Goal: Task Accomplishment & Management: Manage account settings

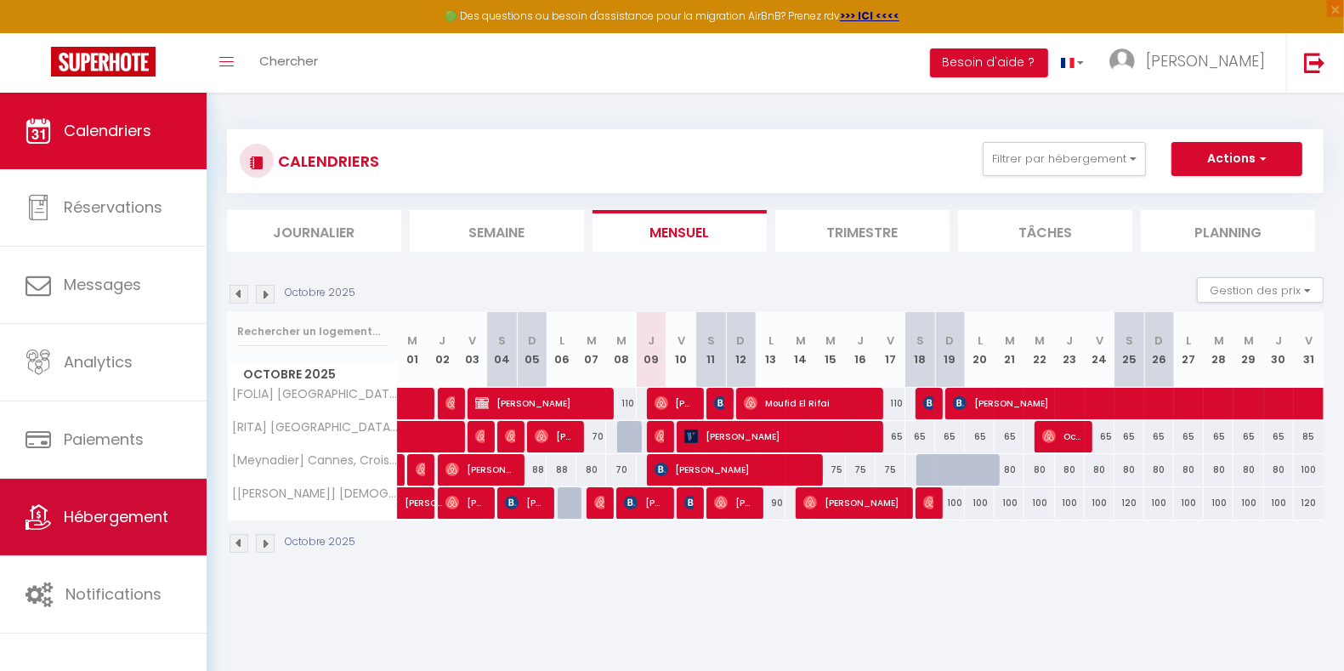
click at [88, 500] on link "Hébergement" at bounding box center [103, 516] width 207 height 76
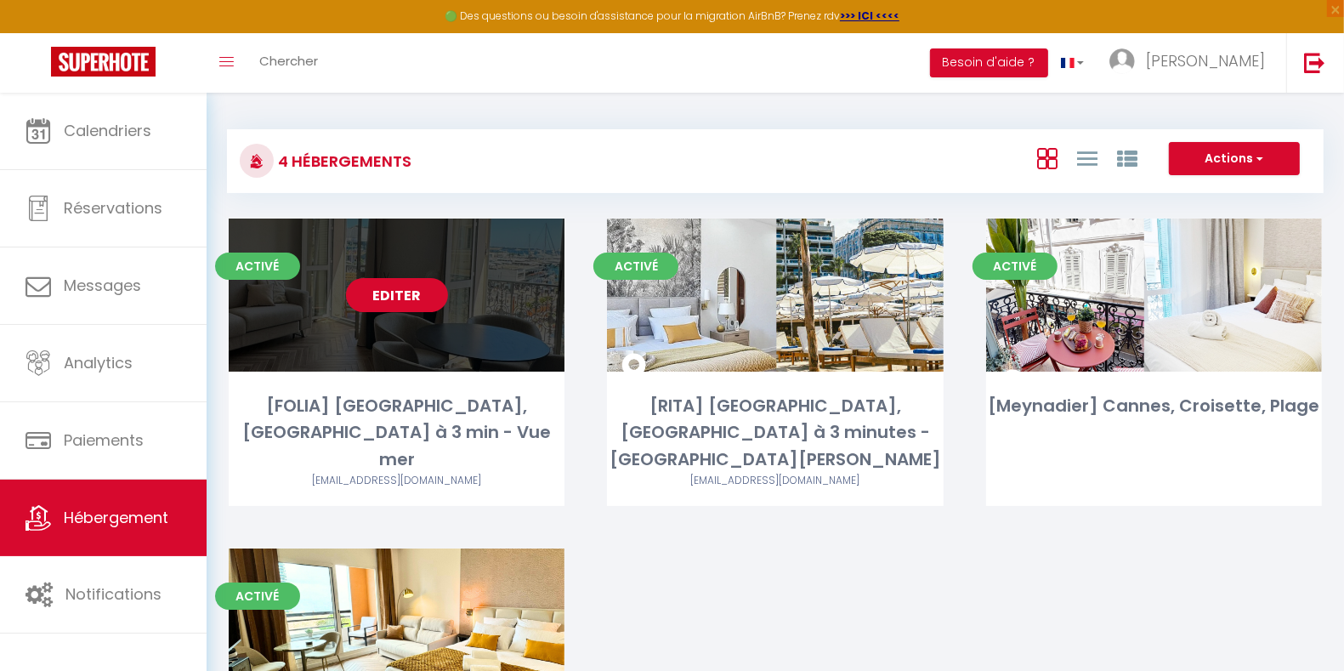
click at [408, 286] on link "Editer" at bounding box center [397, 295] width 102 height 34
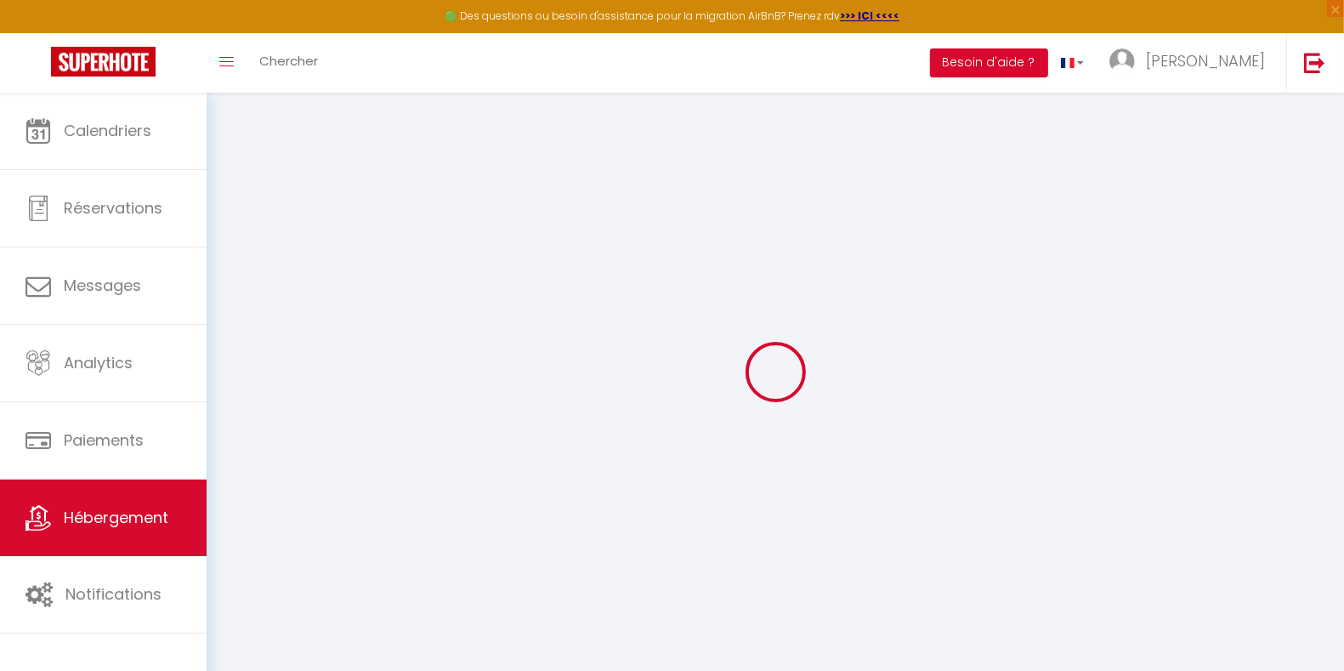
select select
checkbox input "false"
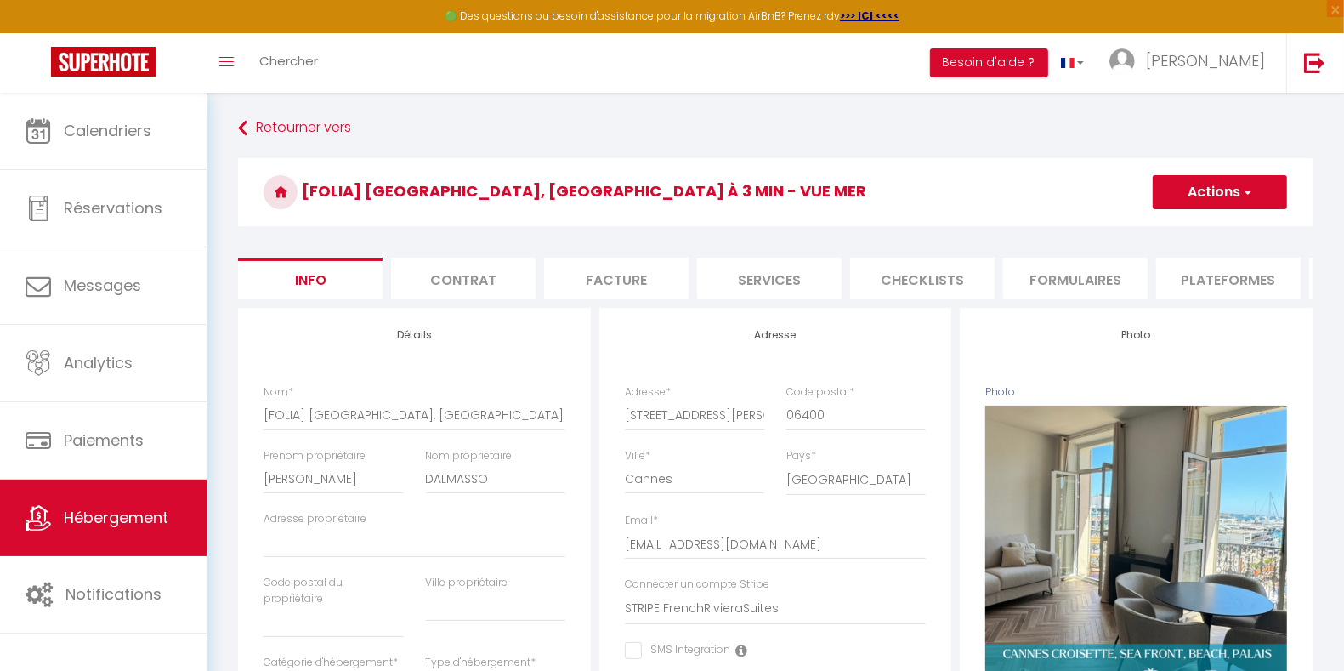
click at [1215, 197] on button "Actions" at bounding box center [1219, 192] width 134 height 34
click at [1055, 183] on h3 "[FOLIA] [GEOGRAPHIC_DATA], [GEOGRAPHIC_DATA] à 3 min - Vue mer" at bounding box center [775, 192] width 1074 height 68
click at [1216, 279] on li "Plateformes" at bounding box center [1228, 279] width 144 height 42
select select
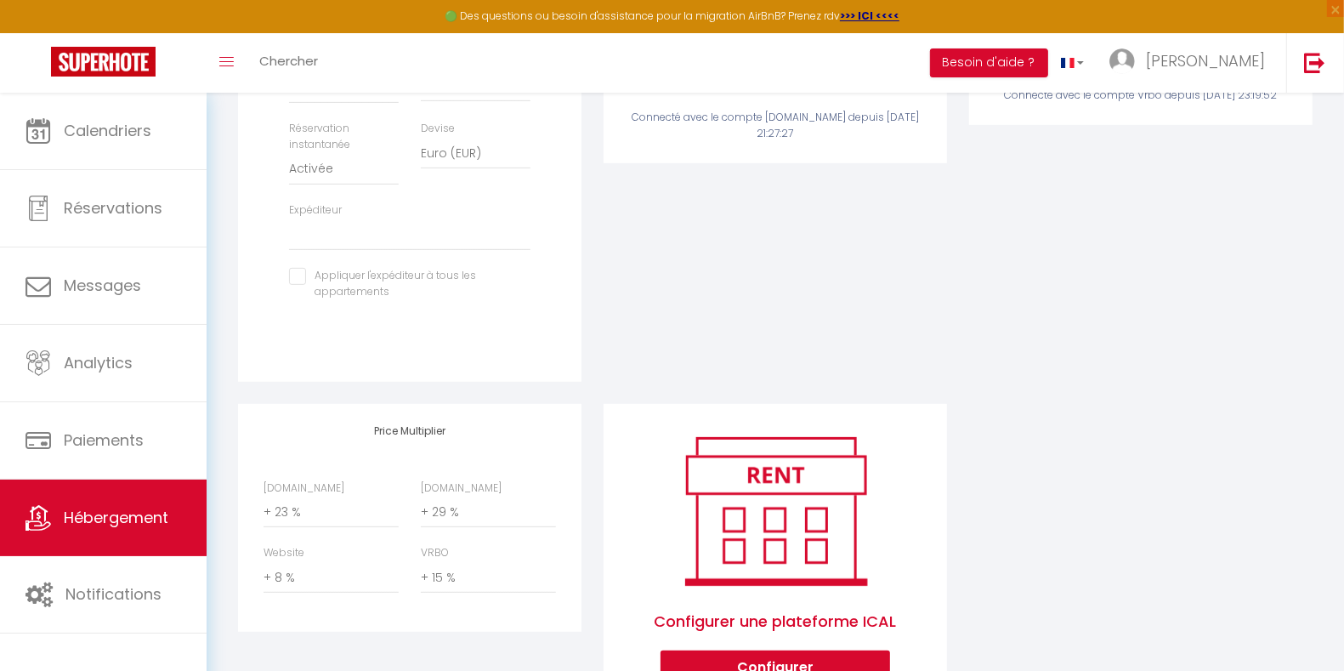
scroll to position [657, 0]
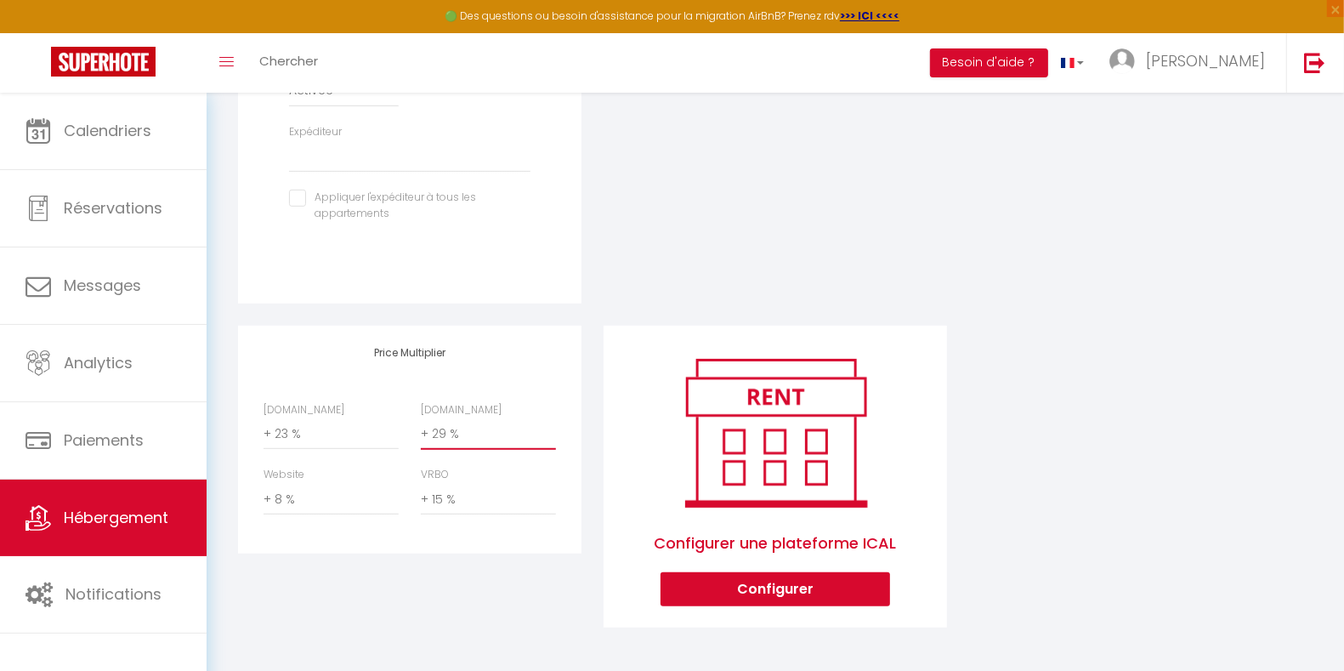
click at [485, 432] on select "0 + 1 % + 2 % + 3 % + 4 % + 5 % + 6 % + 7 % + 8 % + 9 %" at bounding box center [488, 433] width 135 height 32
select select "+ 31 %"
click at [421, 417] on select "0 + 1 % + 2 % + 3 % + 4 % + 5 % + 6 % + 7 % + 8 % + 9 %" at bounding box center [488, 433] width 135 height 32
select select
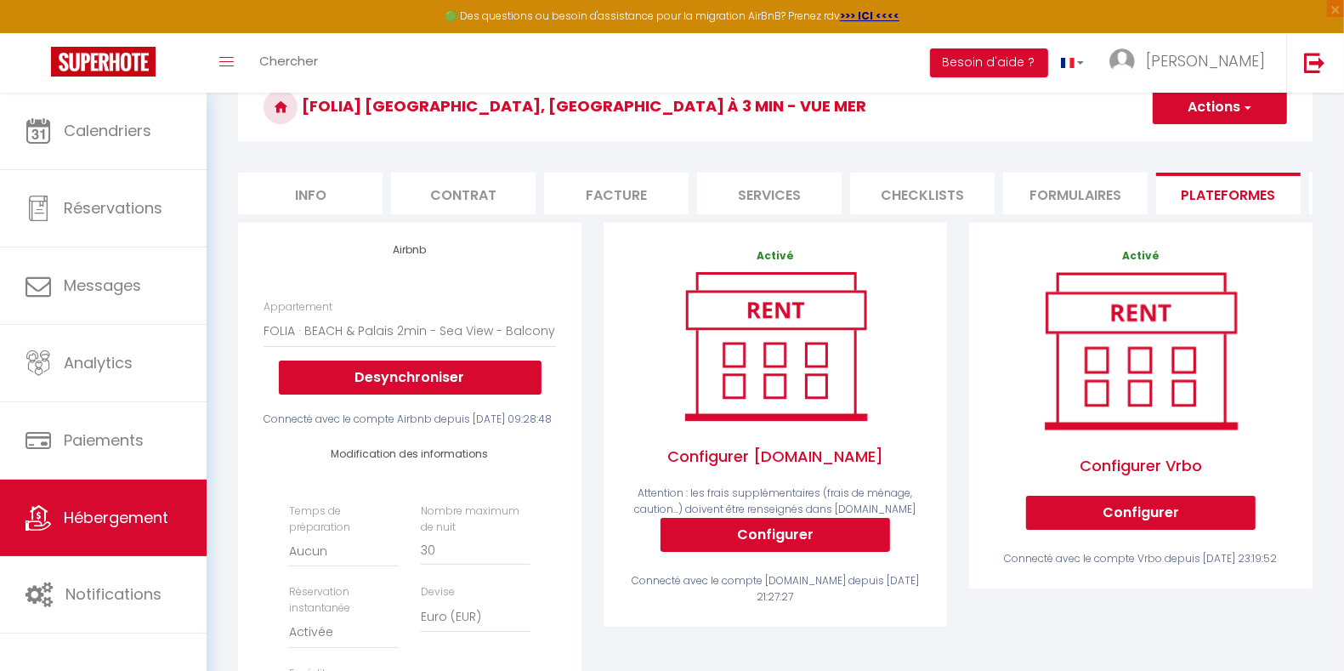
scroll to position [0, 0]
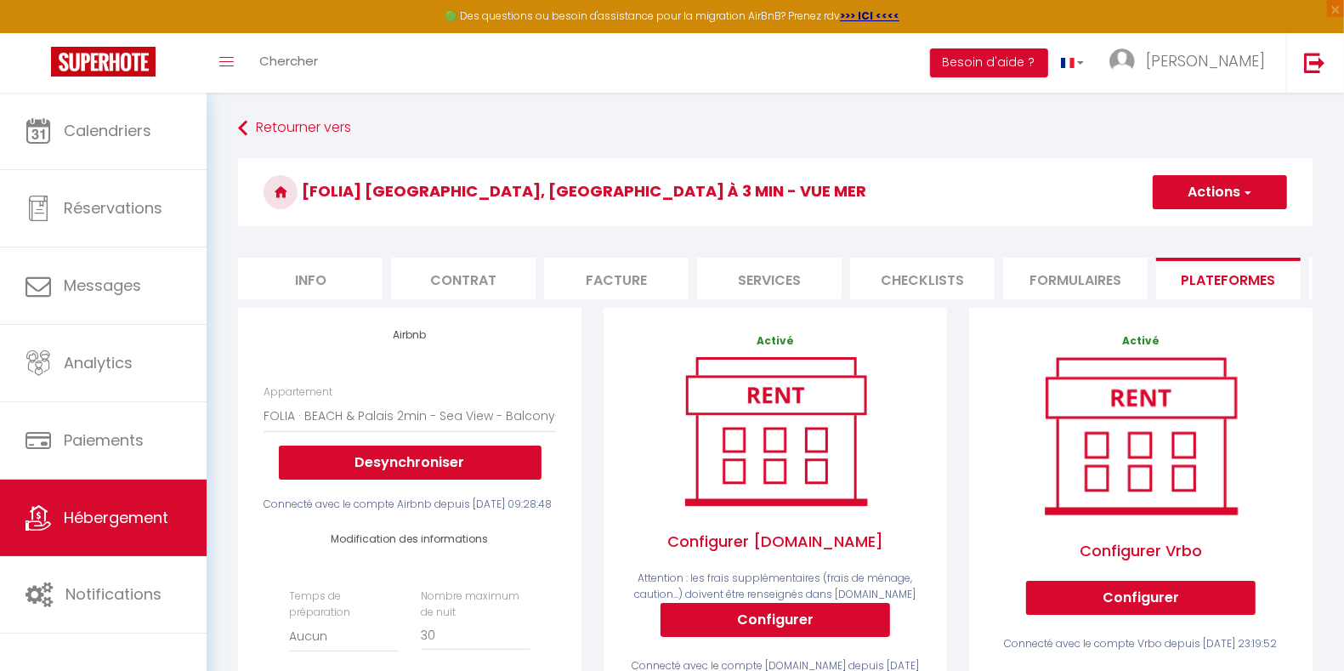
click at [1220, 193] on button "Actions" at bounding box center [1219, 192] width 134 height 34
click at [1182, 230] on link "Enregistrer" at bounding box center [1219, 229] width 134 height 22
select select "EUR"
select select
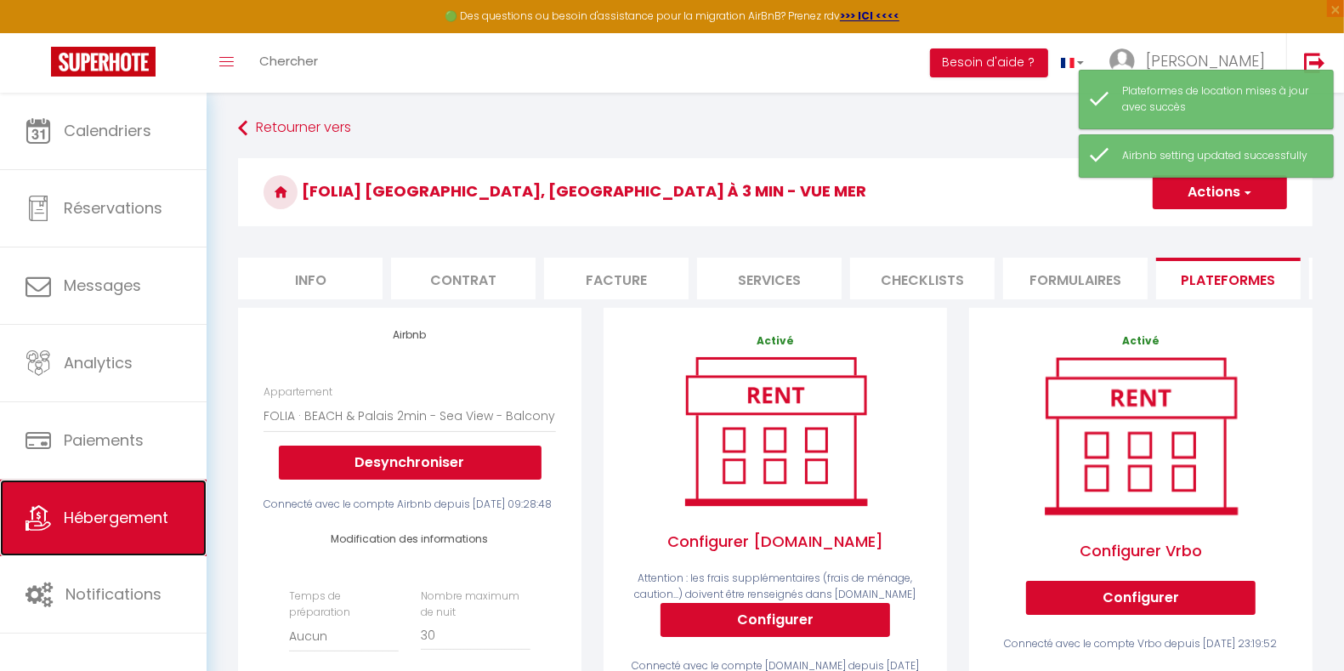
click at [144, 519] on span "Hébergement" at bounding box center [116, 517] width 105 height 21
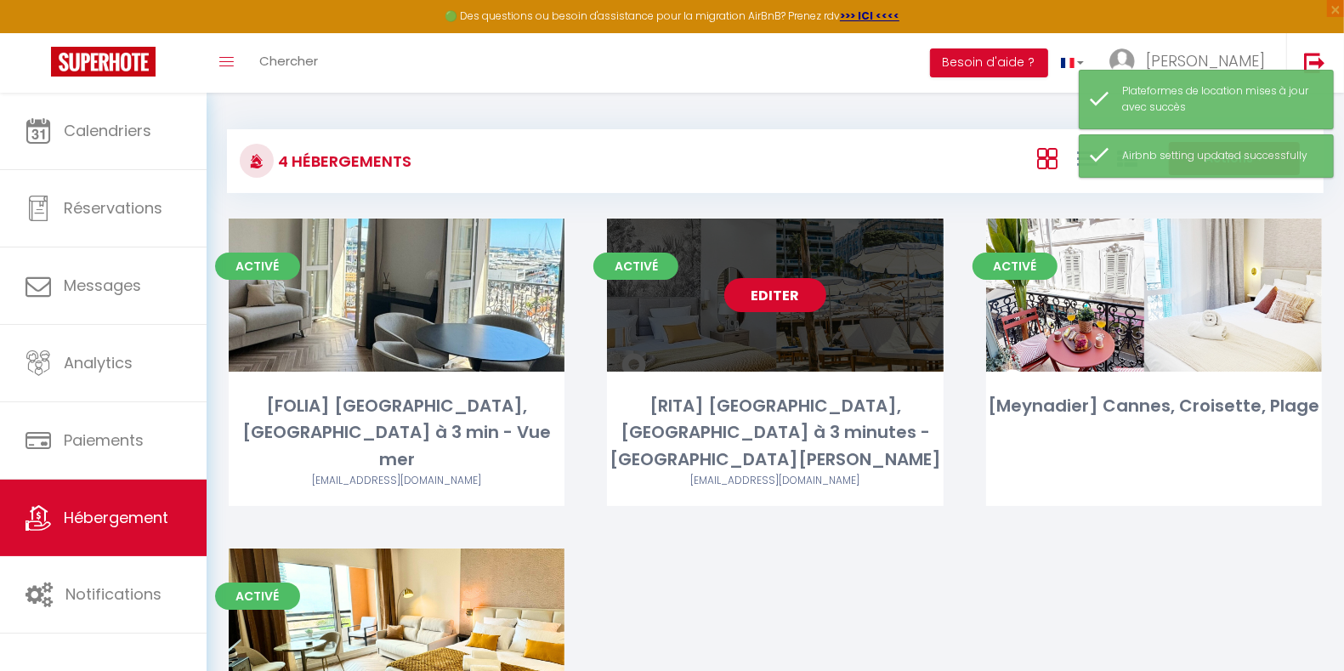
click at [804, 297] on link "Editer" at bounding box center [775, 295] width 102 height 34
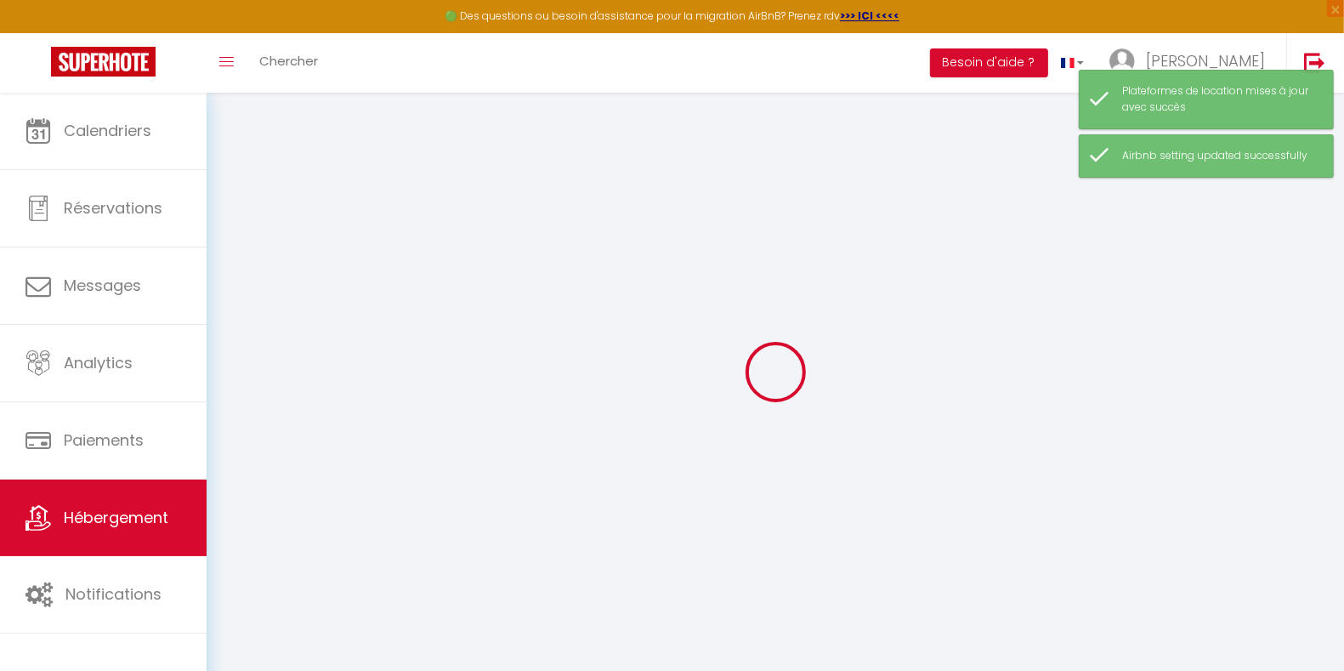
select select "4764-1074545901961755976"
select select "+ 23 %"
select select "+ 29 %"
select select "+ 8 %"
select select "+ 15 %"
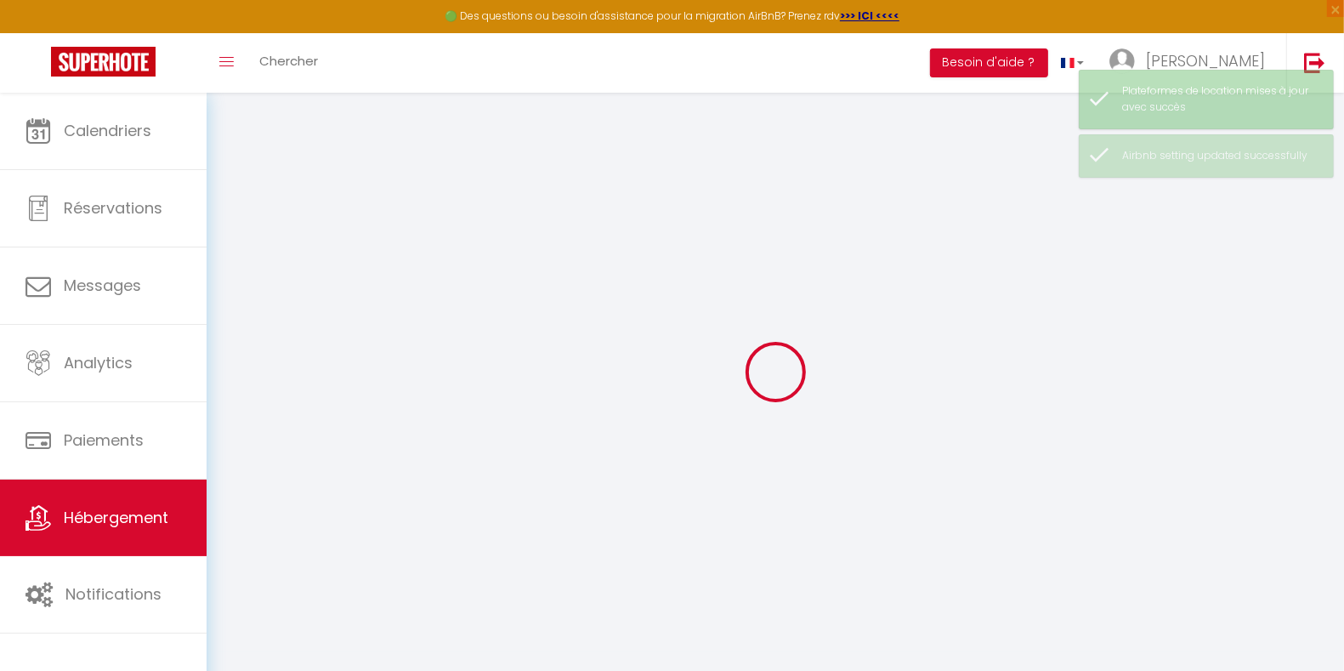
select select "15:00"
select select
select select "10:30"
select select "30"
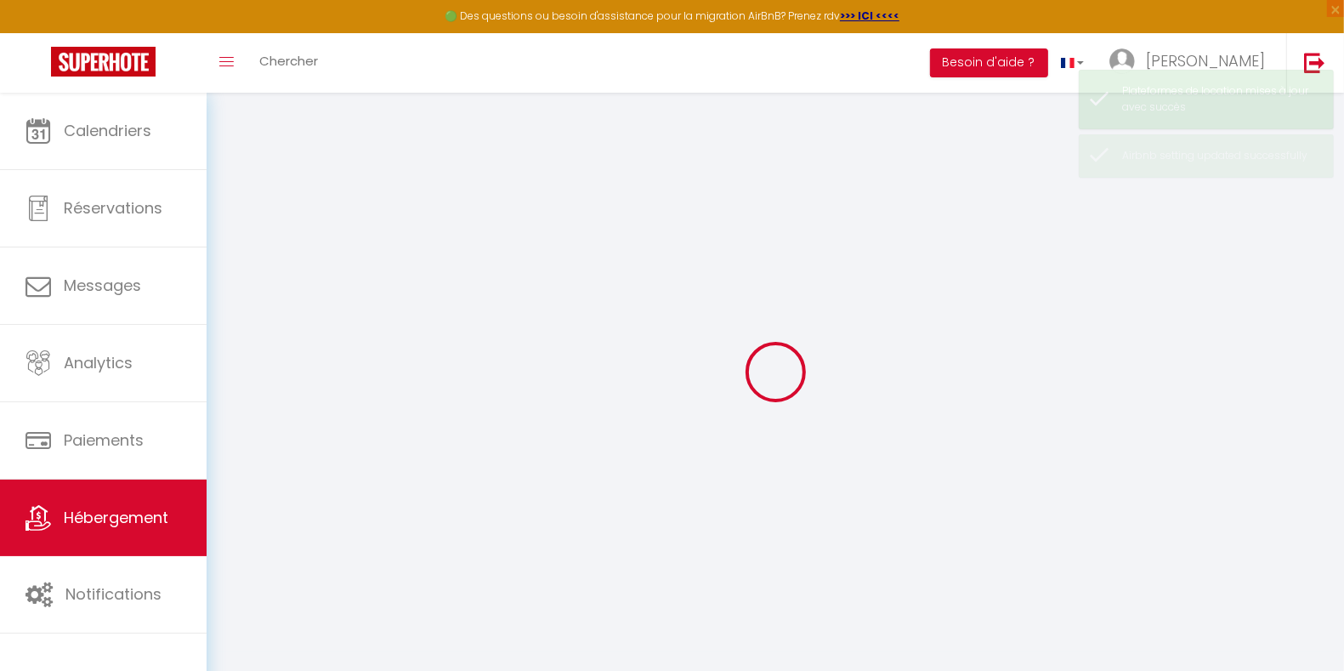
select select
checkbox input "false"
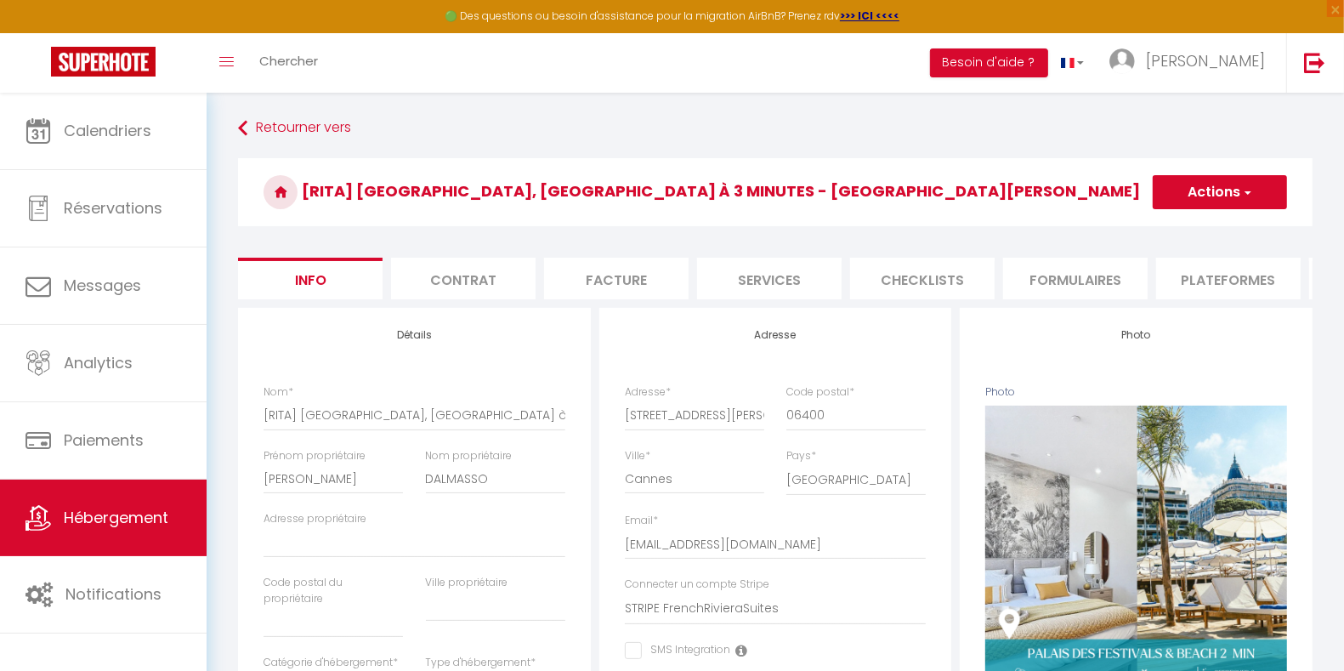
click at [1188, 283] on li "Plateformes" at bounding box center [1228, 279] width 144 height 42
select select
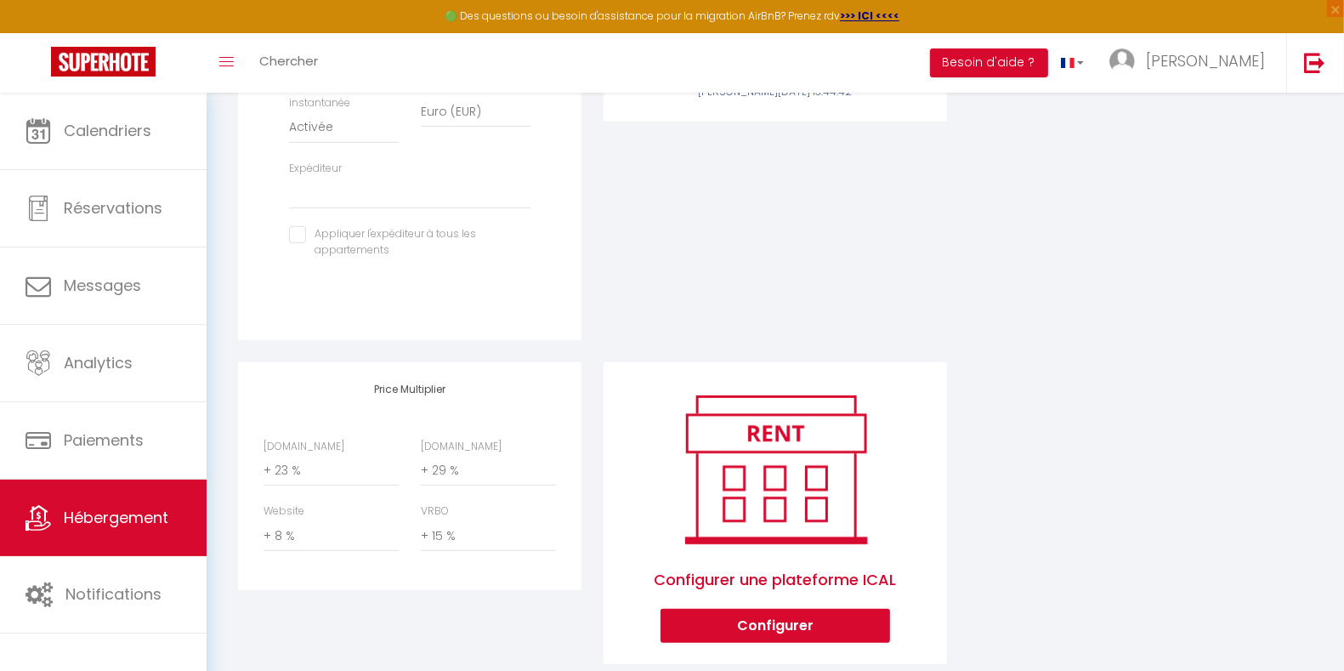
scroll to position [657, 0]
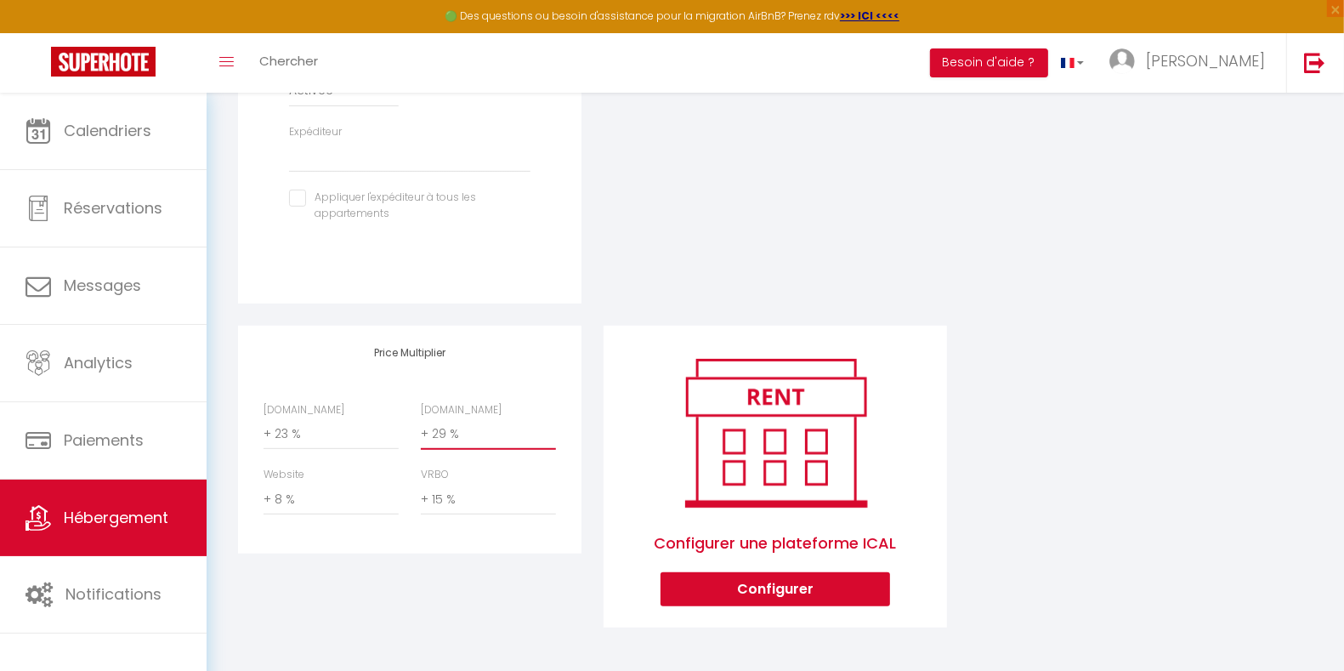
click at [529, 437] on select "0 + 1 % + 2 % + 3 % + 4 % + 5 % + 6 % + 7 % + 8 % + 9 %" at bounding box center [488, 433] width 135 height 32
click at [558, 405] on div "[DOMAIN_NAME] 0 + 1 % + 2 % + 3 % + 4 % + 5 % + 6 % + 7 % + 8 %" at bounding box center [488, 426] width 157 height 48
click at [508, 433] on select "0 + 1 % + 2 % + 3 % + 4 % + 5 % + 6 % + 7 % + 8 % + 9 %" at bounding box center [488, 433] width 135 height 32
select select "+ 31 %"
click at [421, 417] on select "0 + 1 % + 2 % + 3 % + 4 % + 5 % + 6 % + 7 % + 8 % + 9 %" at bounding box center [488, 433] width 135 height 32
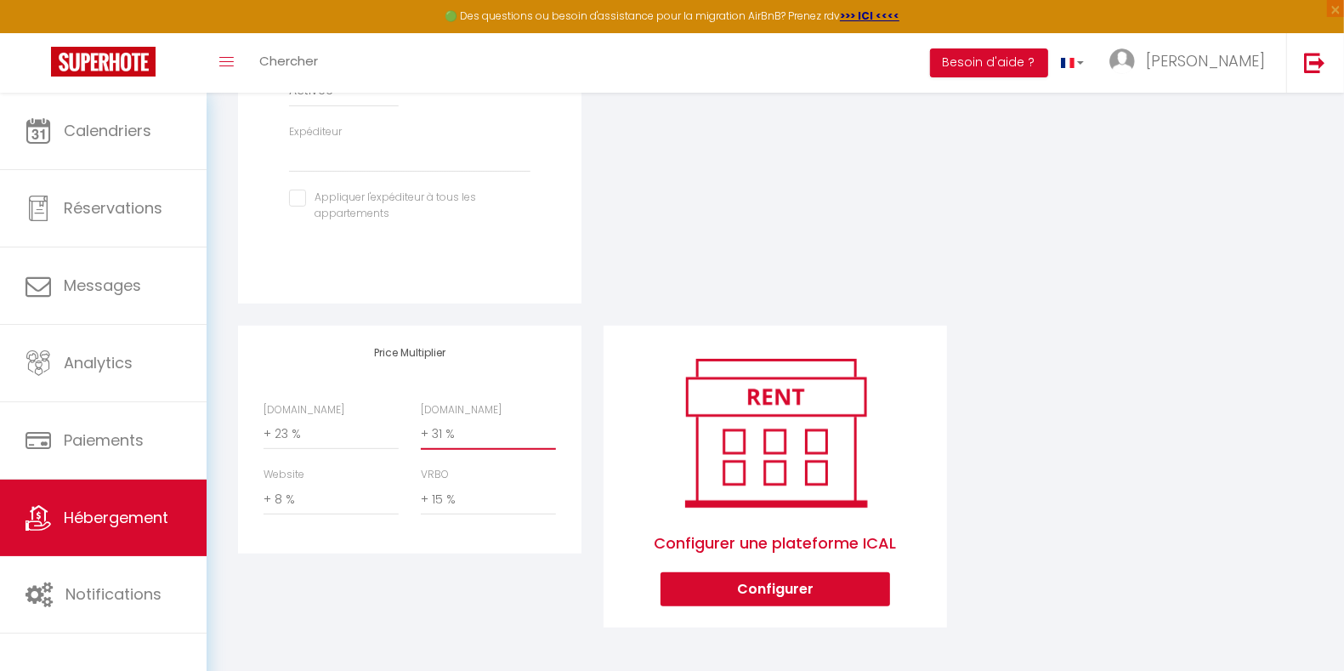
select select
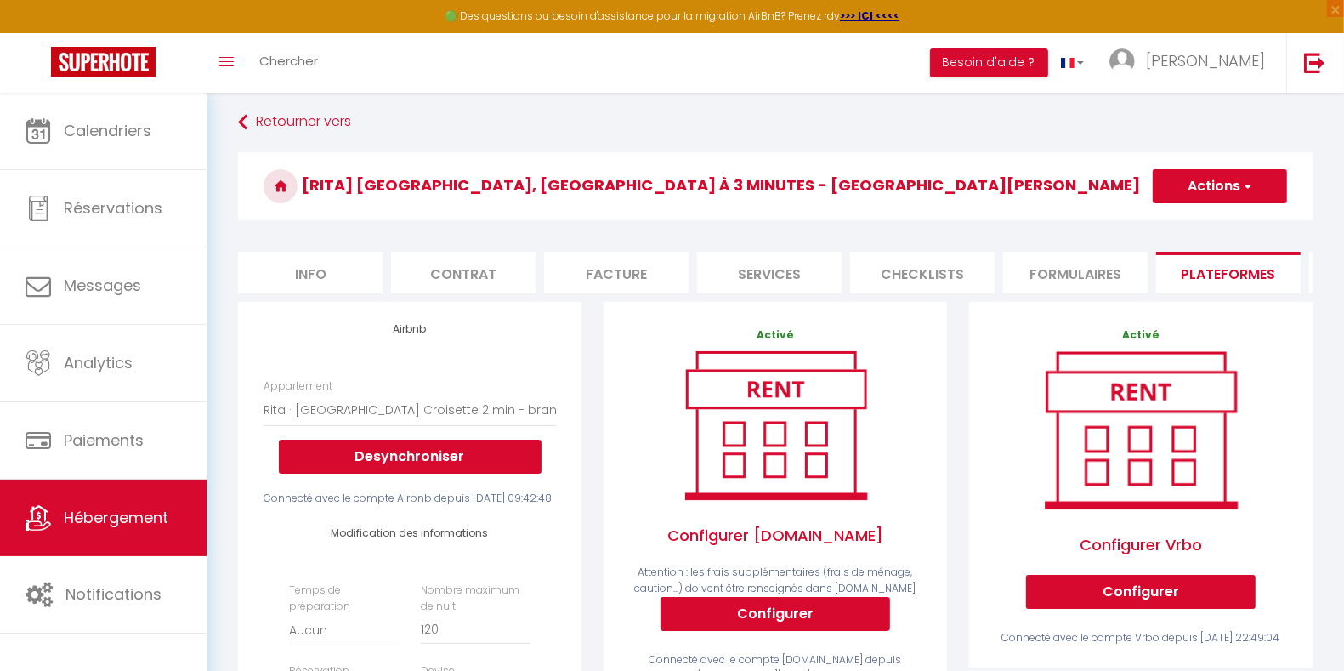
scroll to position [0, 0]
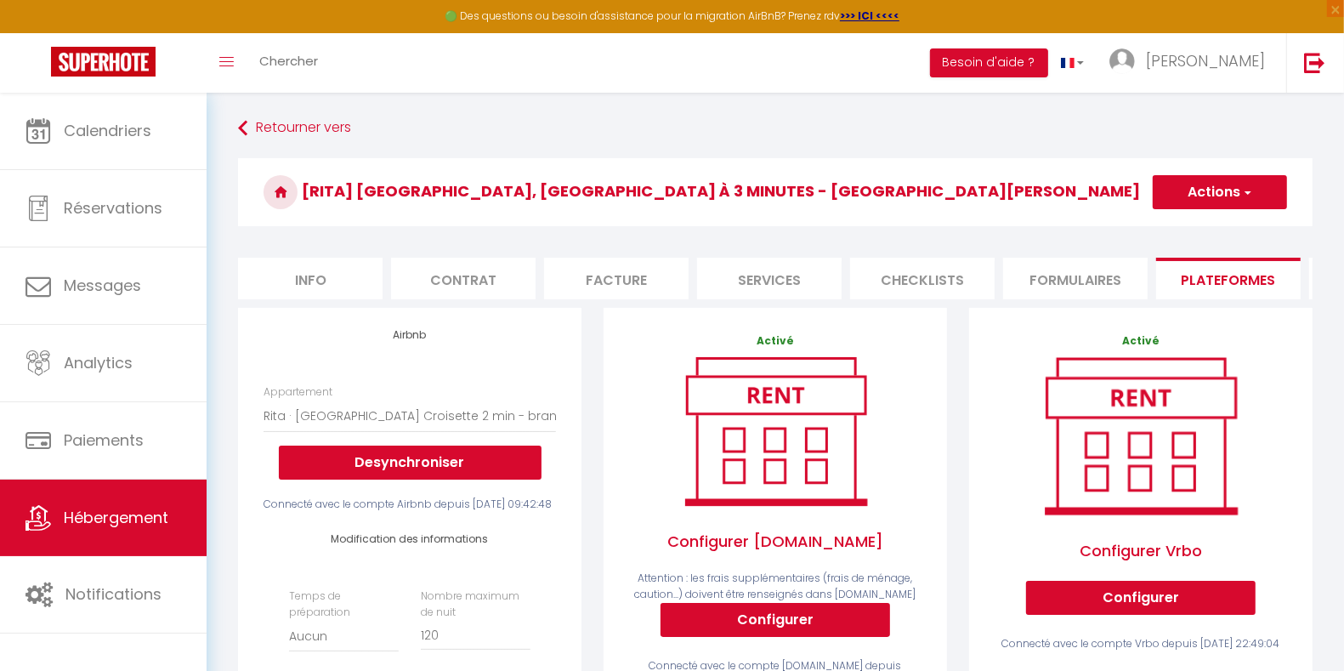
click at [1215, 185] on button "Actions" at bounding box center [1219, 192] width 134 height 34
click at [1198, 221] on link "Enregistrer" at bounding box center [1219, 229] width 134 height 22
select select "EUR"
select select
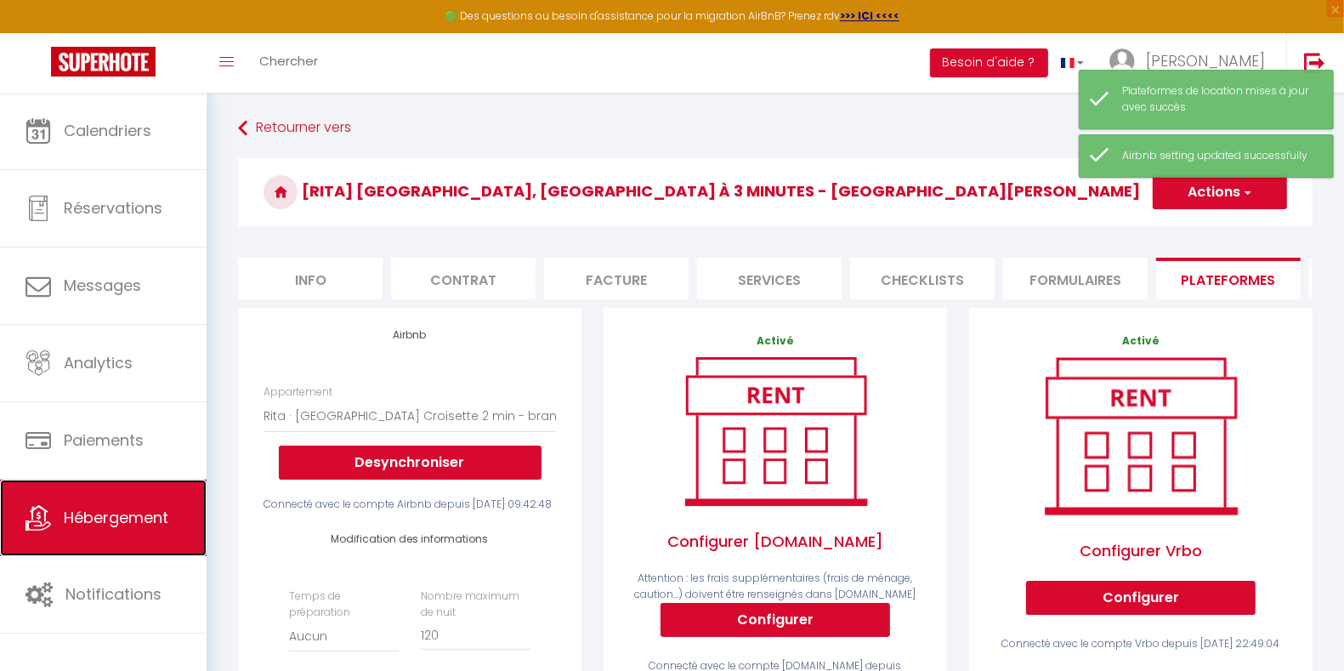
click at [143, 522] on span "Hébergement" at bounding box center [116, 517] width 105 height 21
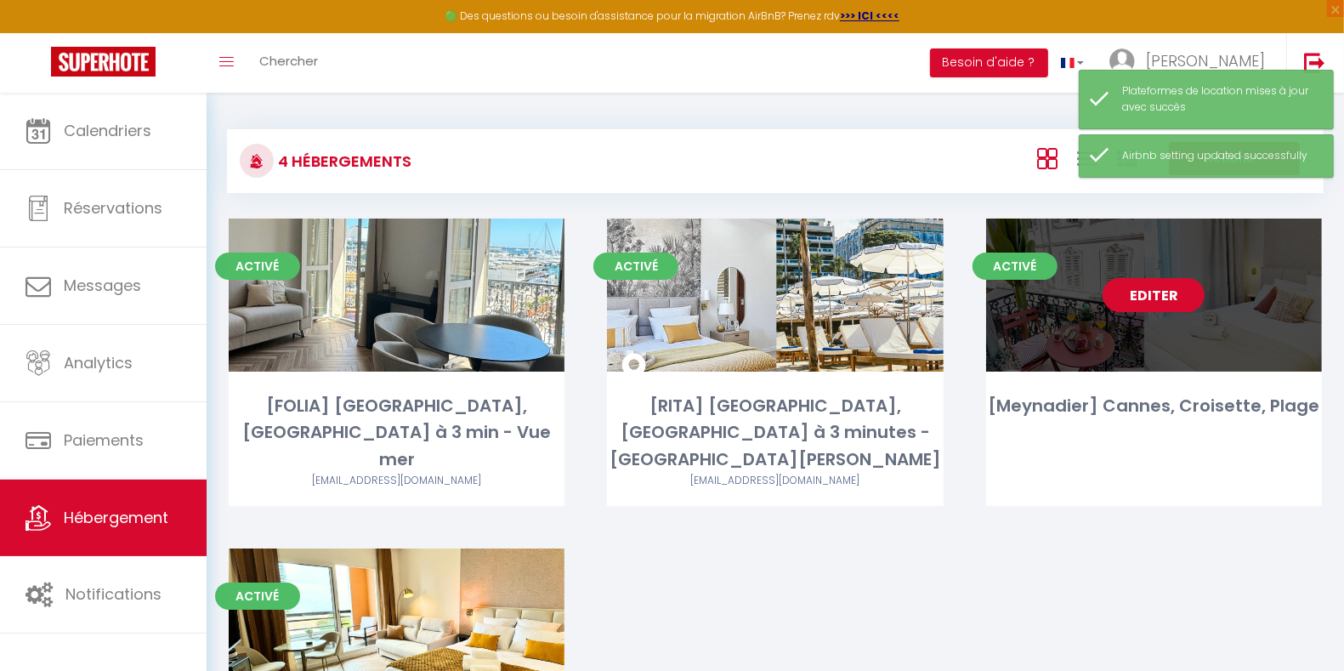
click at [1161, 298] on link "Editer" at bounding box center [1153, 295] width 102 height 34
select select "3"
select select "2"
select select "1"
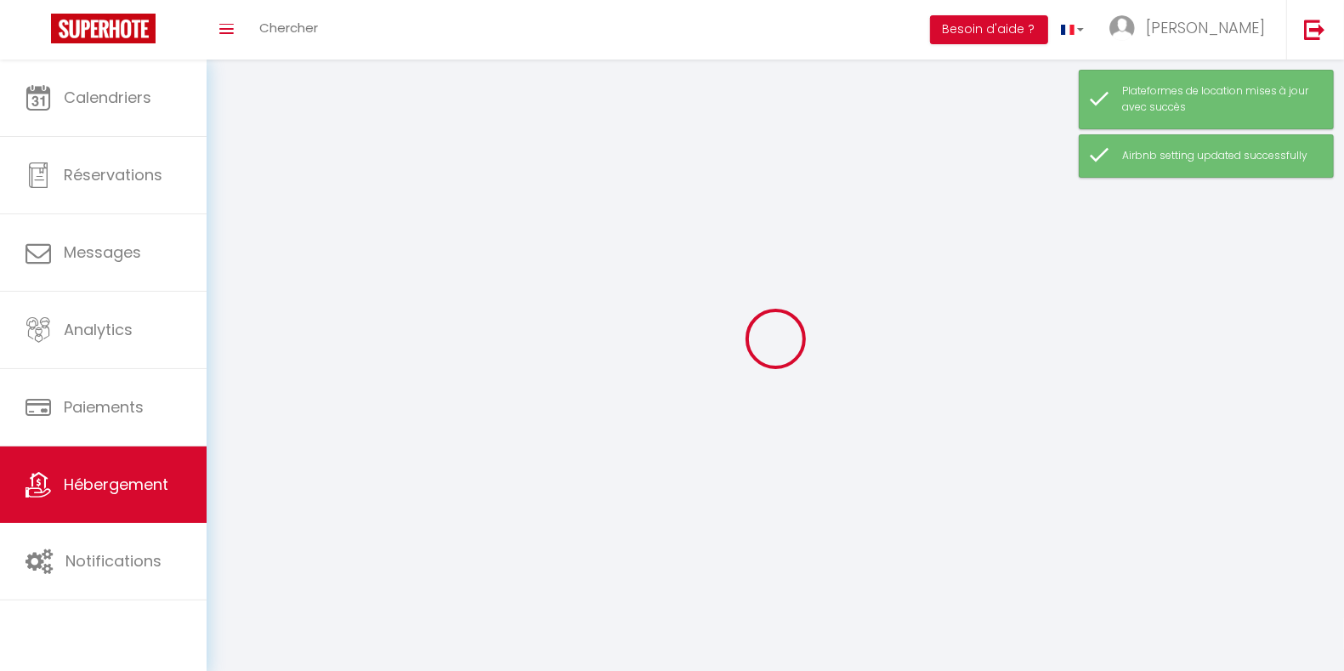
select select
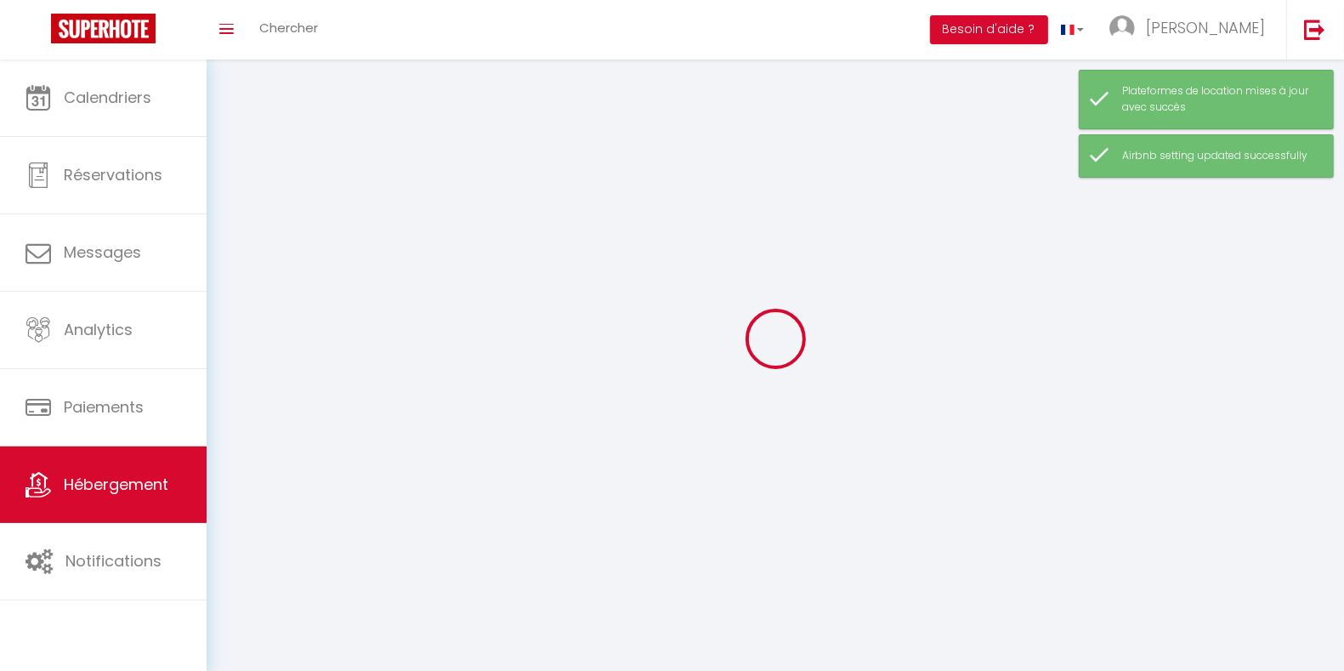
checkbox input "false"
select select
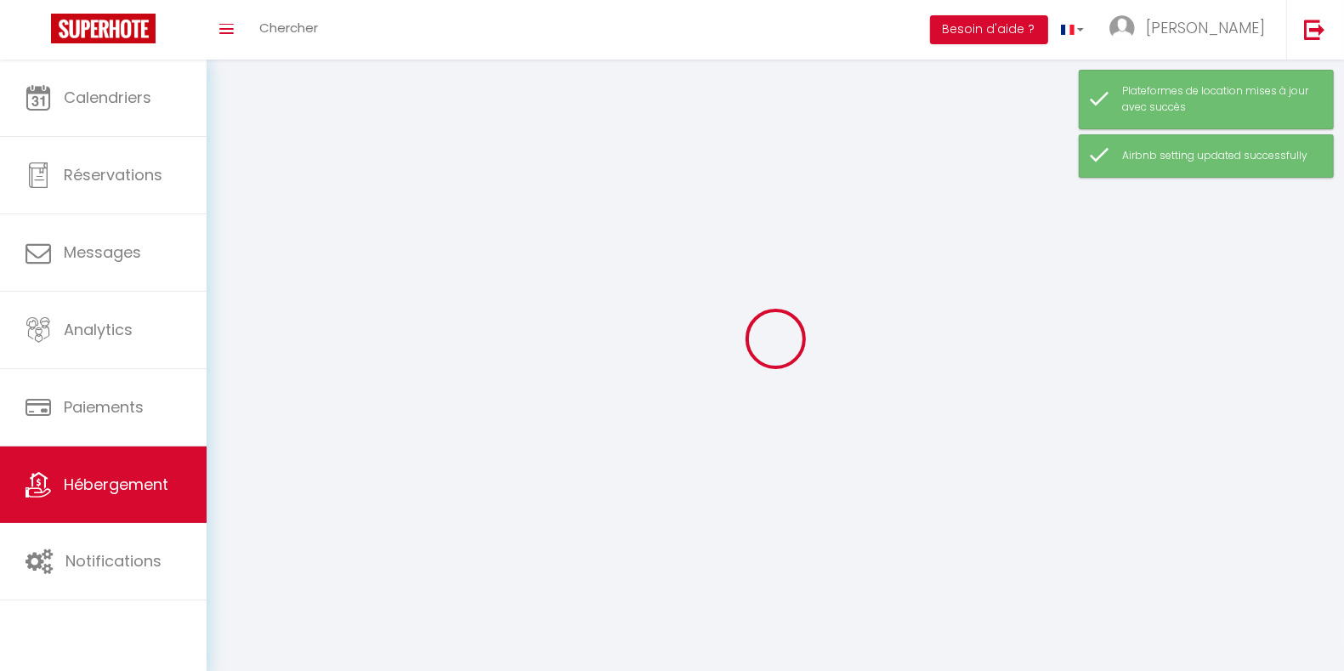
select select
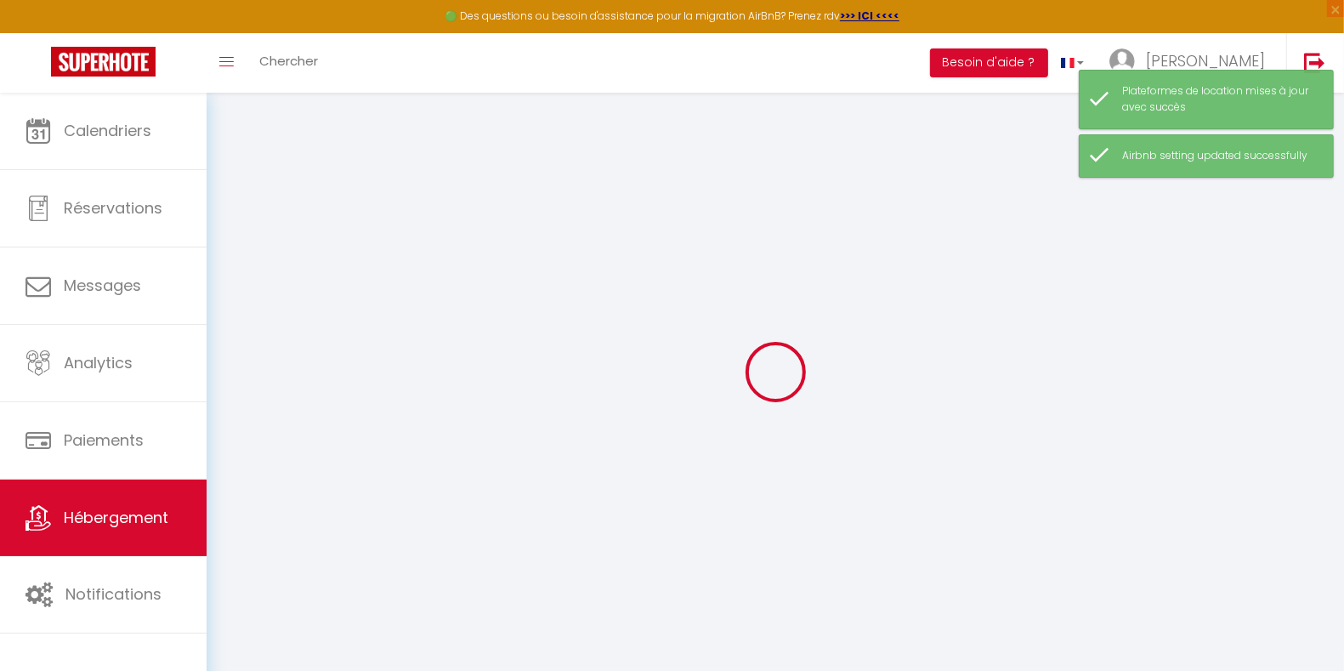
select select "16:00"
select select
select select "11:00"
select select "30"
select select "120"
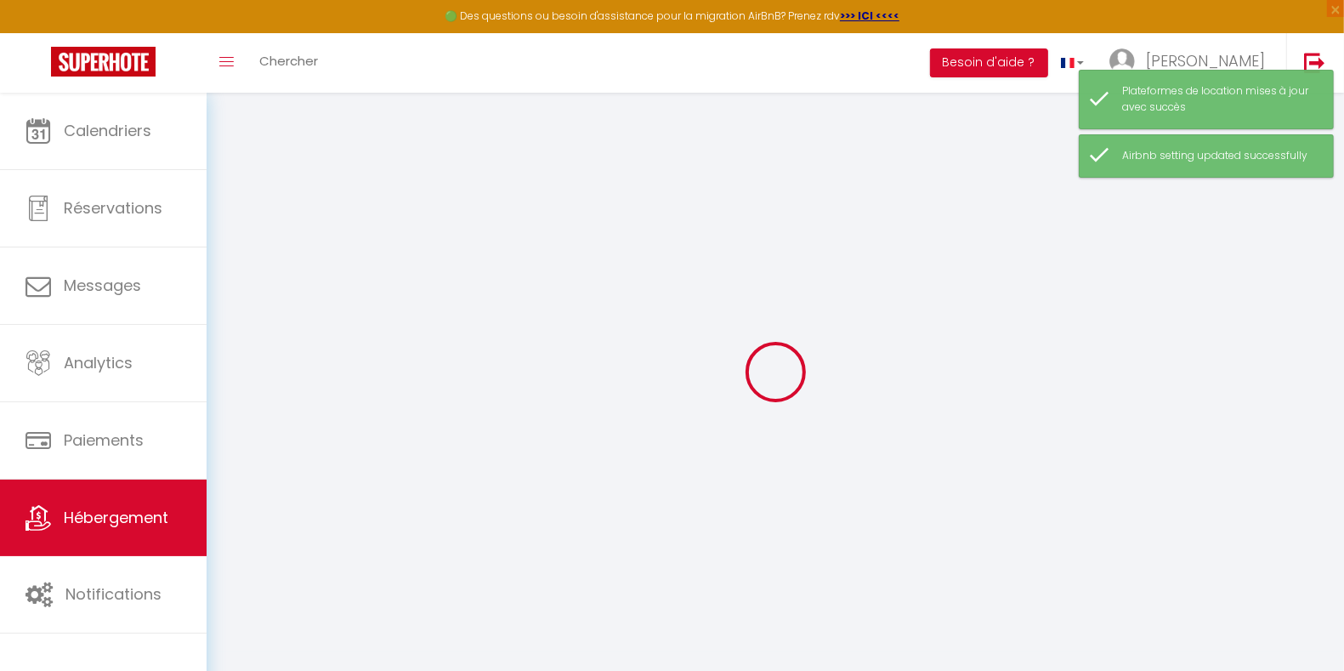
select select
checkbox input "false"
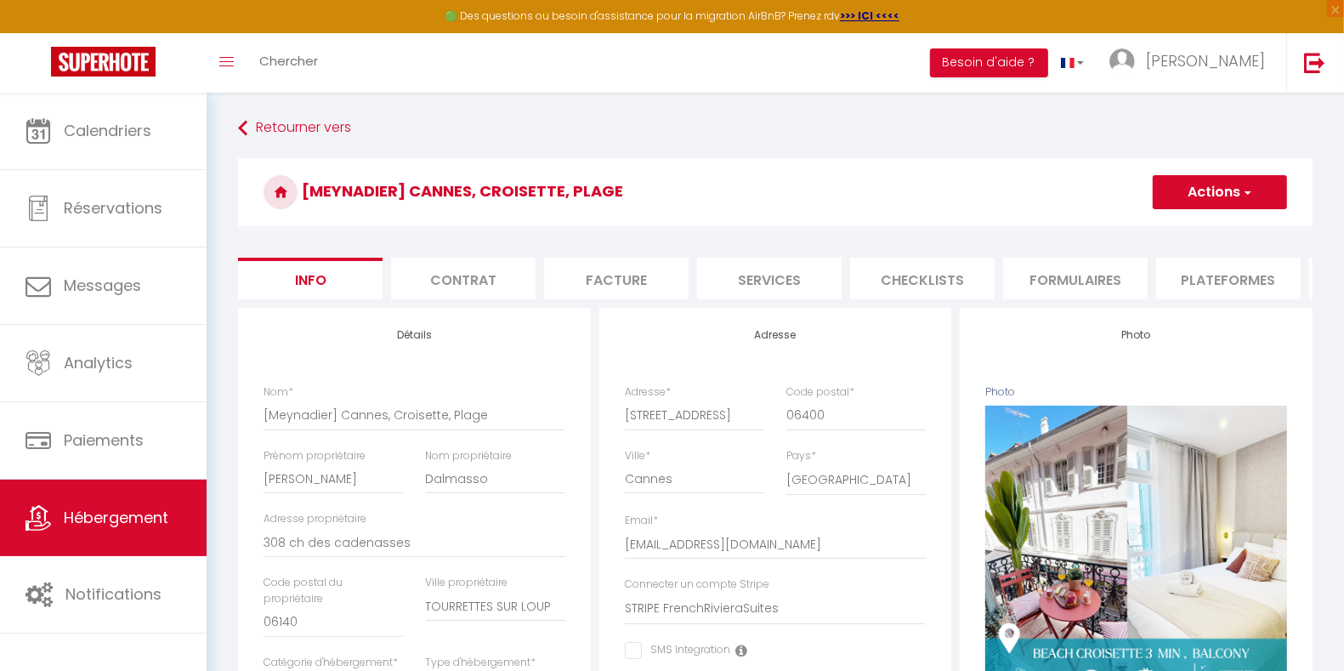
click at [1186, 283] on li "Plateformes" at bounding box center [1228, 279] width 144 height 42
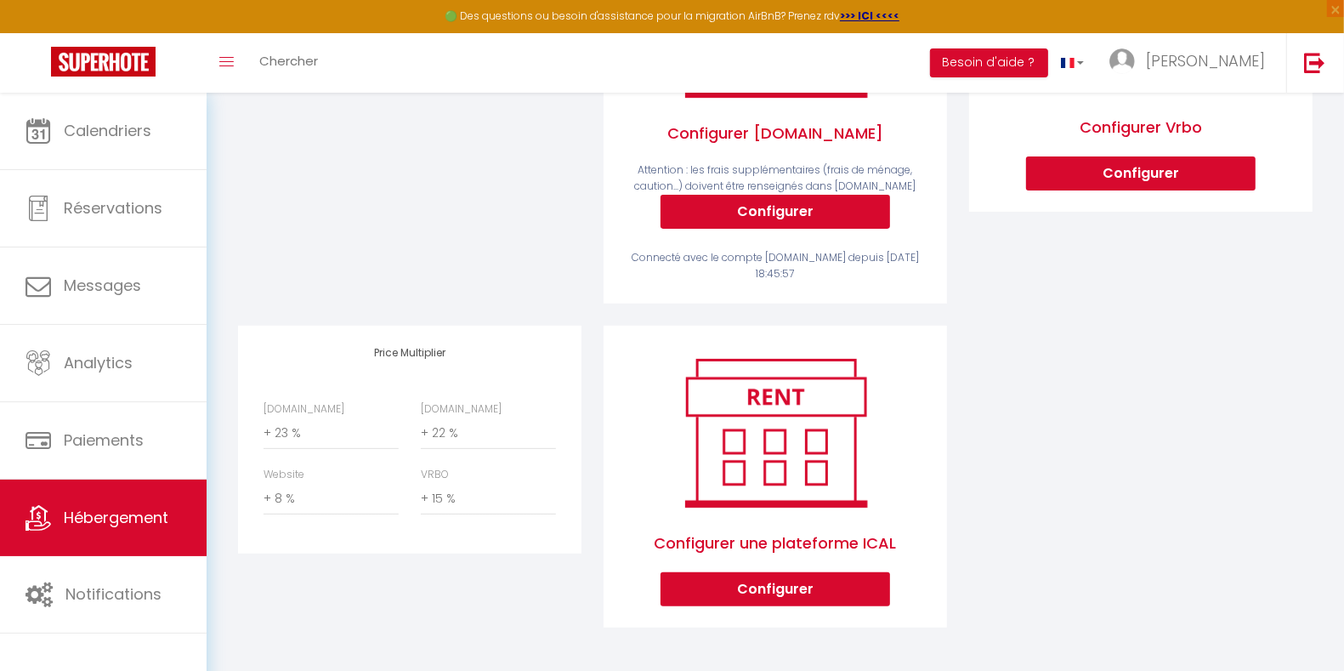
scroll to position [423, 0]
click at [531, 434] on select "0 + 1 % + 2 % + 3 % + 4 % + 5 % + 6 % + 7 % + 8 % + 9 %" at bounding box center [488, 433] width 135 height 32
select select "+ 31 %"
click at [421, 417] on select "0 + 1 % + 2 % + 3 % + 4 % + 5 % + 6 % + 7 % + 8 % + 9 %" at bounding box center [488, 433] width 135 height 32
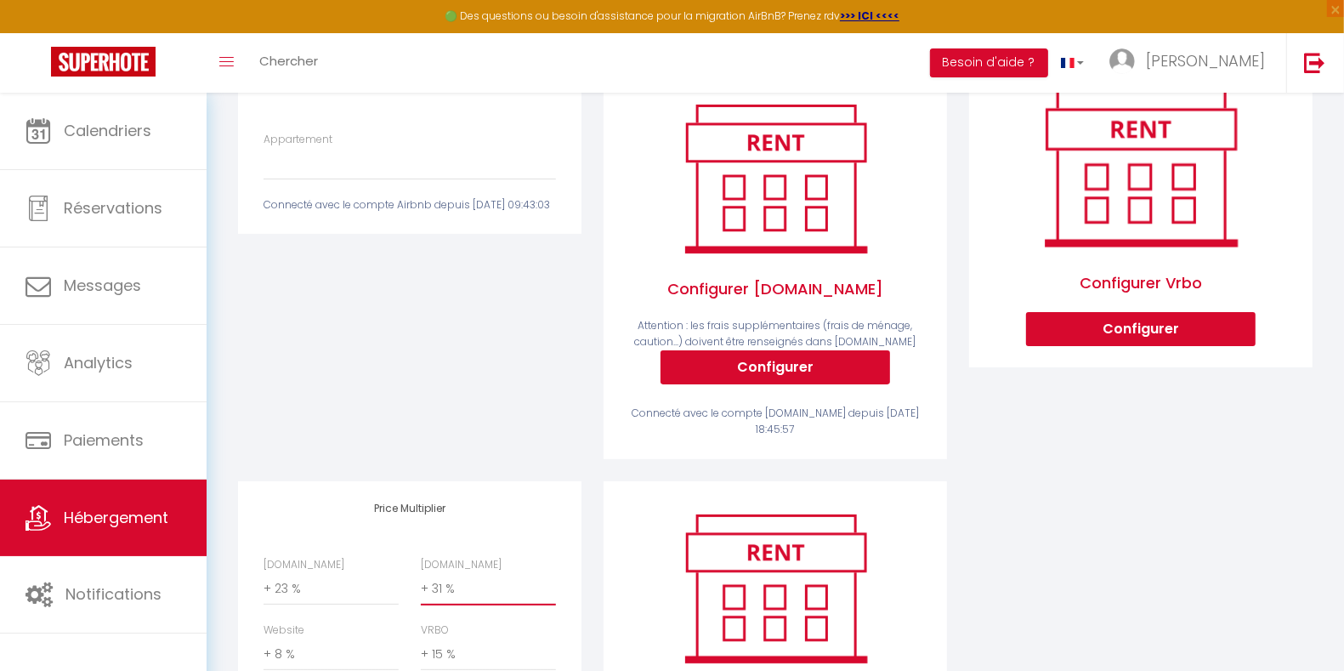
scroll to position [0, 0]
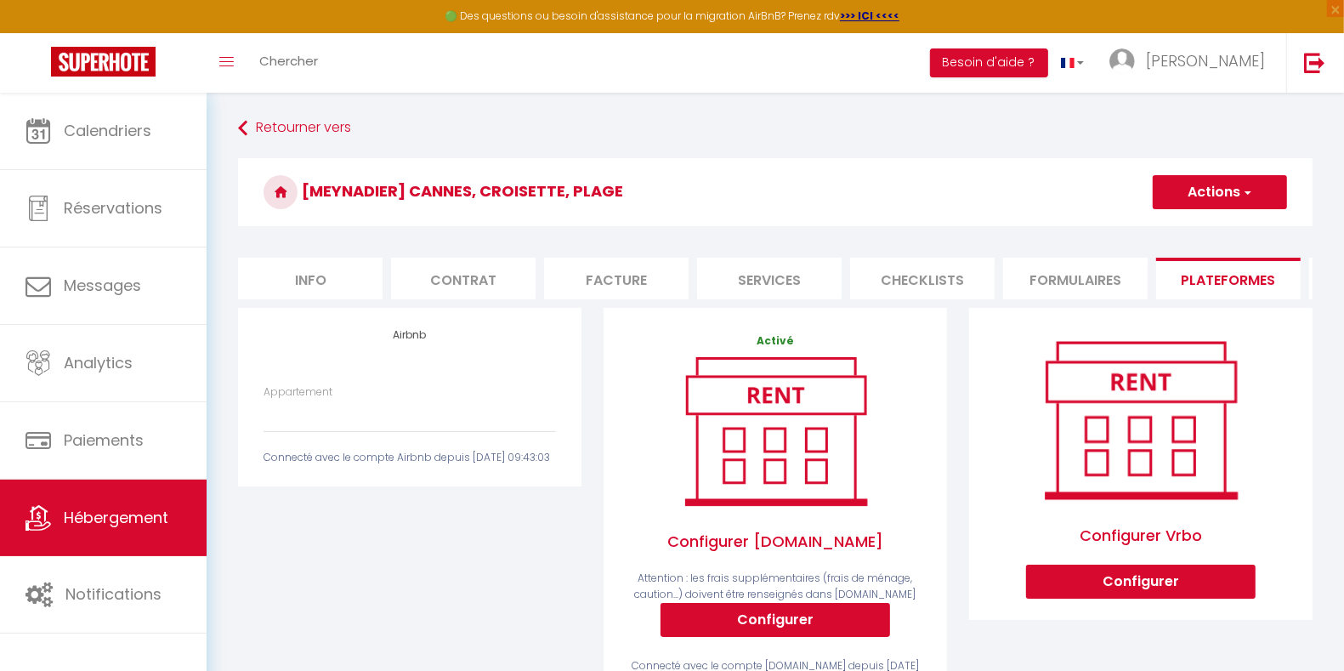
click at [1254, 204] on button "Actions" at bounding box center [1219, 192] width 134 height 34
click at [1211, 230] on link "Enregistrer" at bounding box center [1219, 229] width 134 height 22
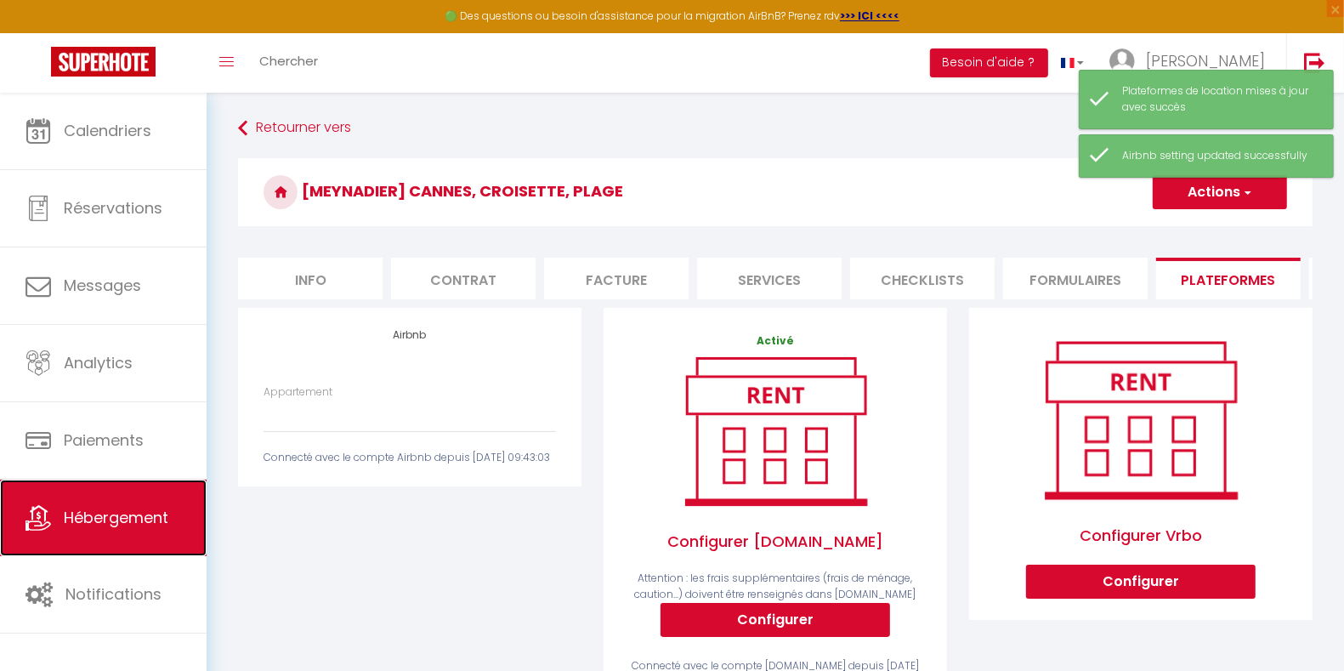
click at [150, 509] on span "Hébergement" at bounding box center [116, 517] width 105 height 21
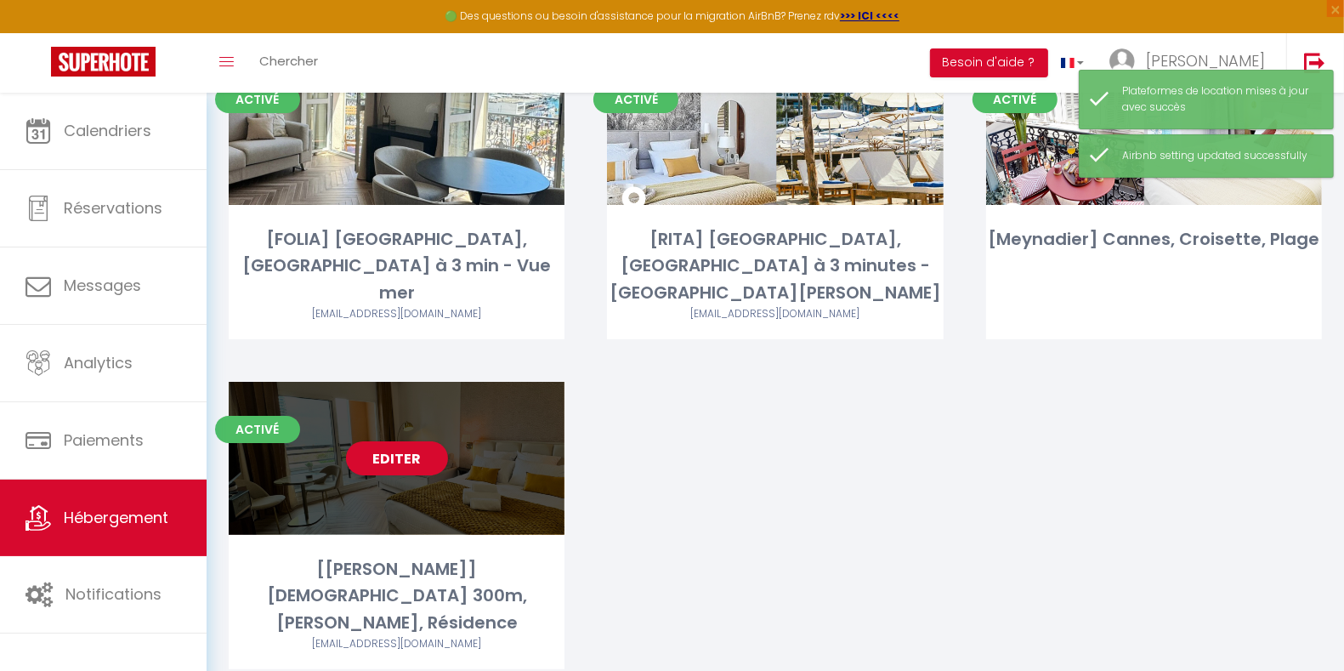
scroll to position [174, 0]
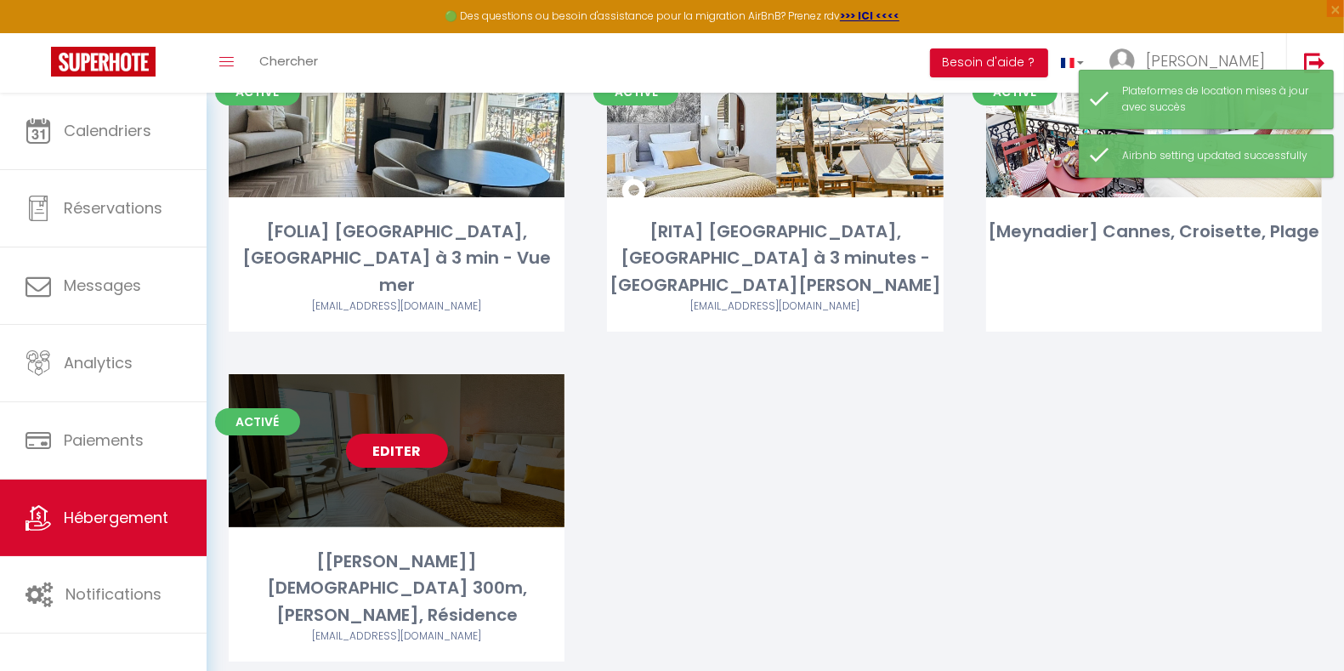
click at [401, 433] on link "Editer" at bounding box center [397, 450] width 102 height 34
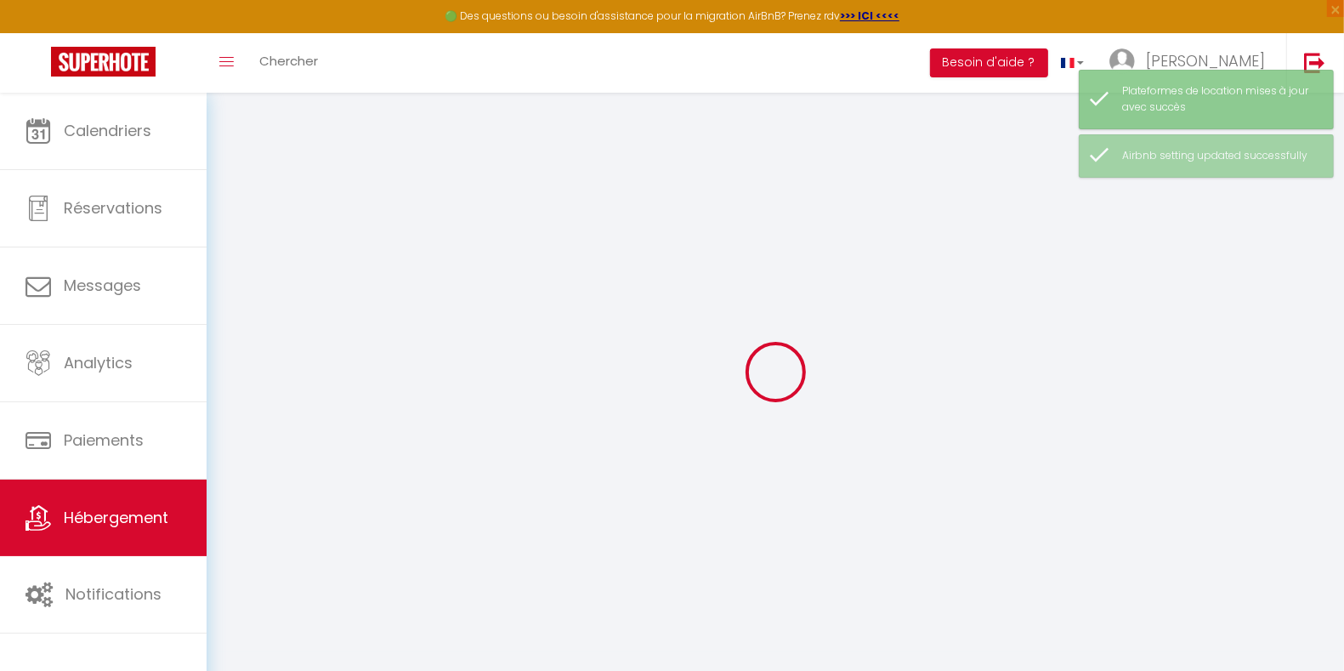
select select "4764-1063853397188747052"
select select "+ 23 %"
select select "+ 29 %"
select select "+ 8 %"
select select "+ 15 %"
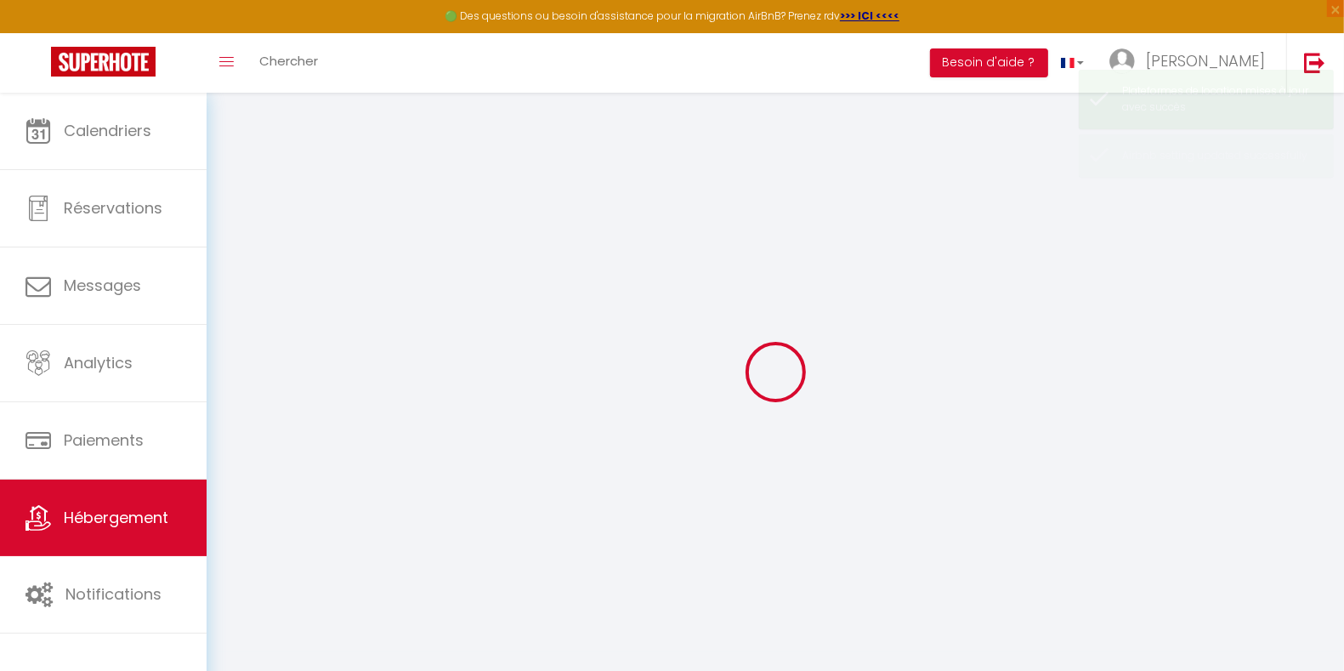
checkbox input "false"
select select "EUR"
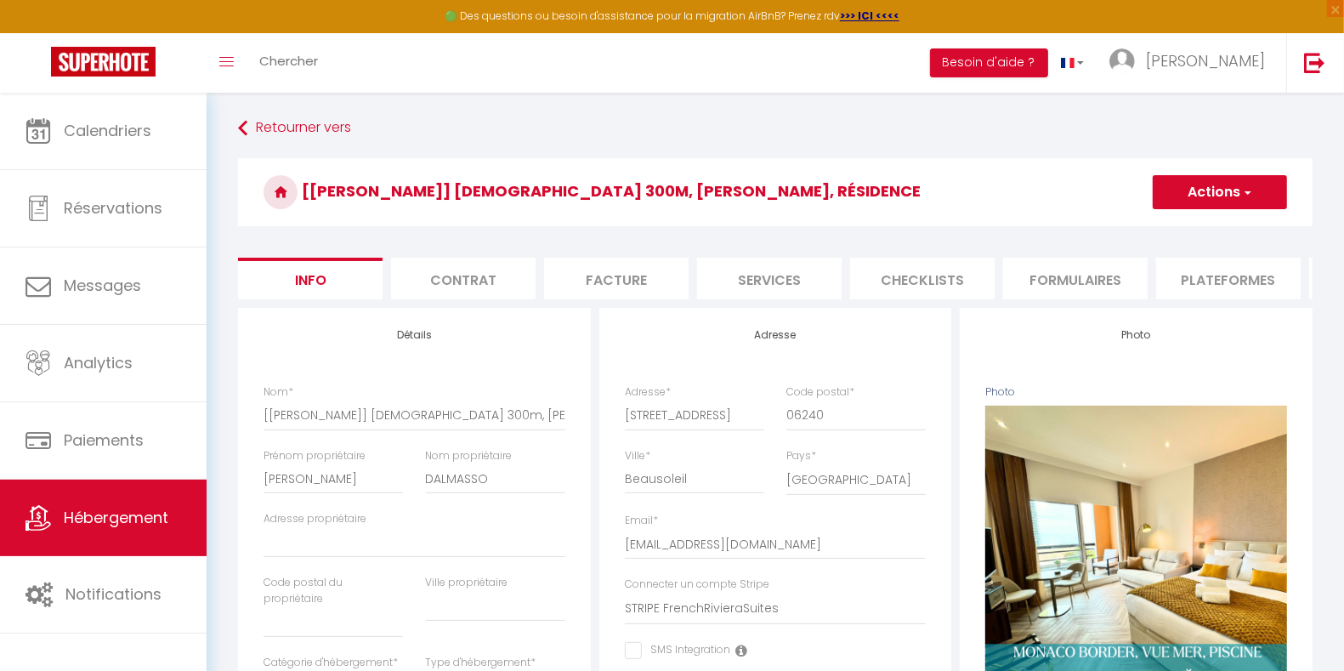
click at [1224, 286] on li "Plateformes" at bounding box center [1228, 279] width 144 height 42
select select
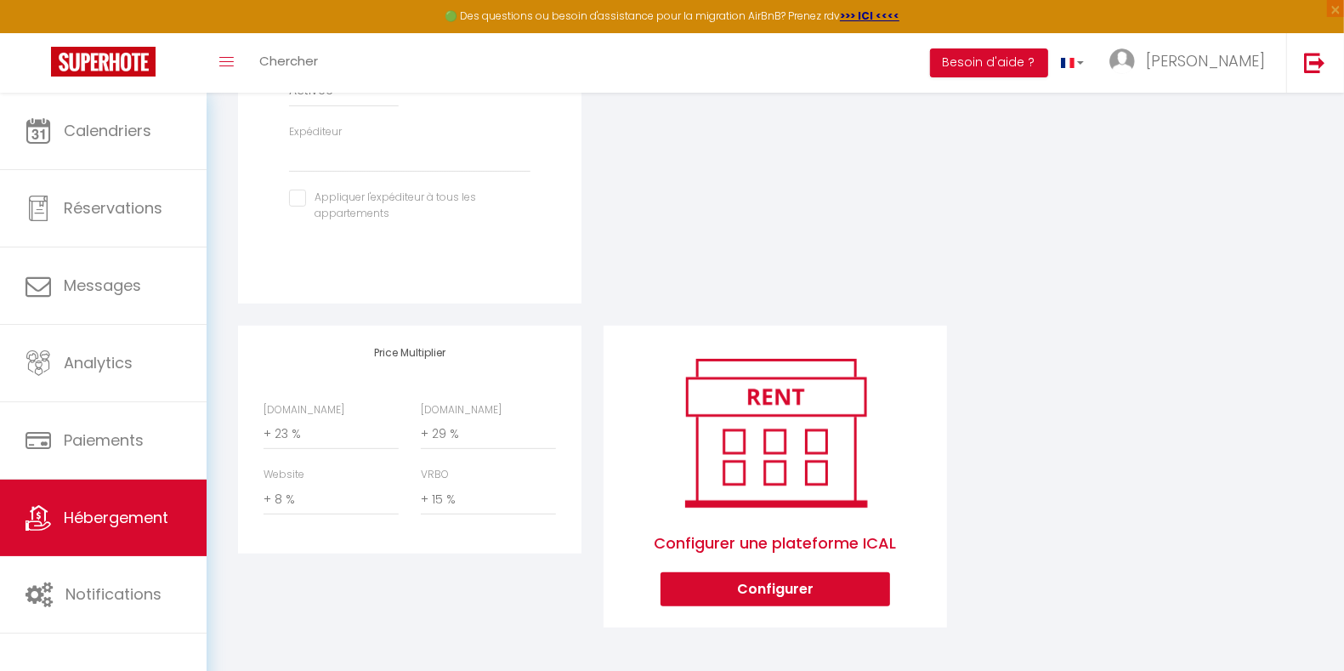
scroll to position [657, 0]
click at [509, 443] on select "0 + 1 % + 2 % + 3 % + 4 % + 5 % + 6 % + 7 % + 8 % + 9 %" at bounding box center [488, 433] width 135 height 32
select select "+ 31 %"
click at [421, 417] on select "0 + 1 % + 2 % + 3 % + 4 % + 5 % + 6 % + 7 % + 8 % + 9 %" at bounding box center [488, 433] width 135 height 32
select select
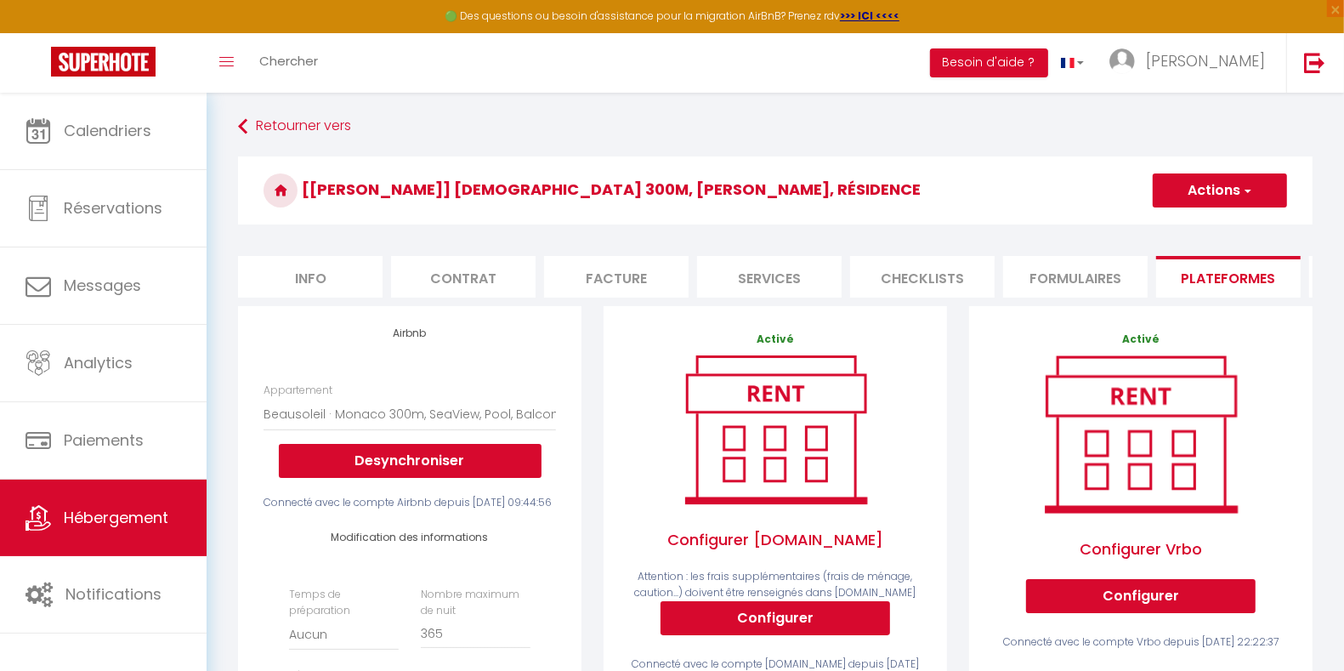
scroll to position [0, 0]
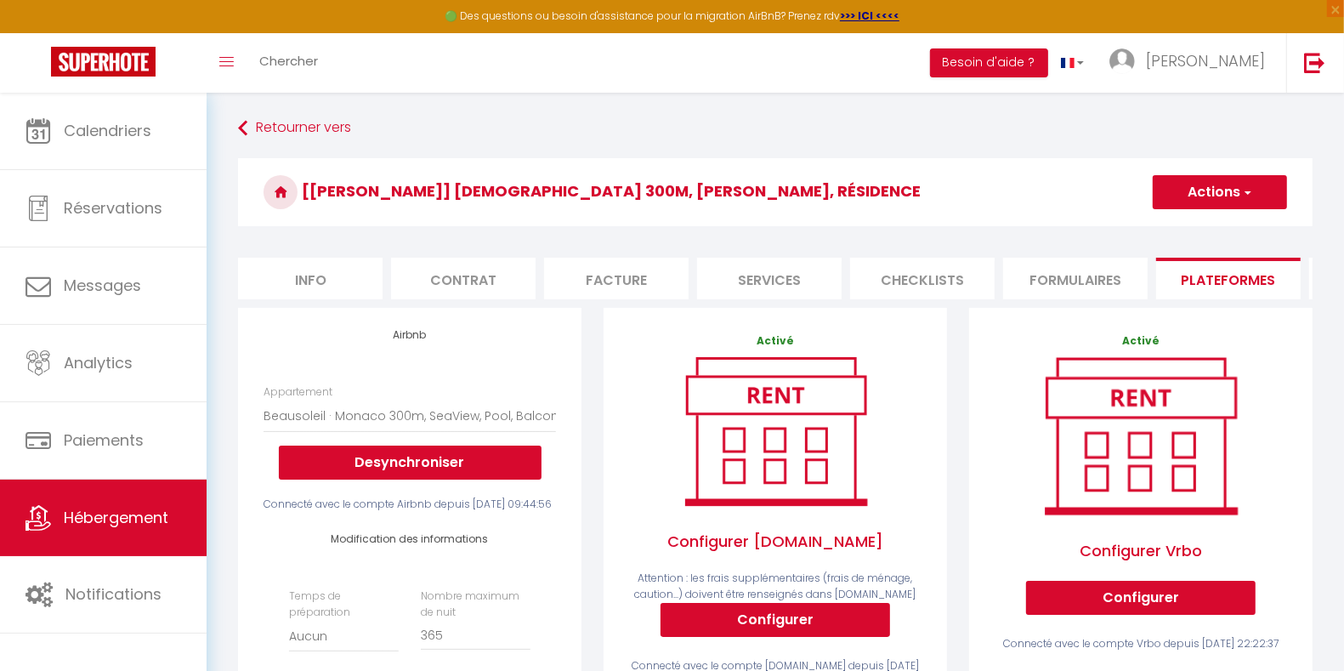
click at [1225, 190] on button "Actions" at bounding box center [1219, 192] width 134 height 34
click at [1212, 229] on link "Enregistrer" at bounding box center [1219, 229] width 134 height 22
select select "EUR"
select select
click at [1313, 54] on img at bounding box center [1314, 62] width 21 height 21
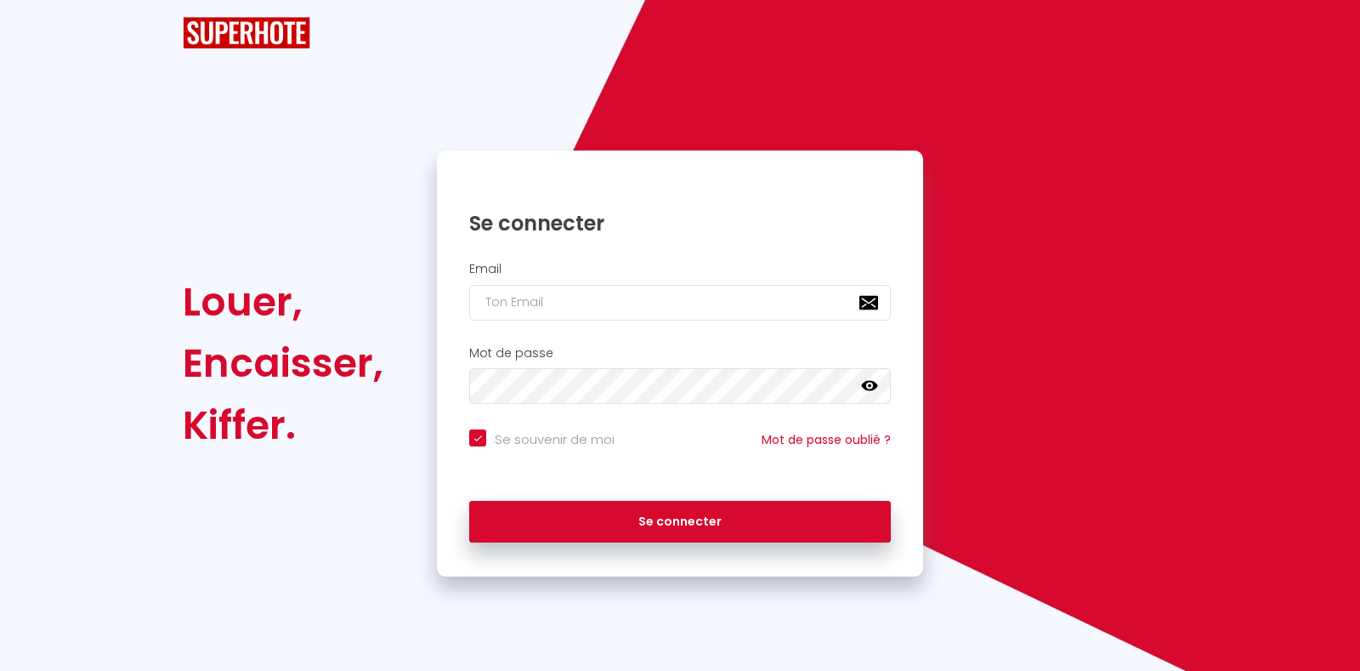
checkbox input "true"
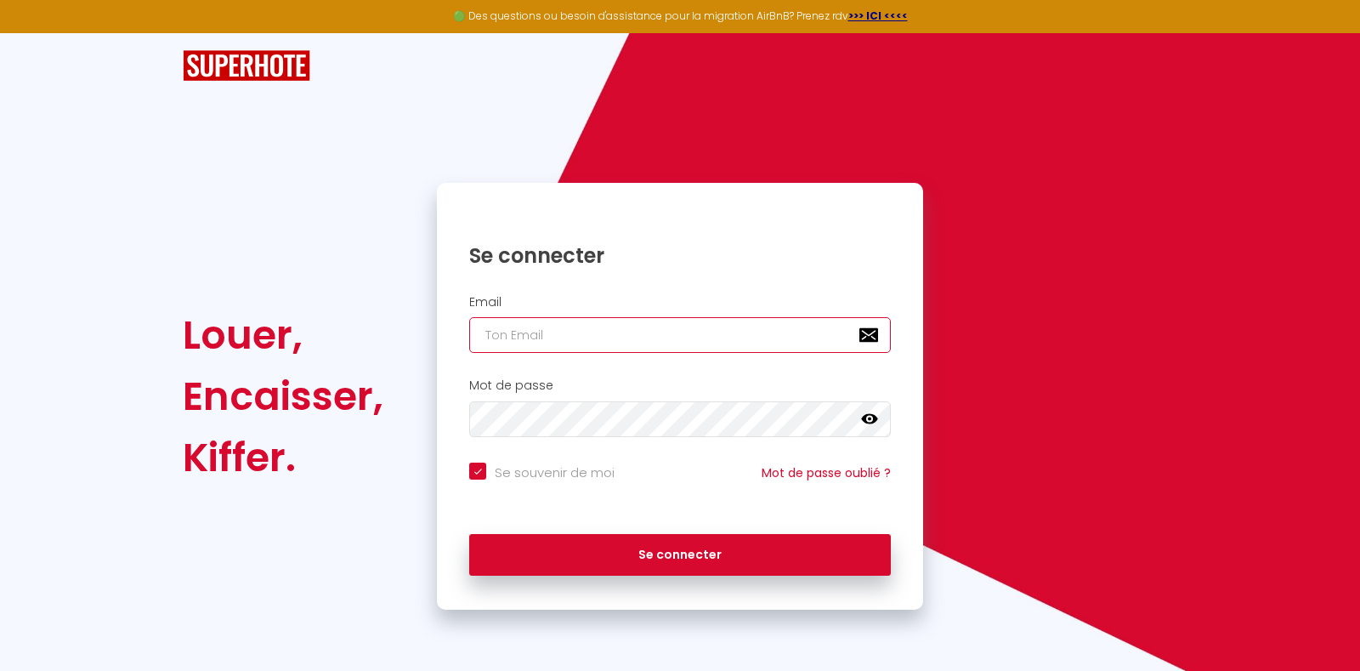
type input "[EMAIL_ADDRESS][DOMAIN_NAME]"
checkbox input "true"
click at [732, 346] on input "[EMAIL_ADDRESS][DOMAIN_NAME]" at bounding box center [680, 335] width 422 height 36
drag, startPoint x: 710, startPoint y: 346, endPoint x: 399, endPoint y: 358, distance: 310.4
click at [399, 358] on div "Louer, Encaisser, Kiffer. Se connecter Email [EMAIL_ADDRESS][DOMAIN_NAME] Mot d…" at bounding box center [680, 396] width 1016 height 427
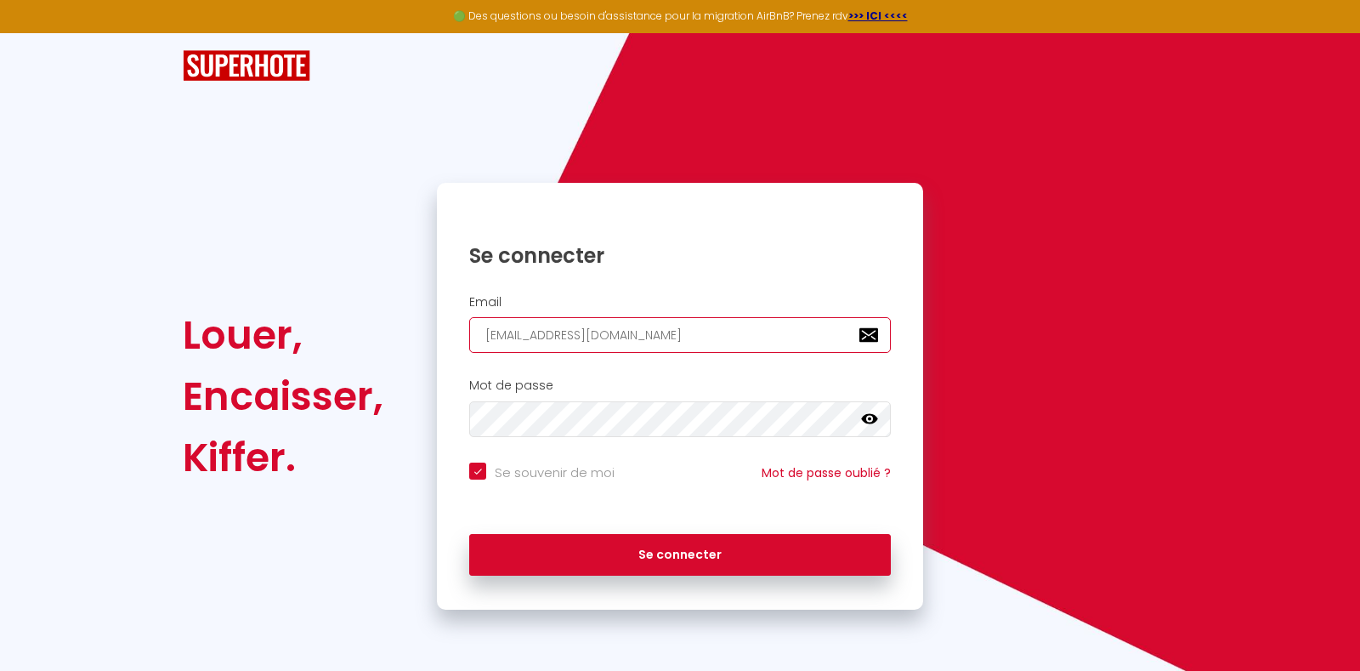
type input "T"
checkbox input "true"
type input "TI"
checkbox input "true"
type input "TIF"
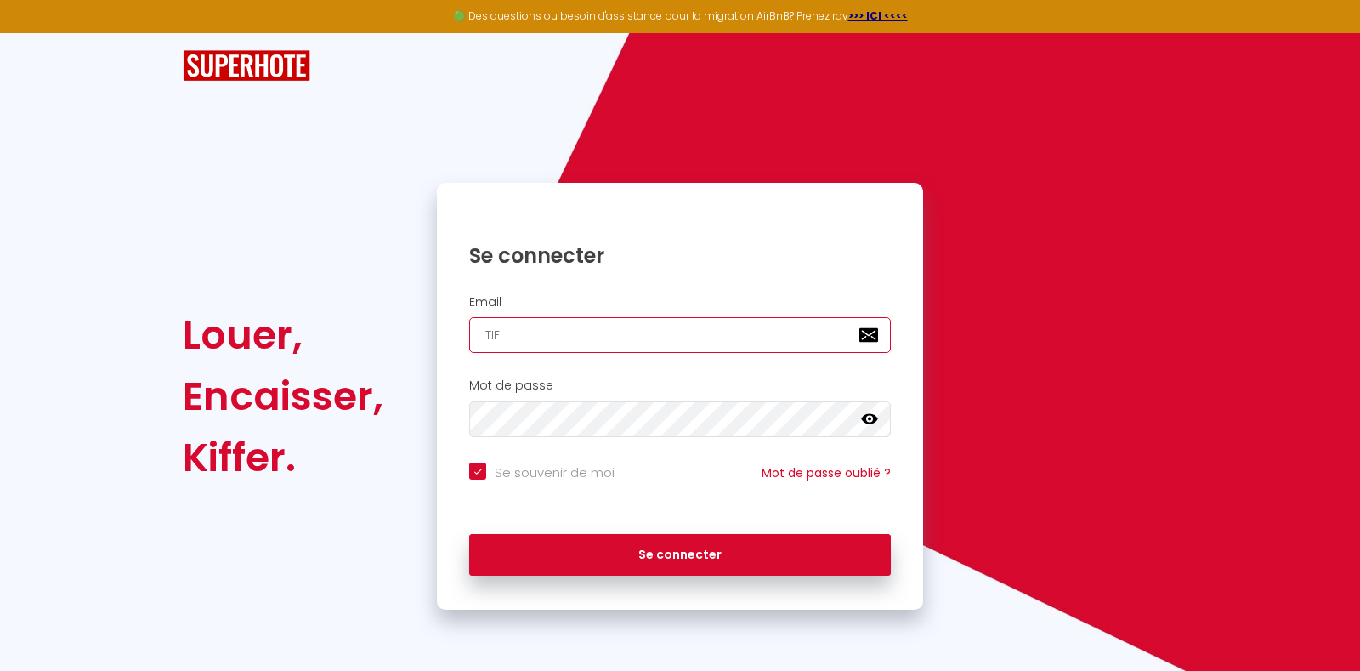
checkbox input "true"
type input "TIFF"
checkbox input "true"
drag, startPoint x: 519, startPoint y: 338, endPoint x: 351, endPoint y: 347, distance: 168.5
click at [351, 347] on div "Louer, Encaisser, Kiffer. Se connecter Email TIFF Mot de passe false Se souveni…" at bounding box center [680, 396] width 1016 height 427
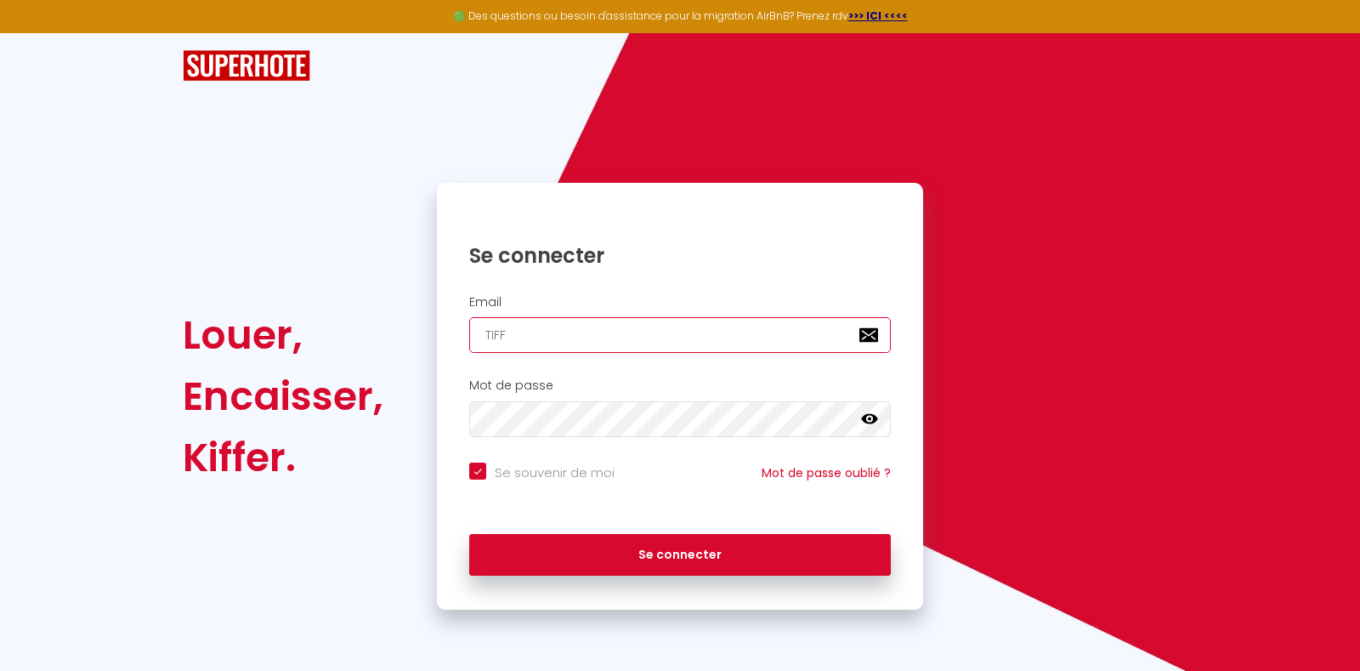
type input "C"
checkbox input "true"
type input "CO"
checkbox input "true"
type input "CON"
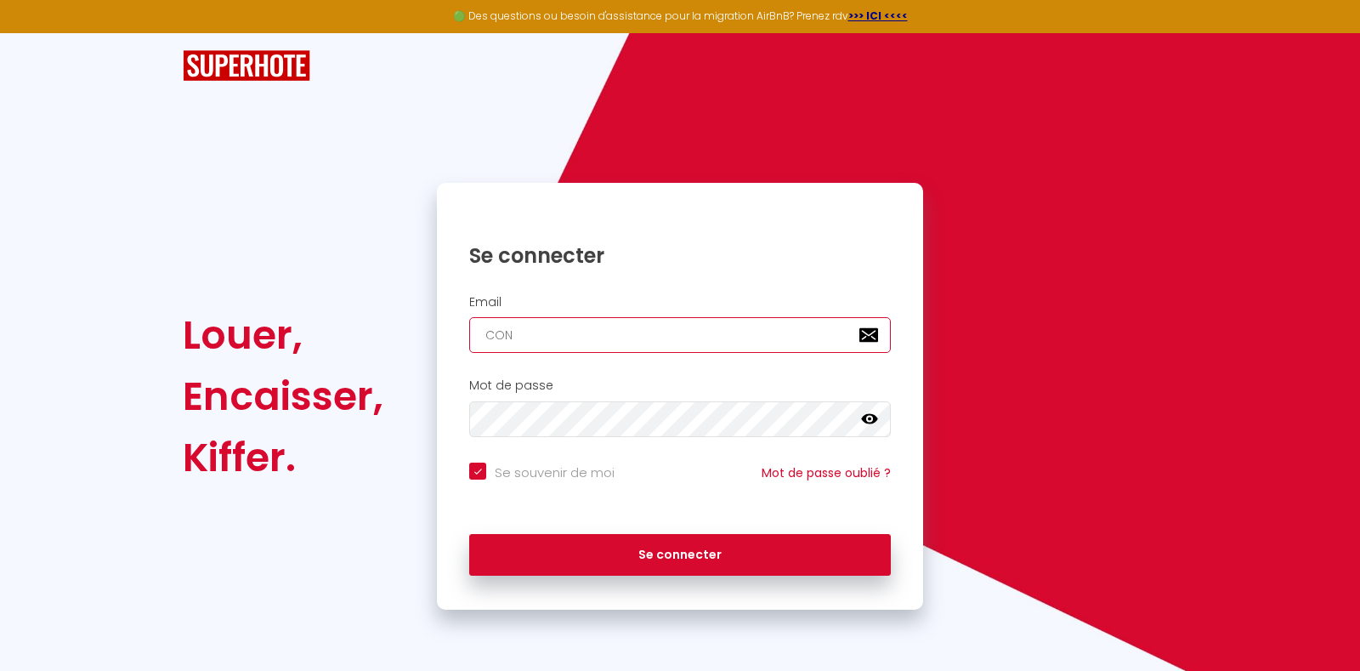
checkbox input "true"
type input "[EMAIL_ADDRESS][DOMAIN_NAME]"
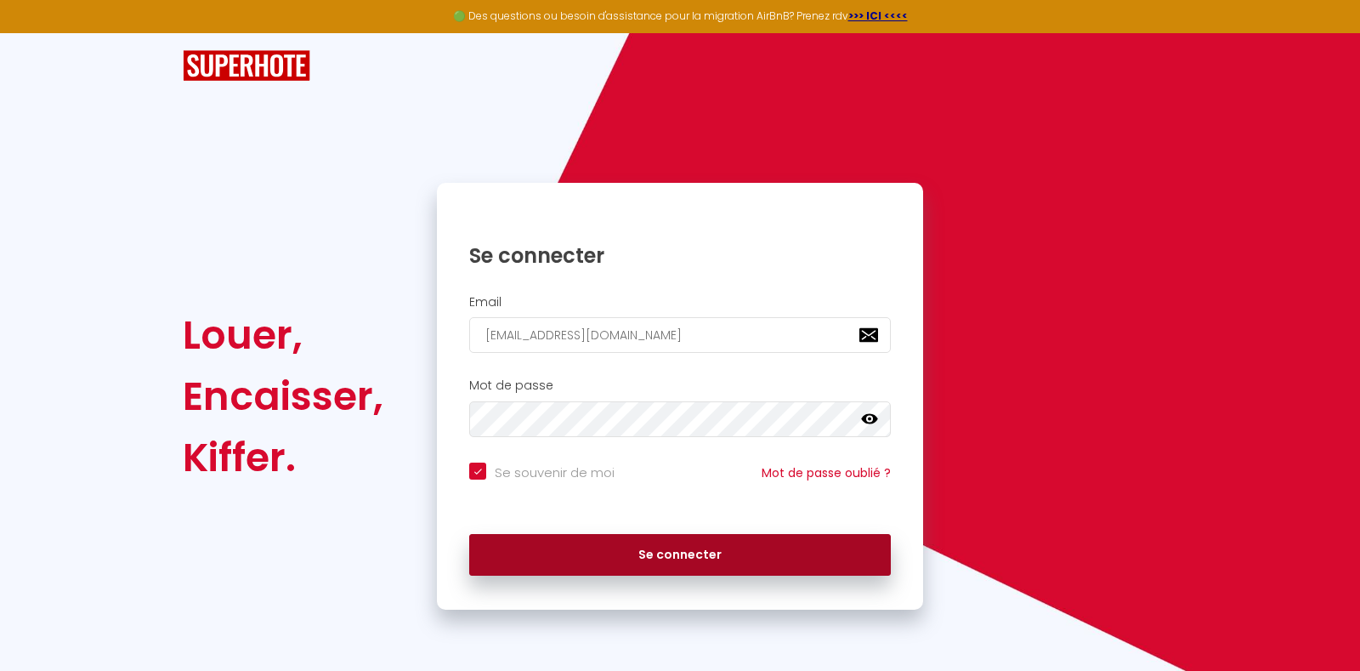
click at [673, 553] on button "Se connecter" at bounding box center [680, 555] width 422 height 42
checkbox input "true"
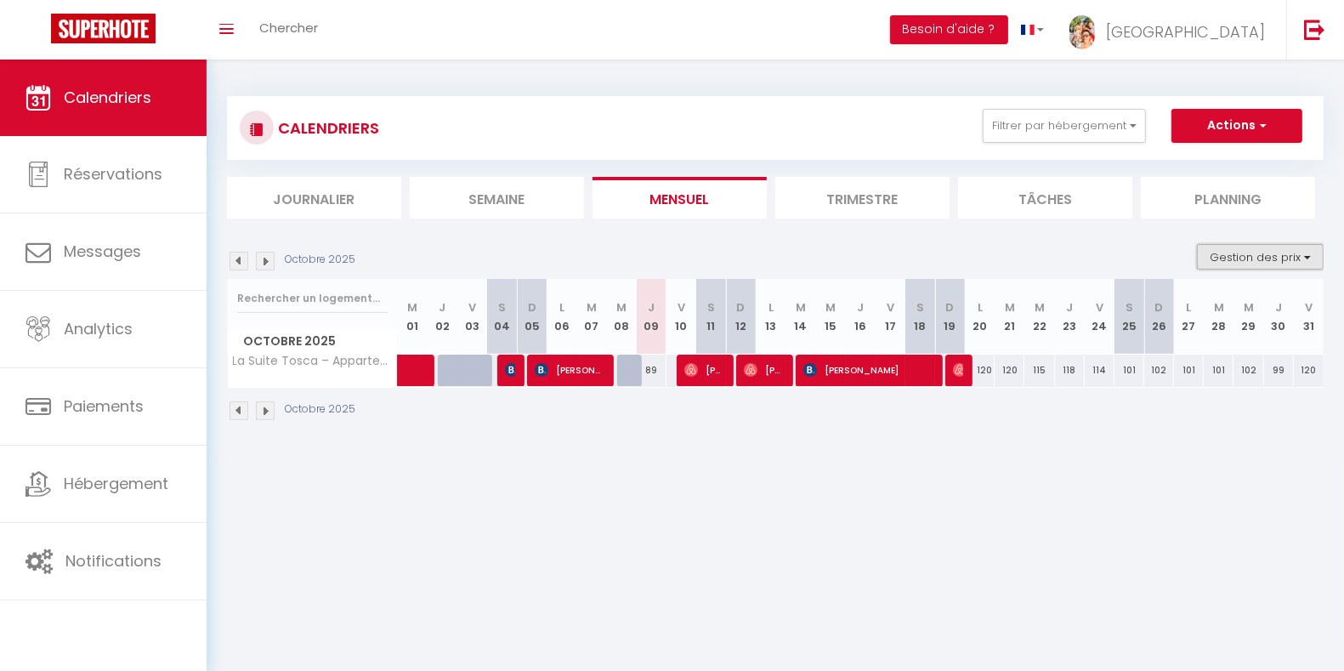
click at [1261, 256] on button "Gestion des prix" at bounding box center [1260, 256] width 127 height 25
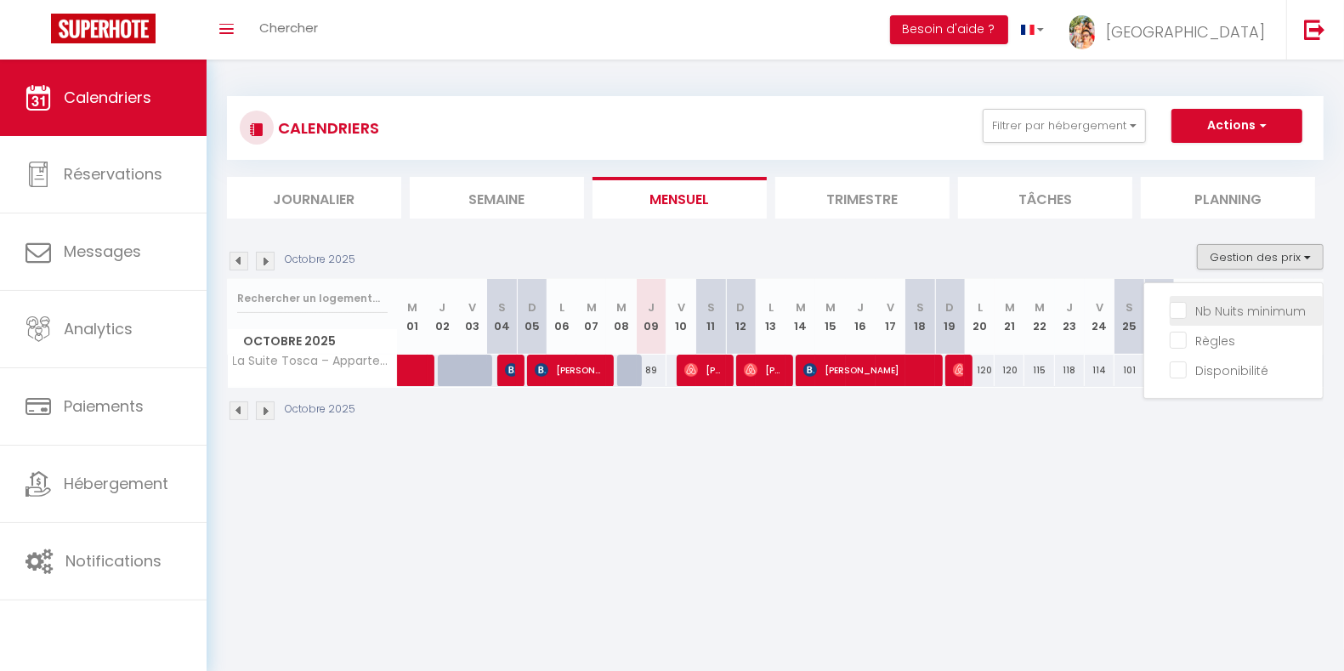
click at [1252, 304] on input "Nb Nuits minimum" at bounding box center [1245, 309] width 153 height 17
checkbox input "true"
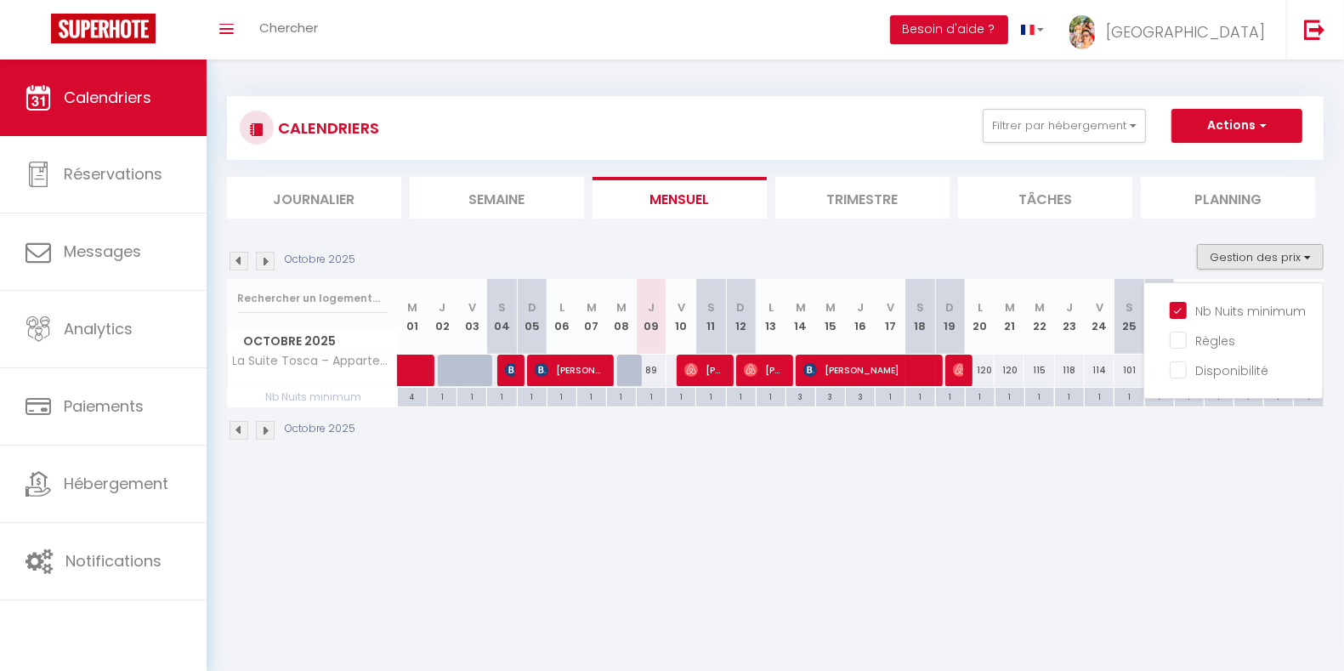
click at [1075, 503] on body "🟢 Des questions ou besoin d'assistance pour la migration AirBnB? Prenez rdv >>>…" at bounding box center [672, 394] width 1344 height 671
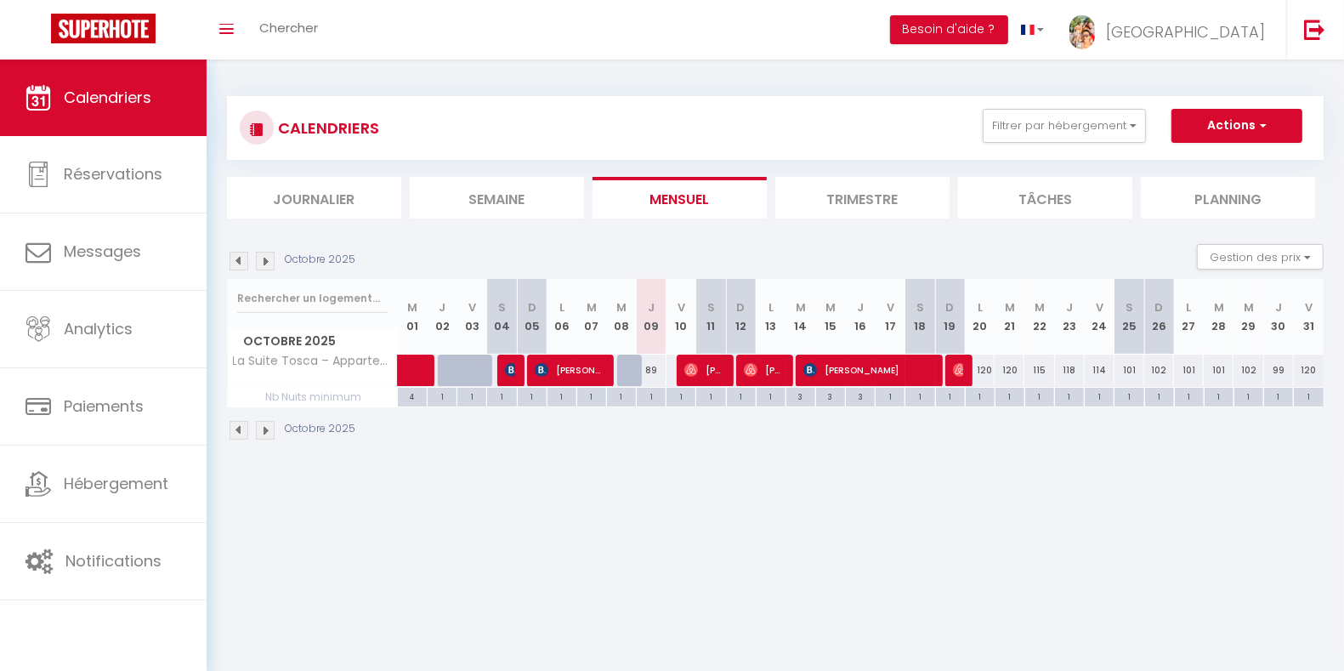
click at [269, 258] on img at bounding box center [265, 261] width 19 height 19
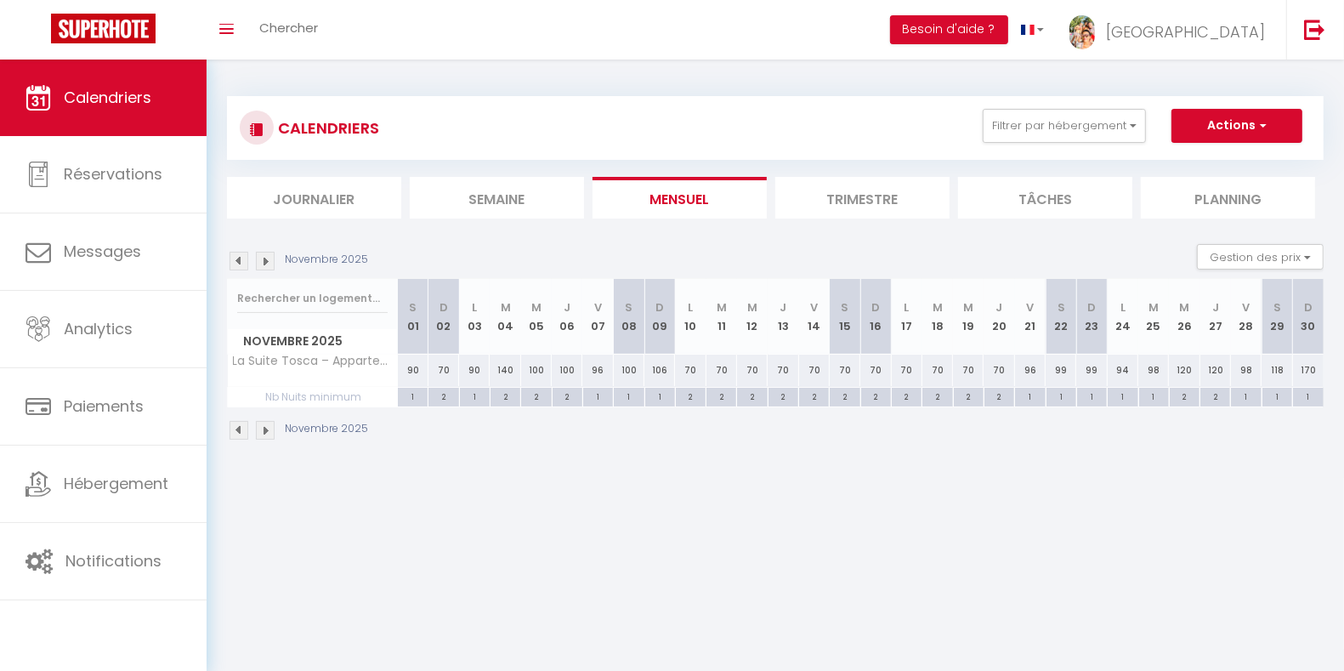
click at [246, 263] on img at bounding box center [238, 261] width 19 height 19
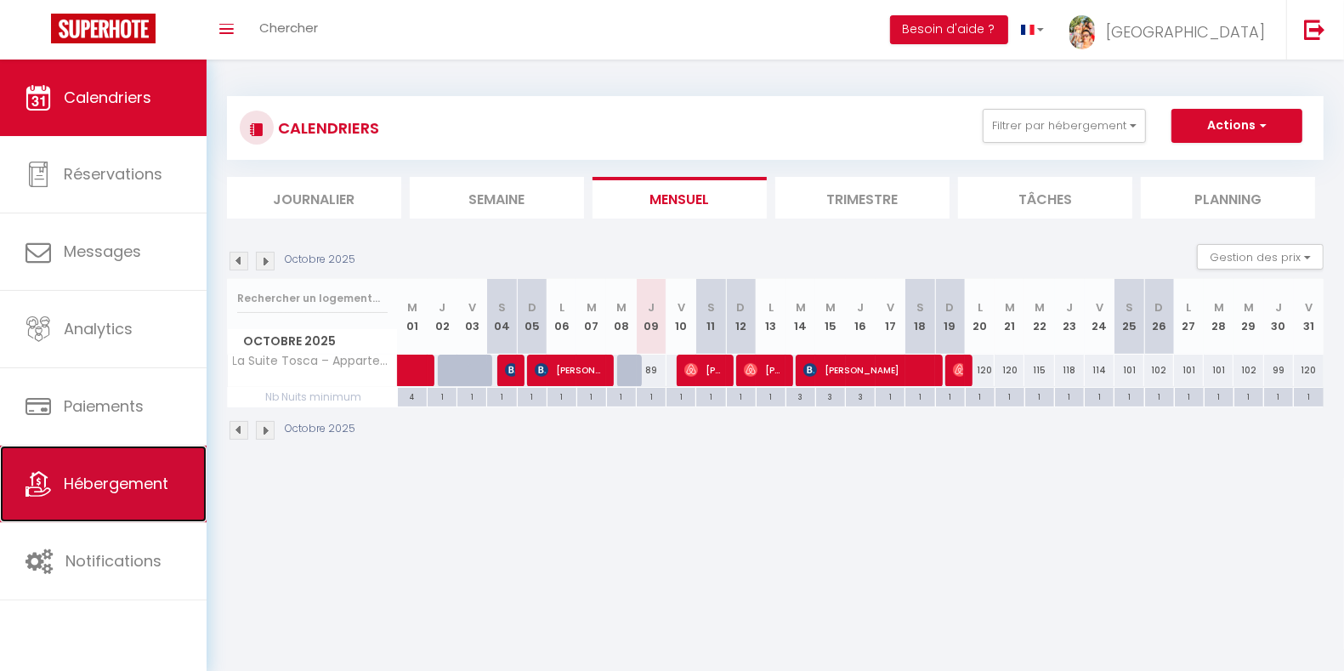
click at [126, 478] on span "Hébergement" at bounding box center [116, 483] width 105 height 21
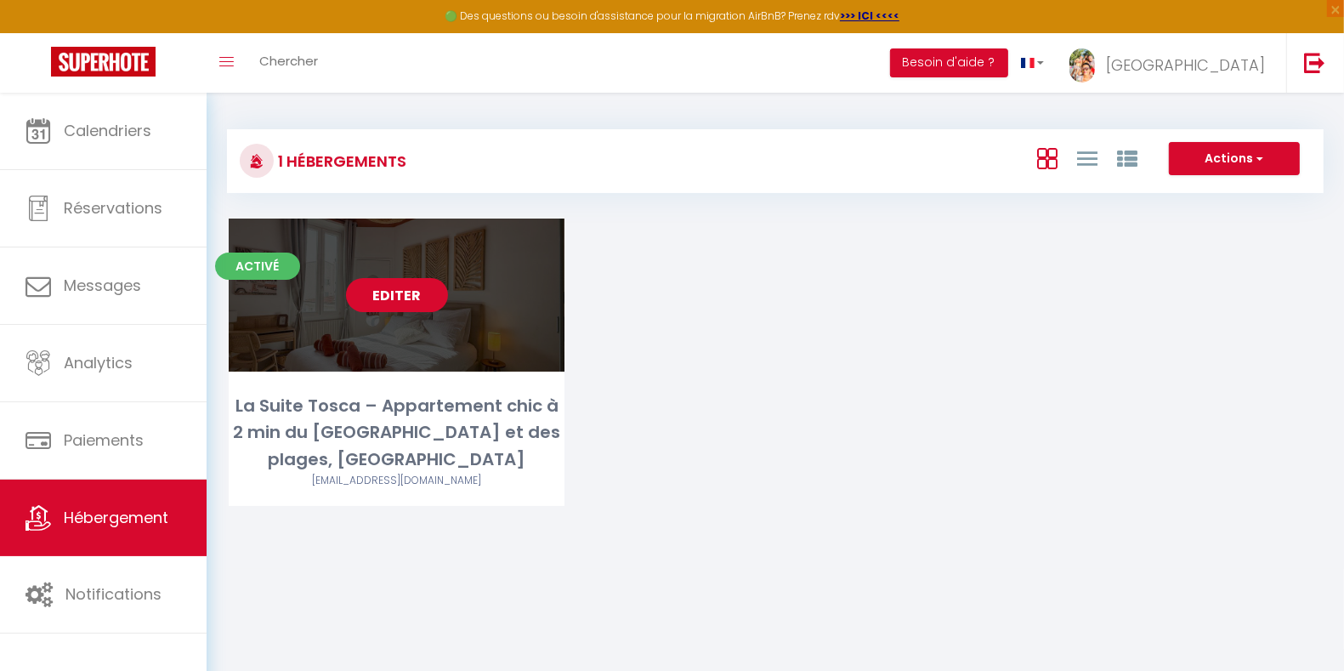
click at [410, 294] on link "Editer" at bounding box center [397, 295] width 102 height 34
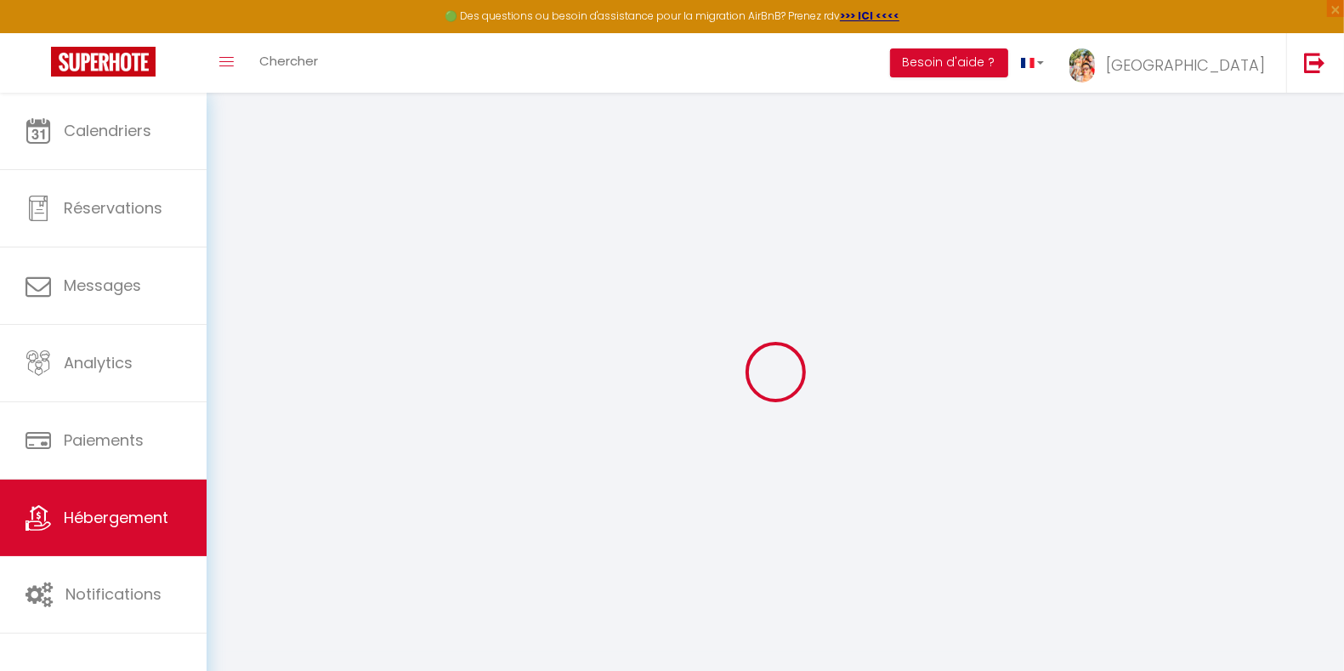
select select "8430-1430257030180179324"
select select "+ 23 %"
select select "+ 27 %"
select select "+ 3 %"
checkbox input "false"
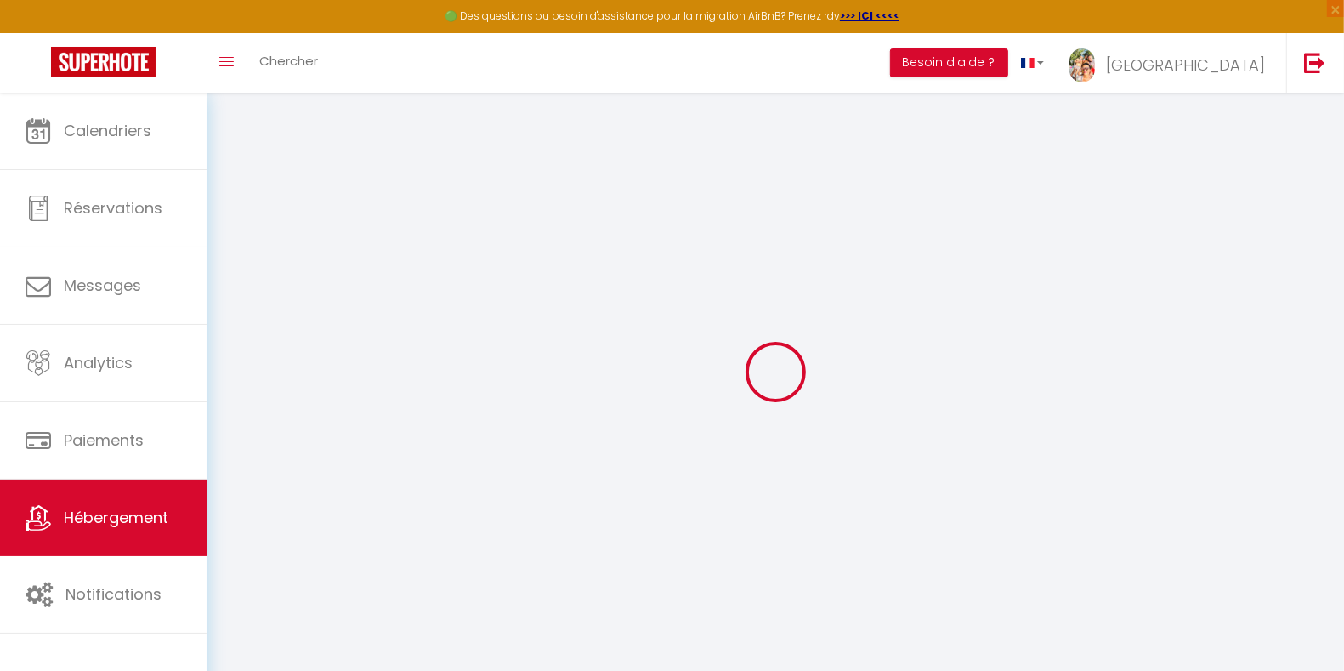
checkbox input "false"
select select "well_reviewed_guests"
select select "EUR"
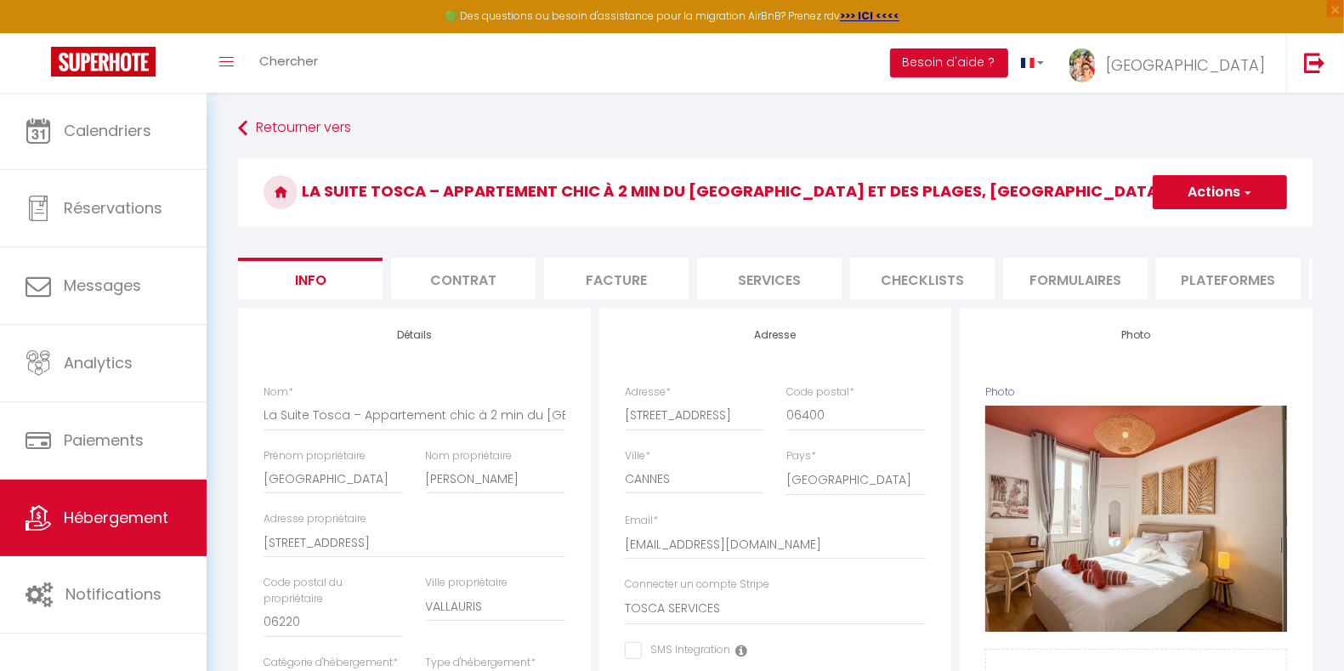
click at [1235, 289] on li "Plateformes" at bounding box center [1228, 279] width 144 height 42
select select
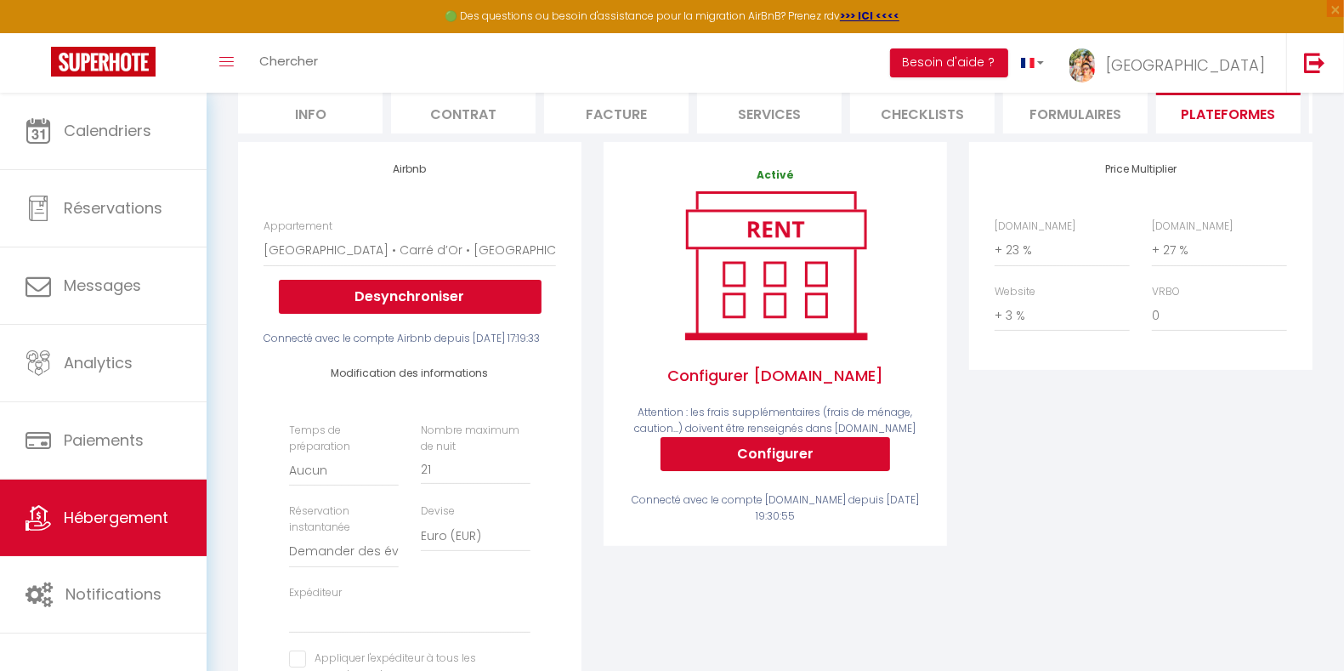
scroll to position [20, 0]
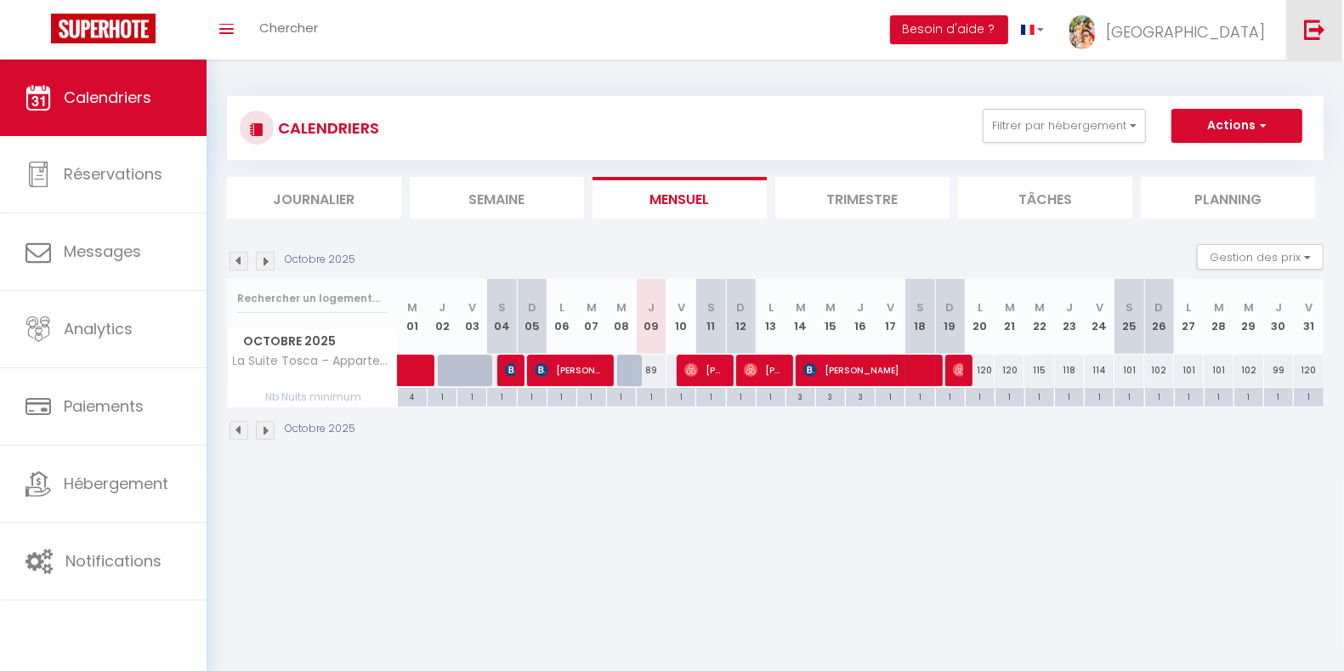
click at [1305, 36] on img at bounding box center [1314, 29] width 21 height 21
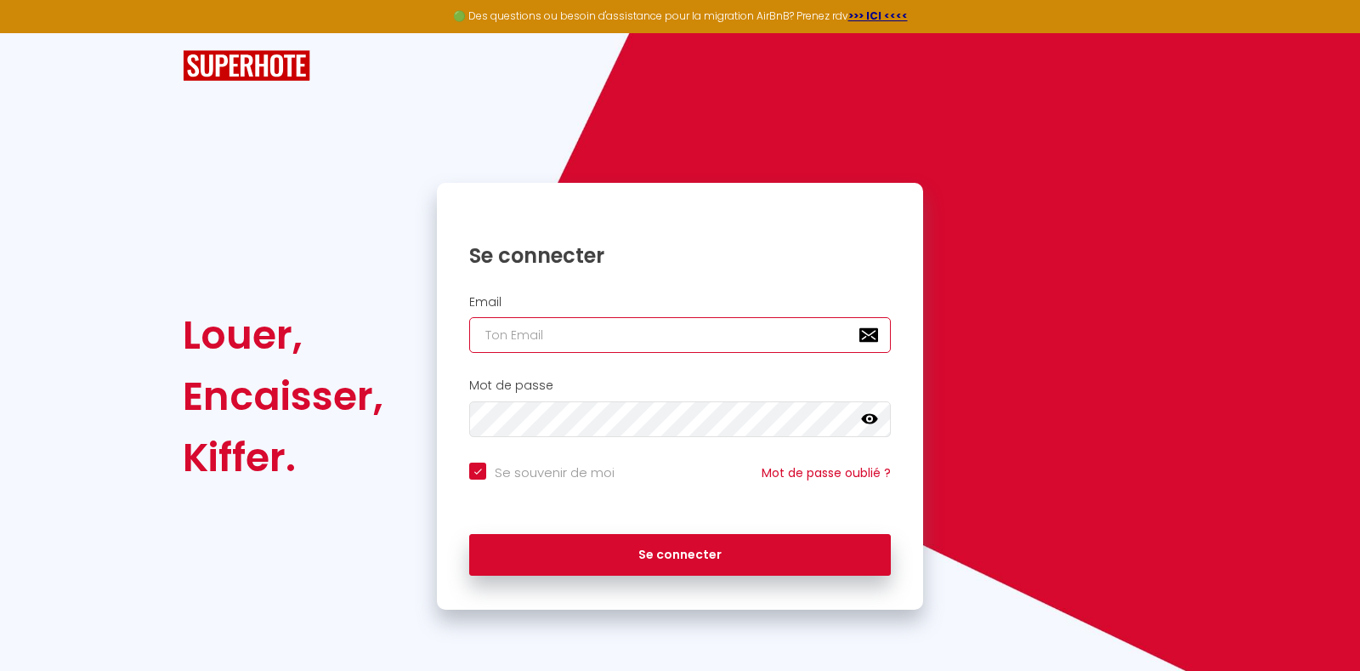
type input "[EMAIL_ADDRESS][DOMAIN_NAME]"
checkbox input "true"
drag, startPoint x: 689, startPoint y: 338, endPoint x: 403, endPoint y: 338, distance: 286.4
click at [403, 338] on div "Louer, Encaisser, Kiffer. Se connecter Email contact@TOSCA-SERVICES.COM Mot de …" at bounding box center [680, 396] width 1016 height 427
type input "T"
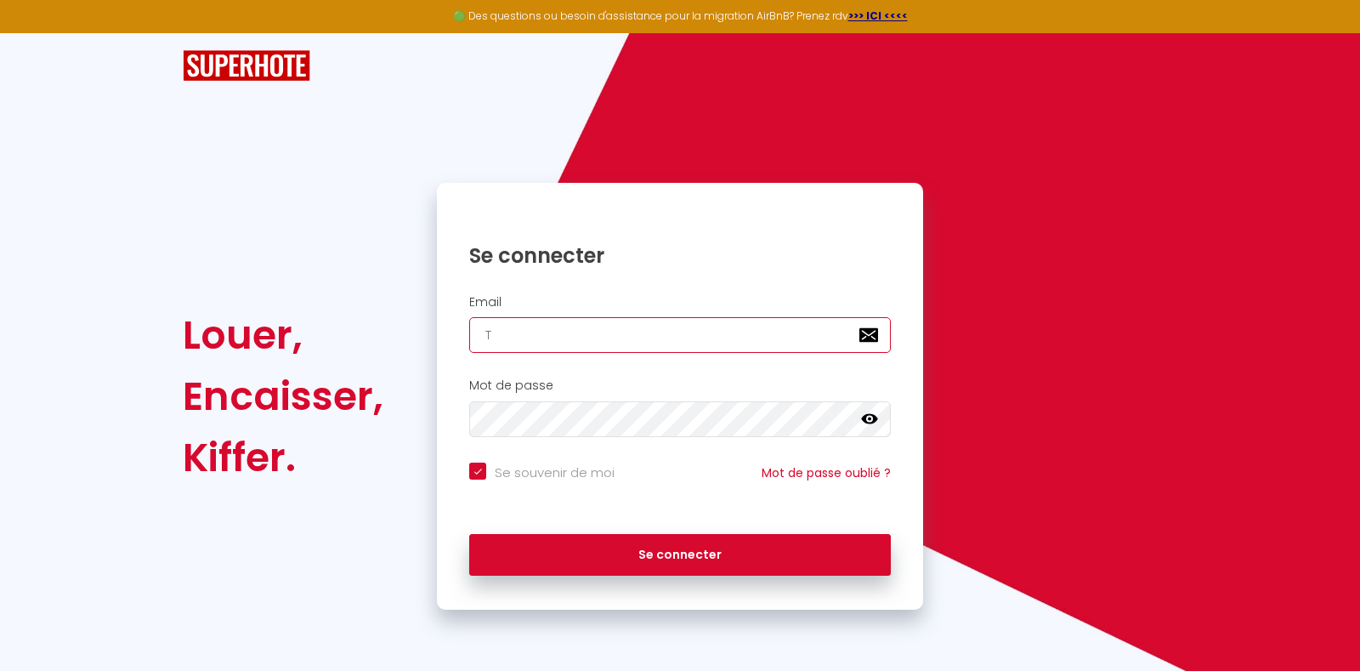
checkbox input "true"
type input "TI"
checkbox input "true"
type input "TIF"
checkbox input "true"
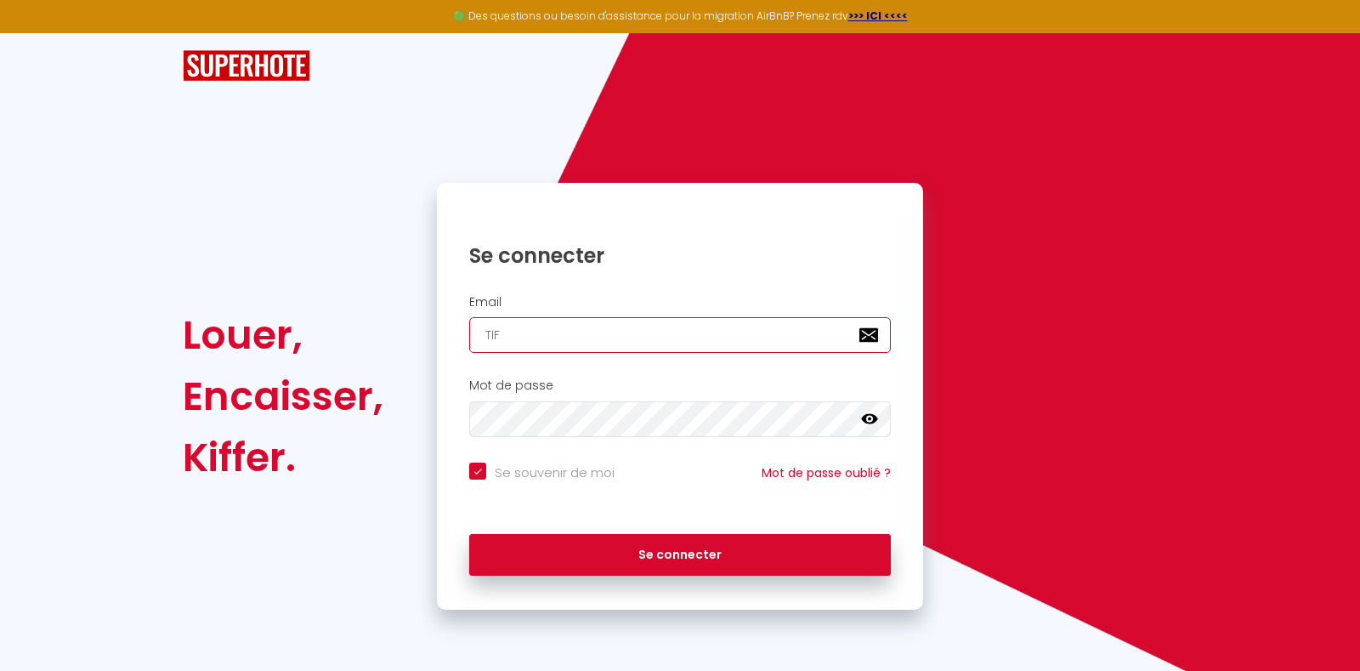
type input "tiffanie.core@gmail.com"
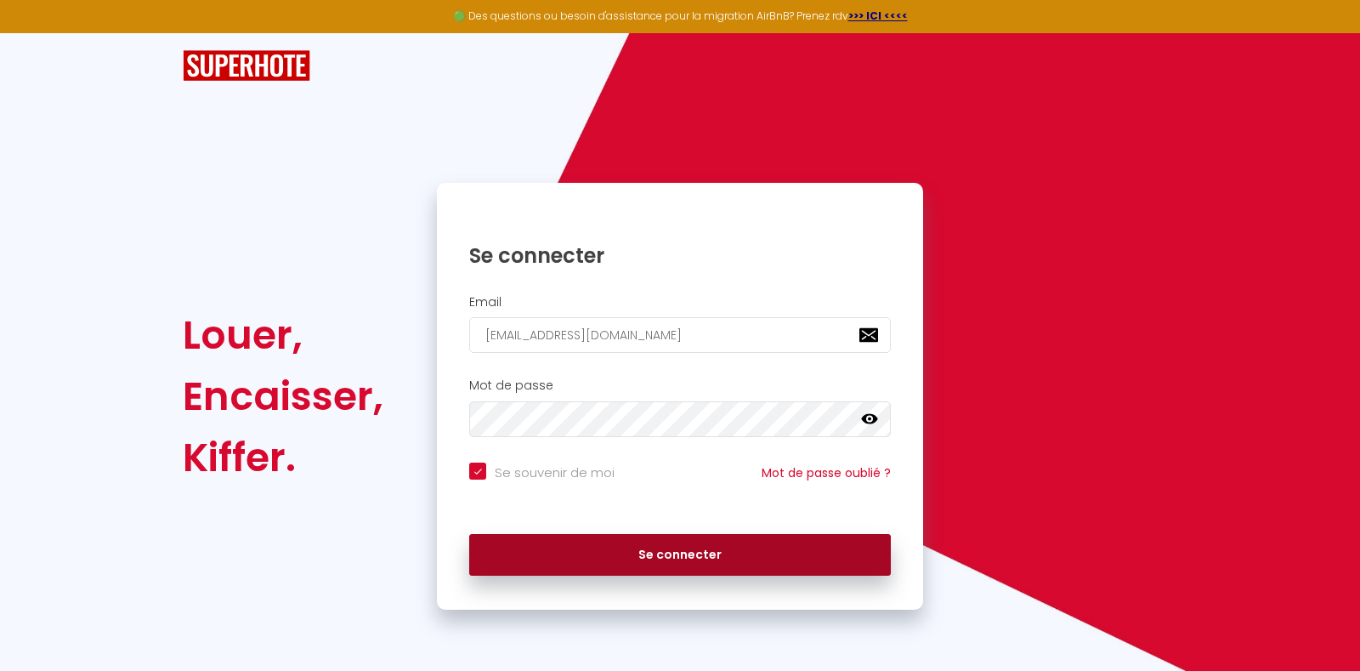
click at [680, 548] on button "Se connecter" at bounding box center [680, 555] width 422 height 42
checkbox input "true"
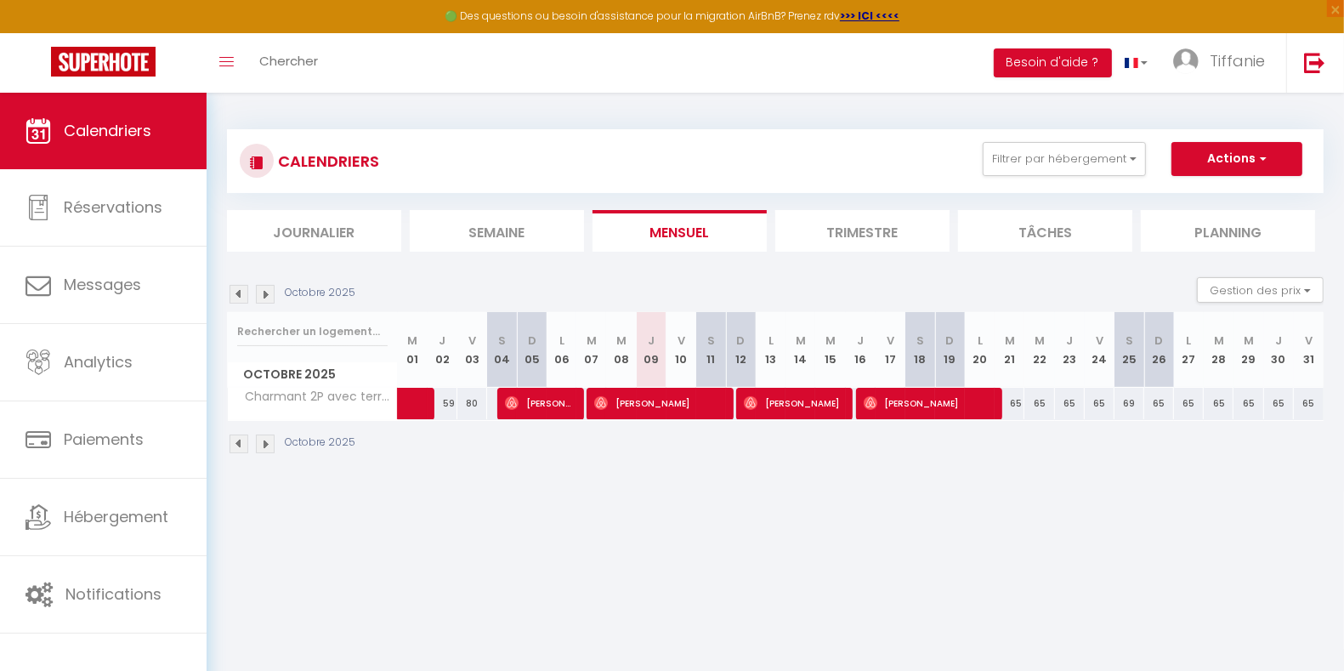
click at [268, 294] on img at bounding box center [265, 294] width 19 height 19
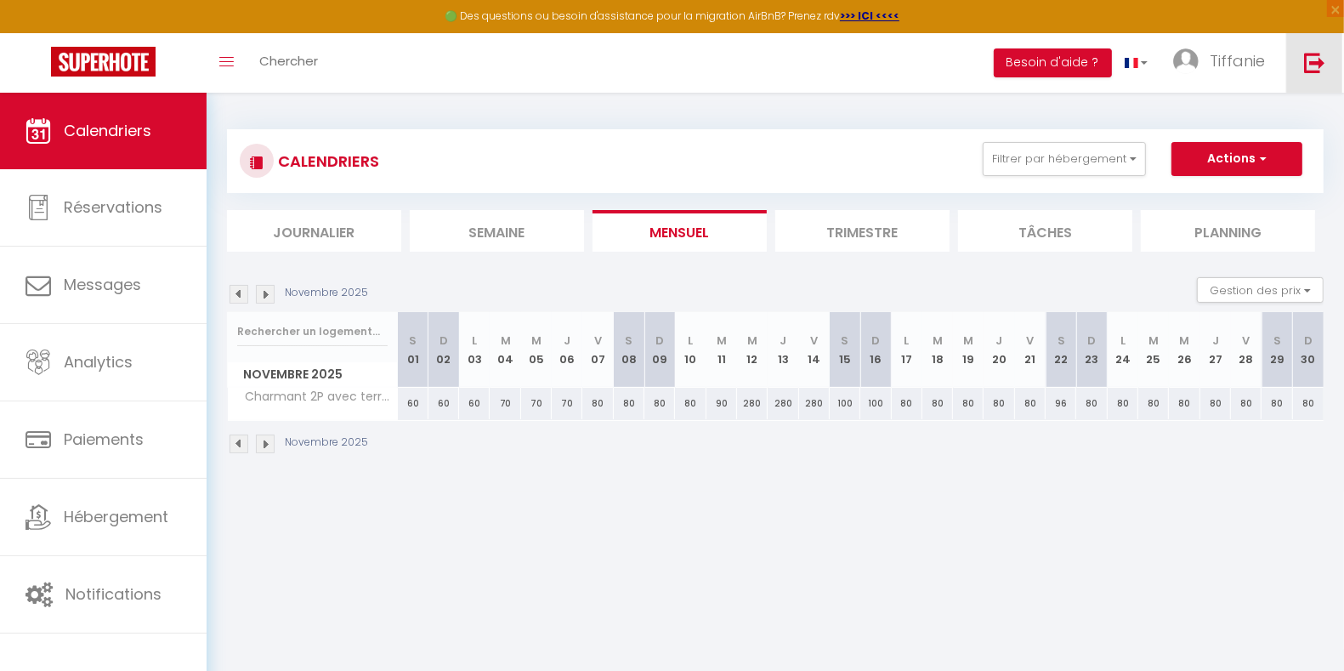
click at [1300, 68] on link at bounding box center [1314, 62] width 56 height 59
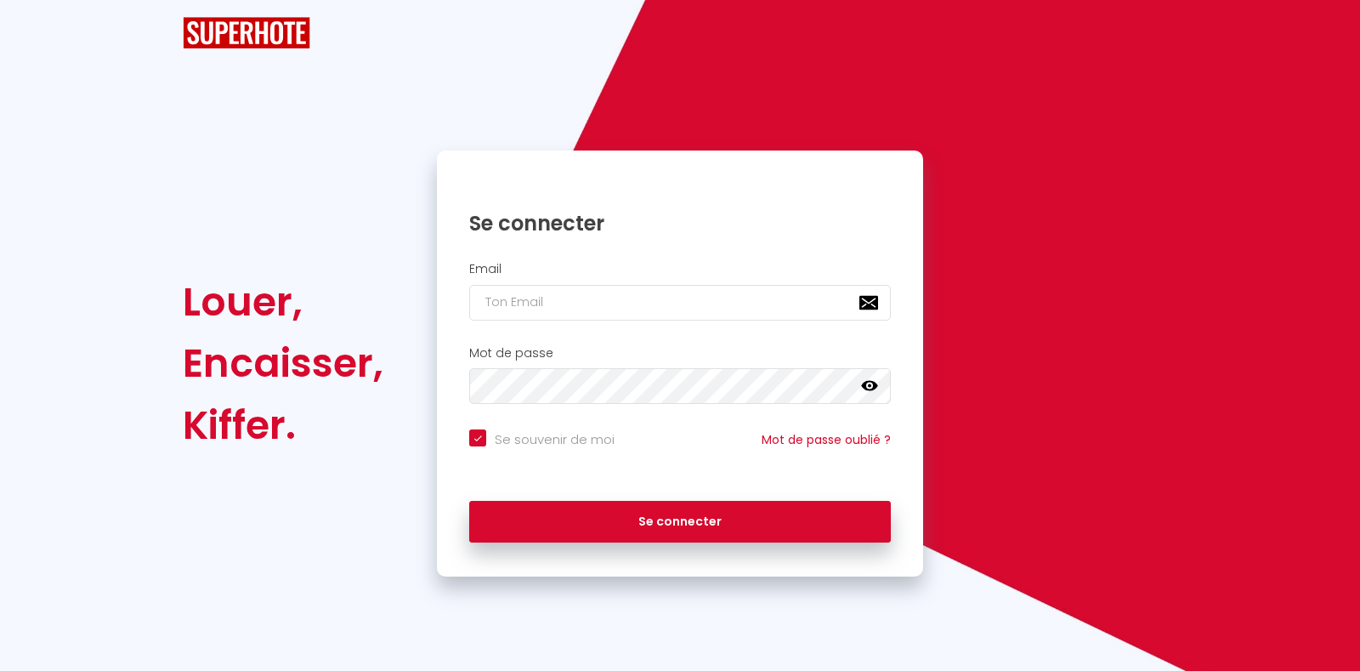
checkbox input "true"
type input "tiffanie.core@gmail.com"
checkbox input "true"
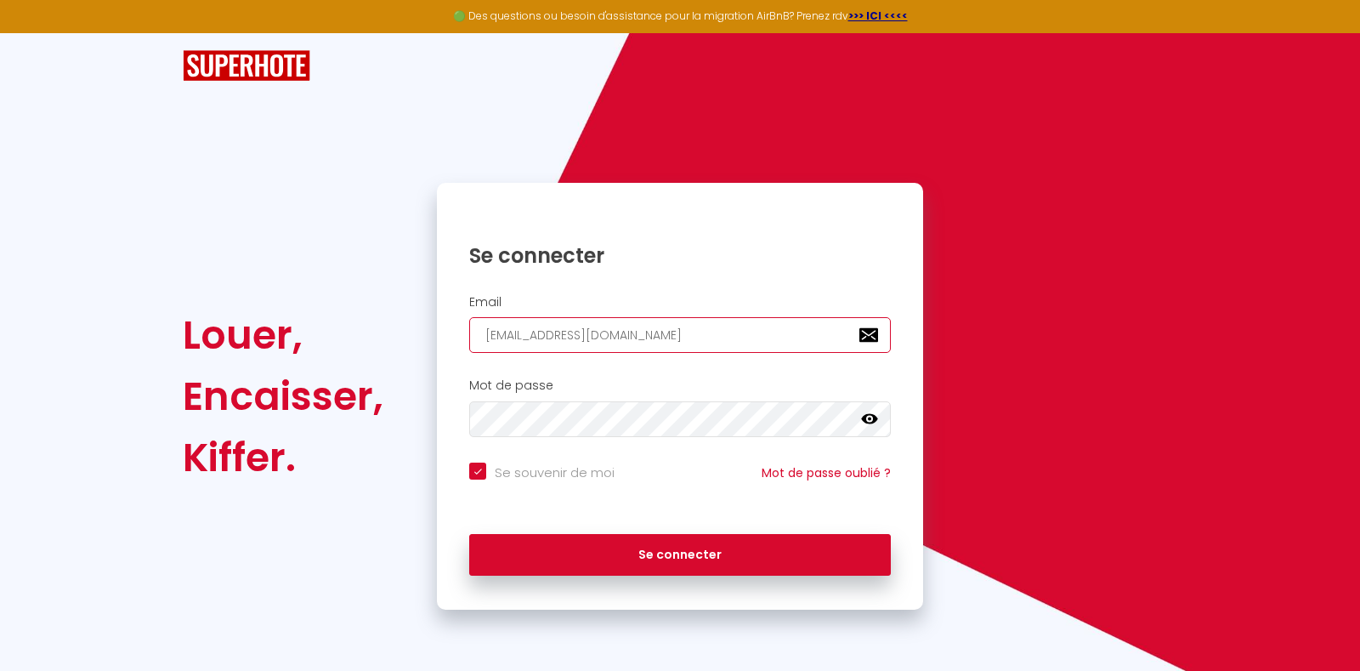
click at [703, 331] on input "tiffanie.core@gmail.com" at bounding box center [680, 335] width 422 height 36
drag, startPoint x: 665, startPoint y: 346, endPoint x: 230, endPoint y: 318, distance: 435.2
click at [251, 323] on div "Louer, Encaisser, Kiffer. Se connecter Email tiffanie.core@gmail.com Mot de pas…" at bounding box center [680, 396] width 1016 height 427
type input "C"
checkbox input "true"
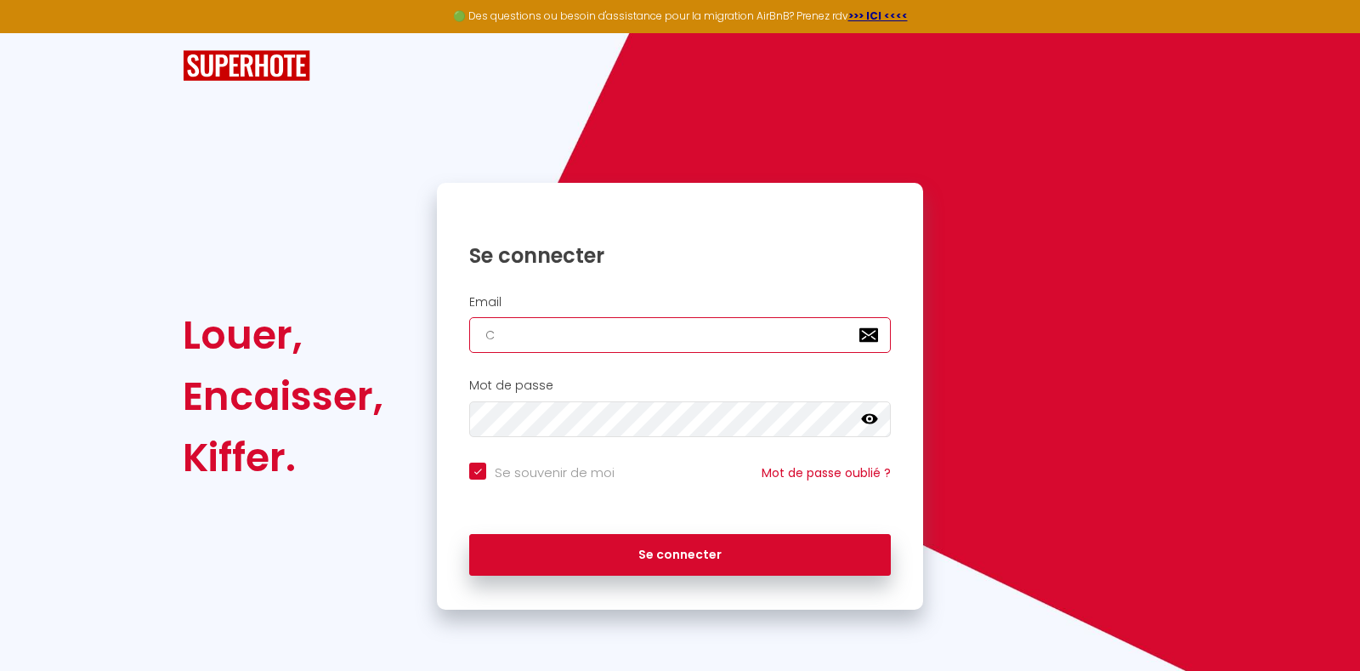
type input "CO"
checkbox input "true"
type input "CON"
checkbox input "true"
type input "[EMAIL_ADDRESS][DOMAIN_NAME]"
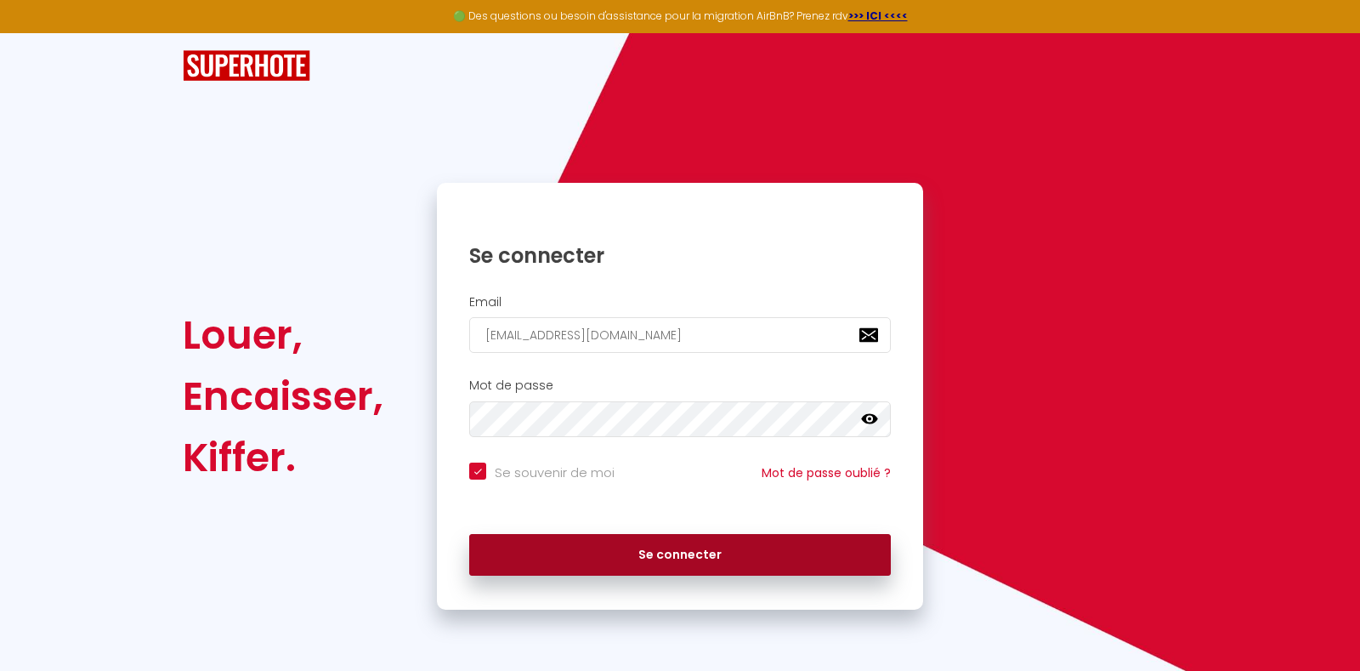
click at [646, 557] on button "Se connecter" at bounding box center [680, 555] width 422 height 42
checkbox input "true"
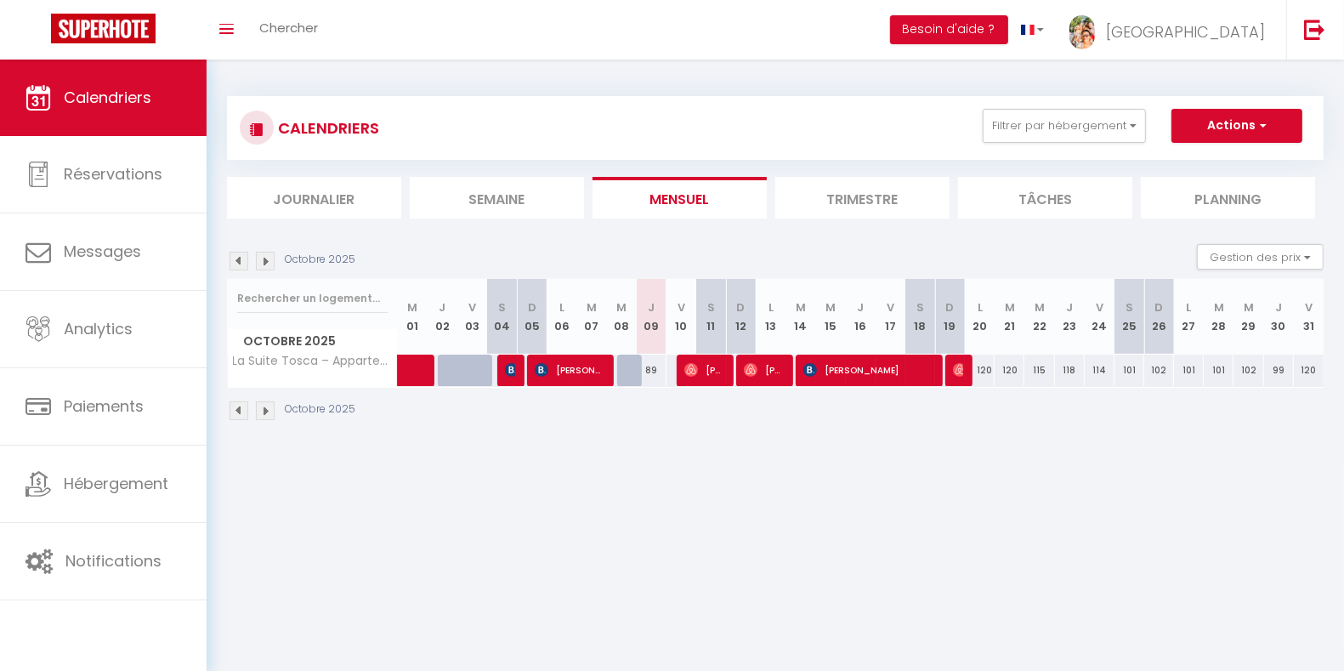
click at [266, 260] on img at bounding box center [265, 261] width 19 height 19
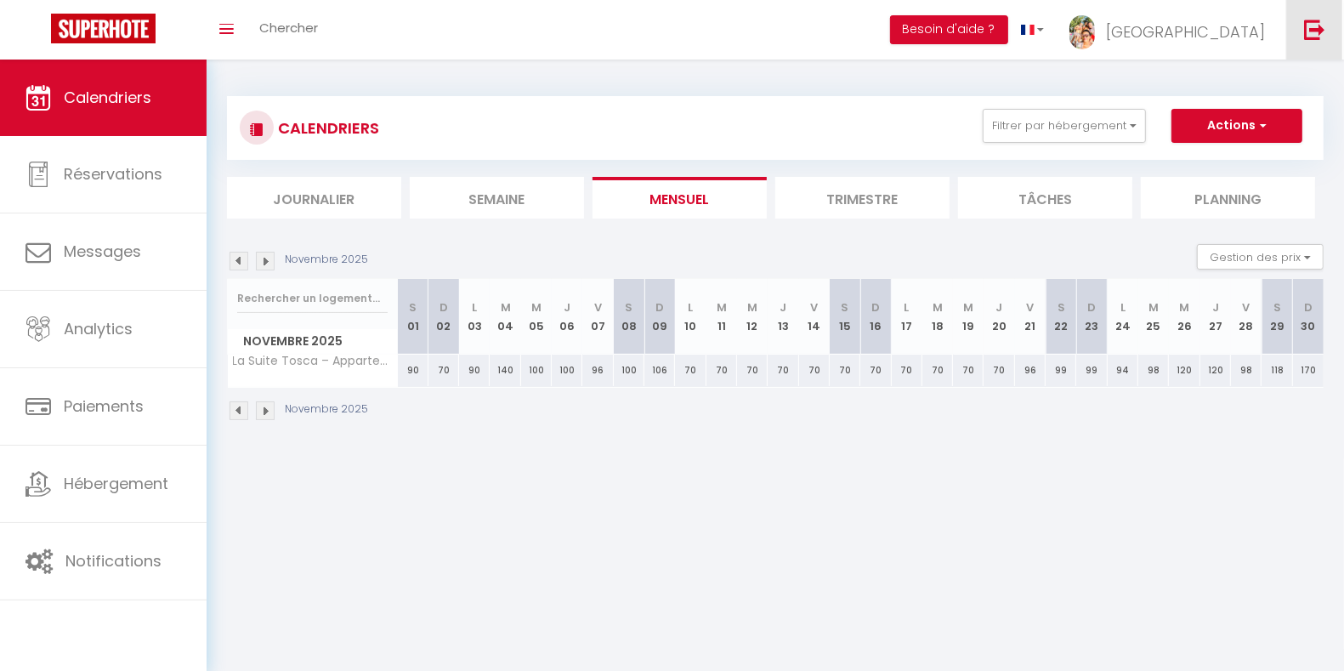
click at [1316, 39] on img at bounding box center [1314, 29] width 21 height 21
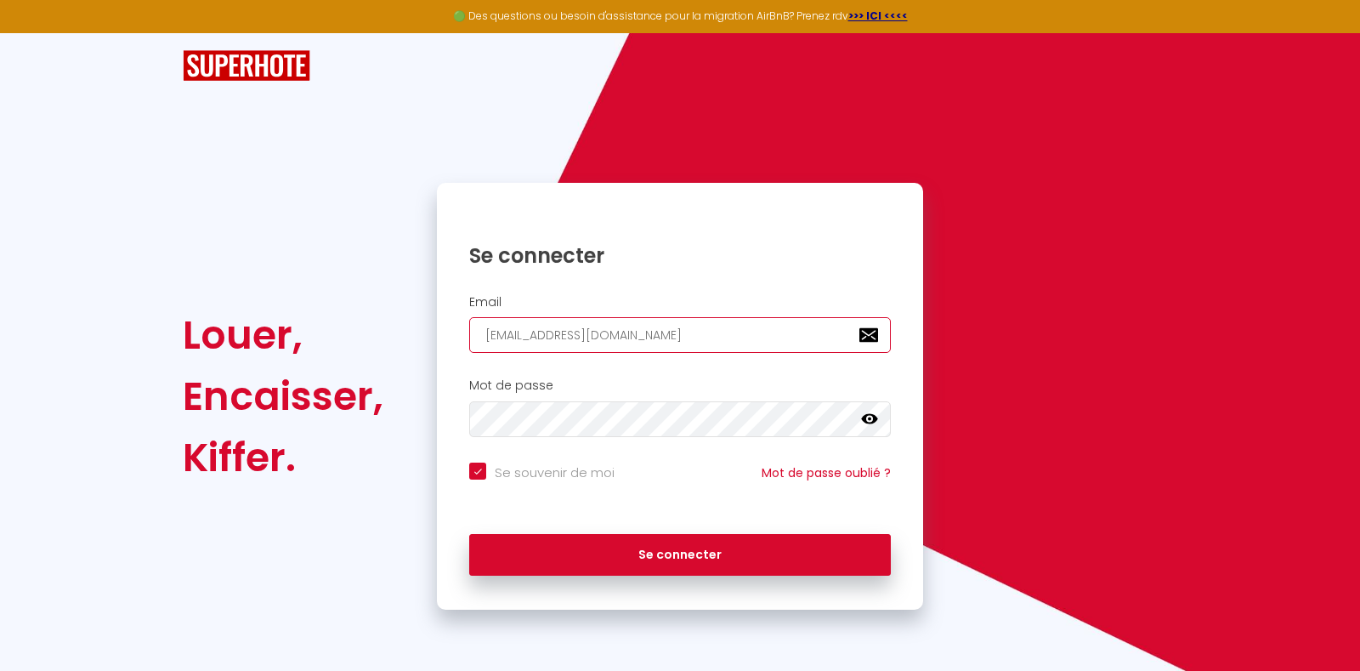
drag, startPoint x: 744, startPoint y: 344, endPoint x: 329, endPoint y: 320, distance: 415.5
click at [329, 320] on div "Louer, Encaisser, Kiffer. Se connecter Email contact@TOSCA-SERVICES.COM Mot de …" at bounding box center [680, 396] width 1016 height 427
type input "C"
checkbox input "true"
type input "CO"
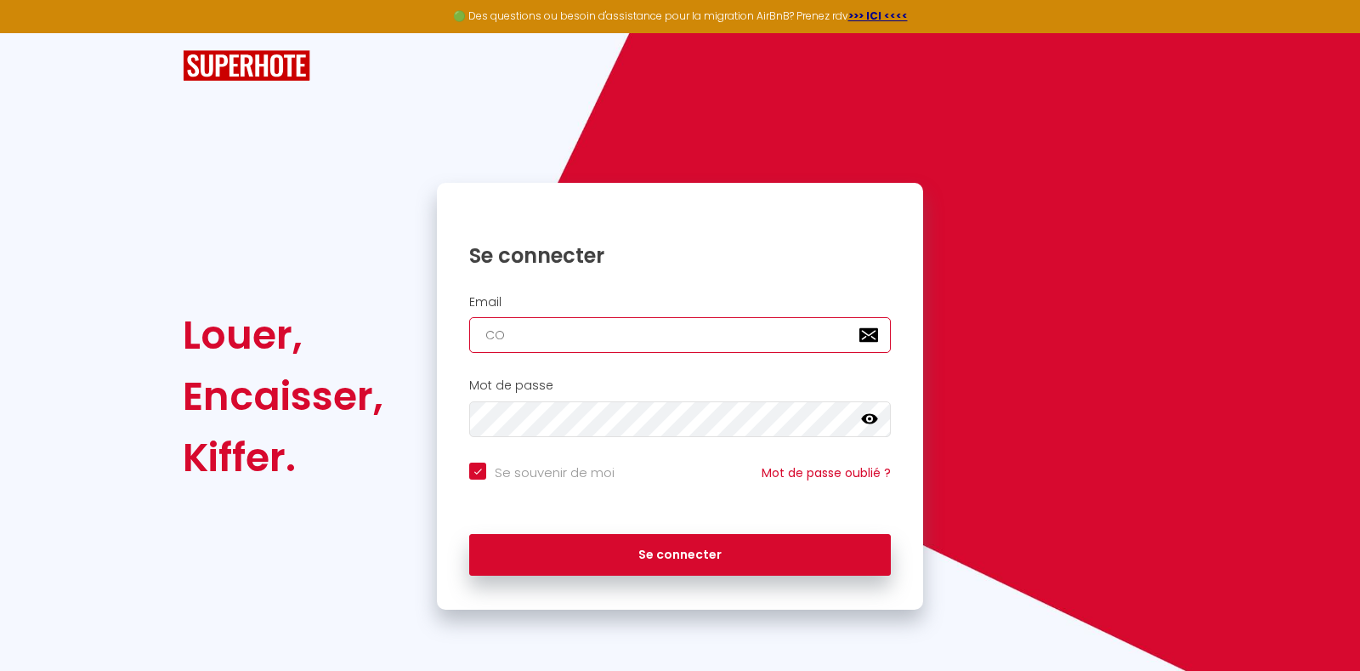
checkbox input "true"
type input "CON"
checkbox input "true"
type input "[EMAIL_ADDRESS][DOMAIN_NAME]"
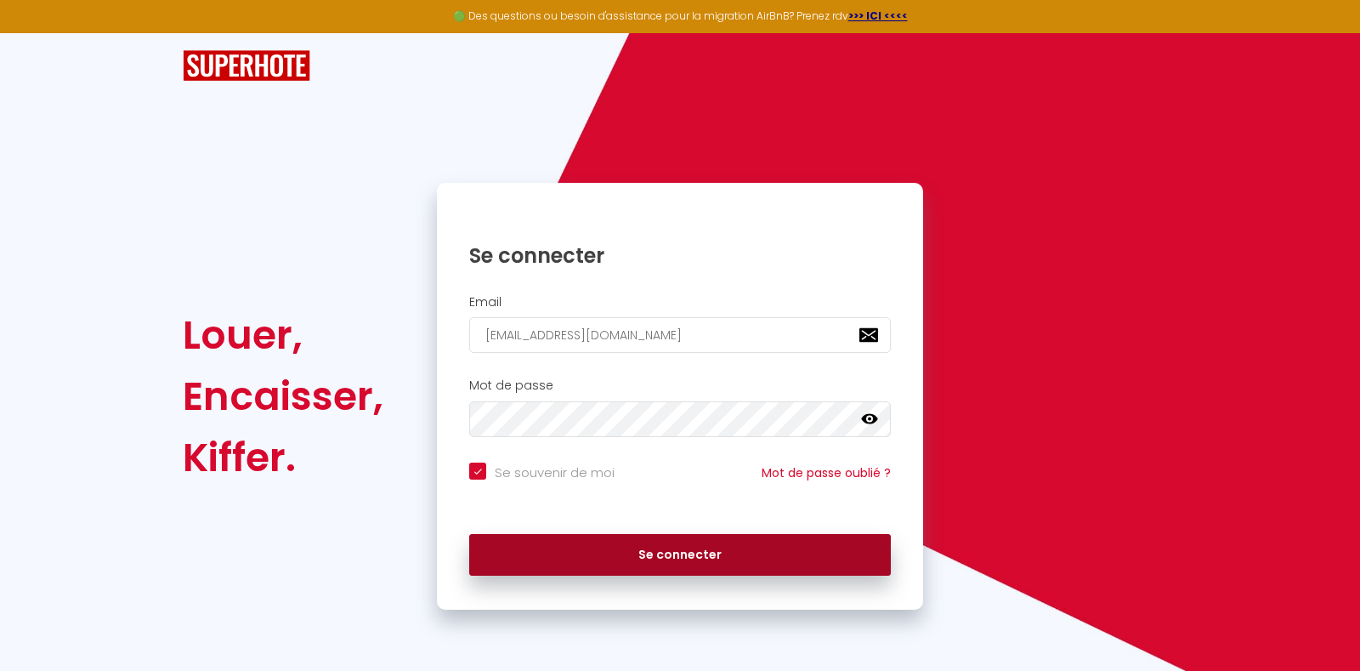
click at [648, 549] on button "Se connecter" at bounding box center [680, 555] width 422 height 42
checkbox input "true"
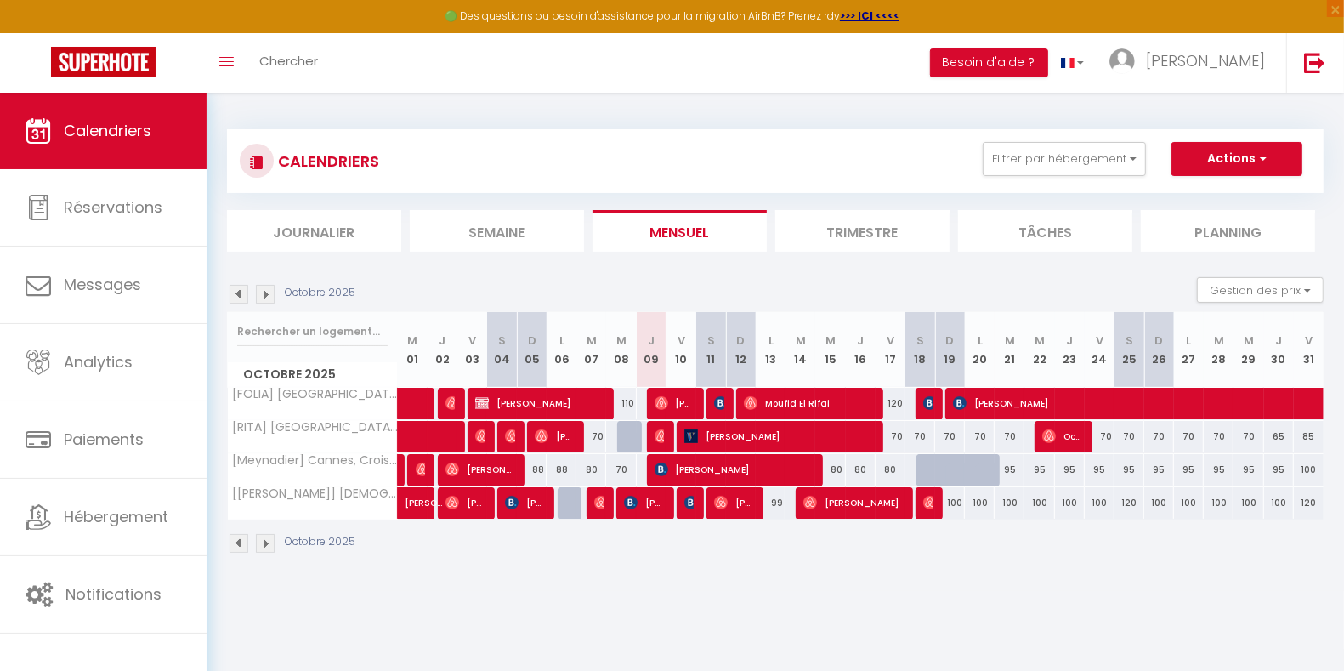
click at [270, 297] on img at bounding box center [265, 294] width 19 height 19
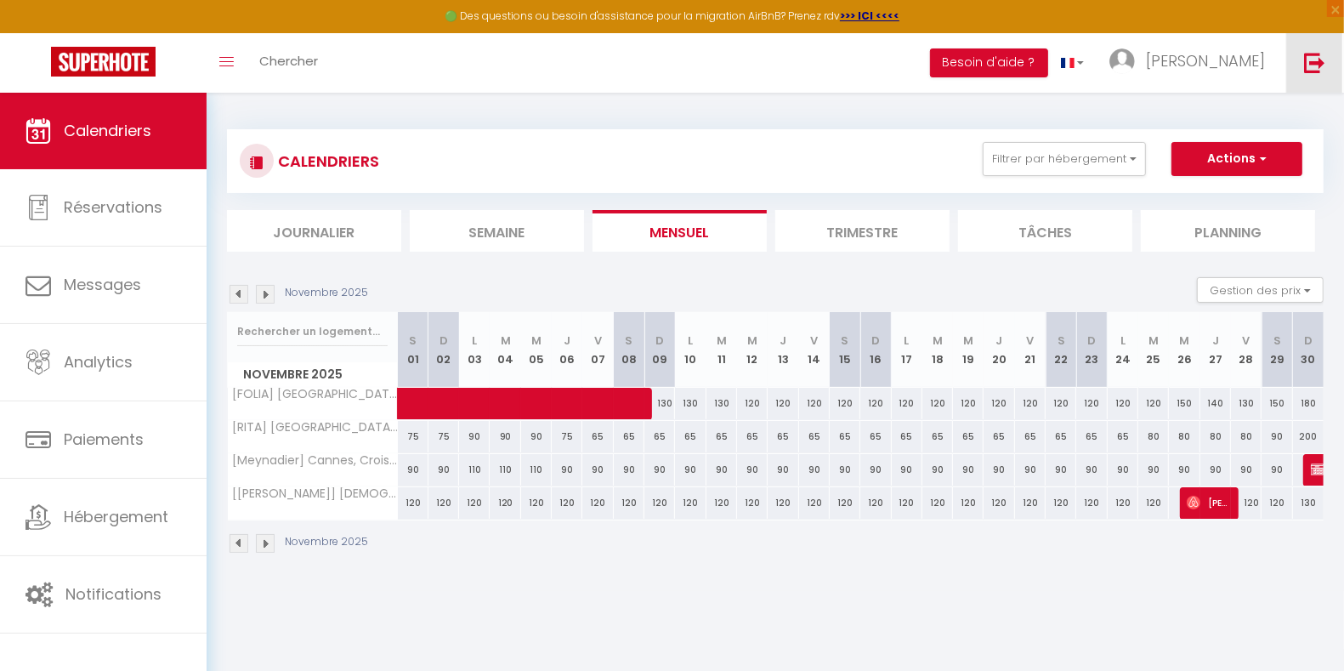
click at [1320, 66] on img at bounding box center [1314, 62] width 21 height 21
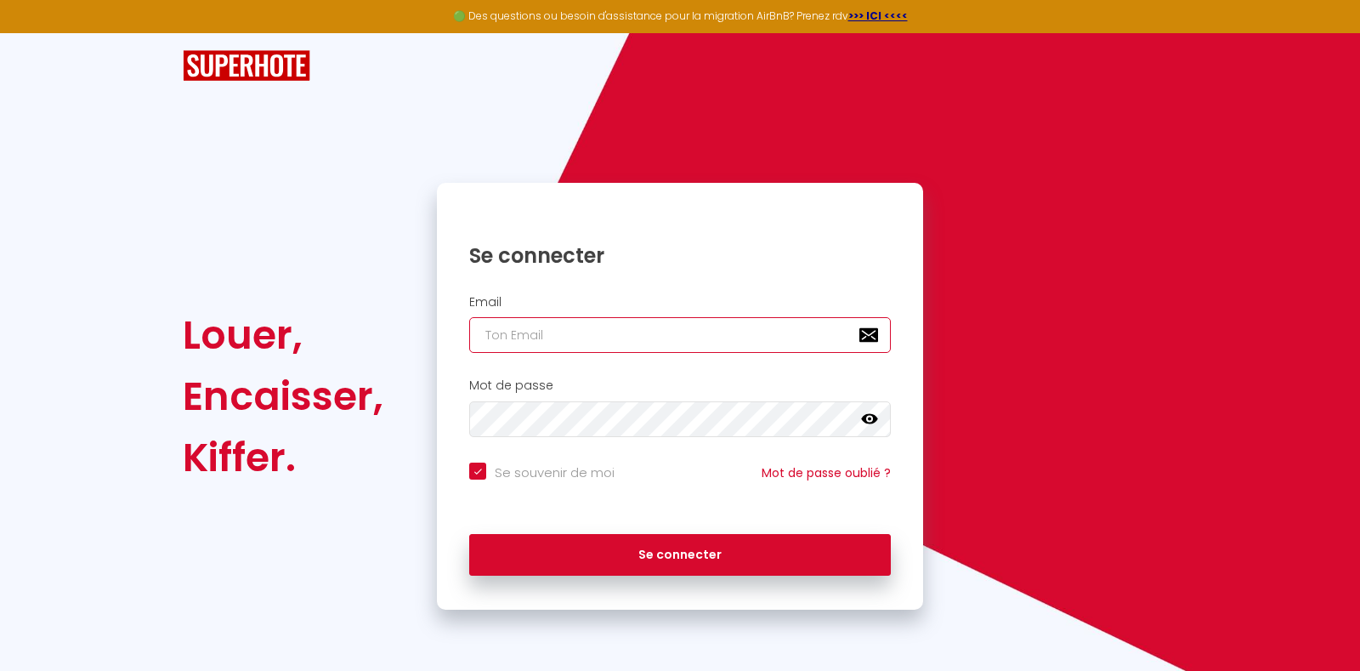
type input "[EMAIL_ADDRESS][DOMAIN_NAME]"
checkbox input "true"
drag, startPoint x: 817, startPoint y: 336, endPoint x: 160, endPoint y: 335, distance: 656.9
click at [160, 335] on div "Louer, Encaisser, Kiffer. Se connecter Email [EMAIL_ADDRESS][DOMAIN_NAME] Mot d…" at bounding box center [680, 321] width 1360 height 576
type input "T"
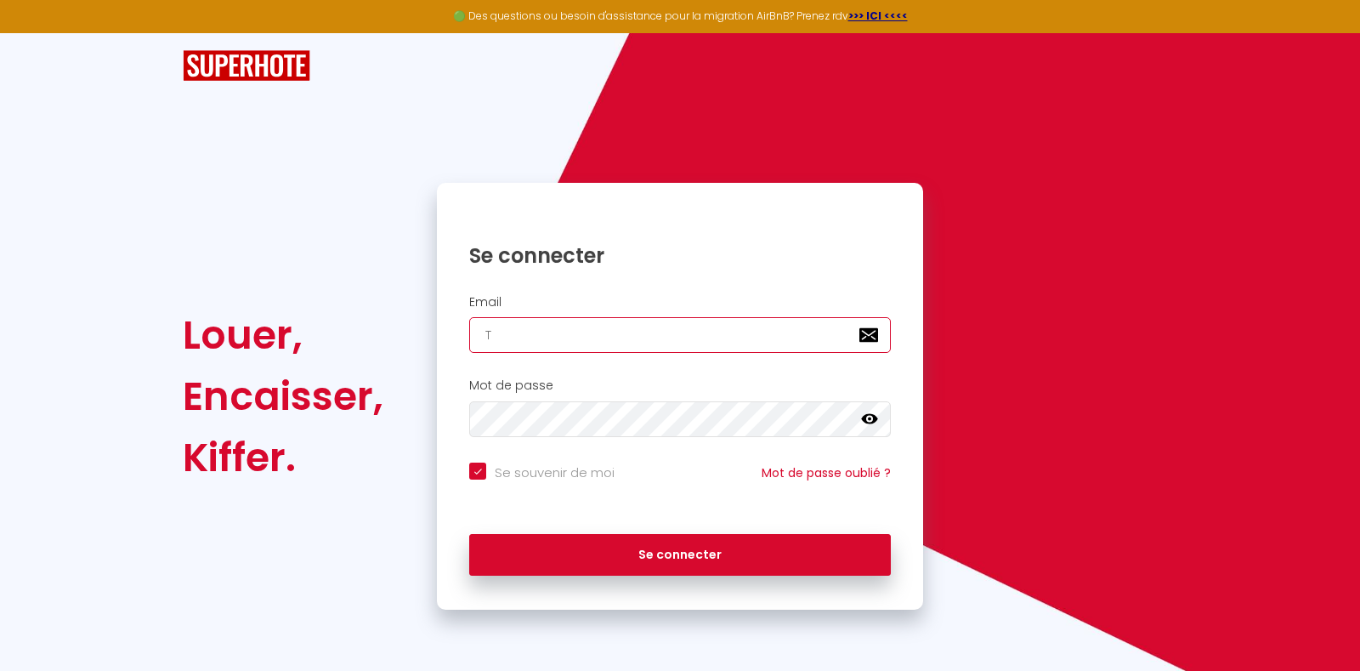
checkbox input "true"
type input "TI"
checkbox input "true"
type input "TIF"
checkbox input "true"
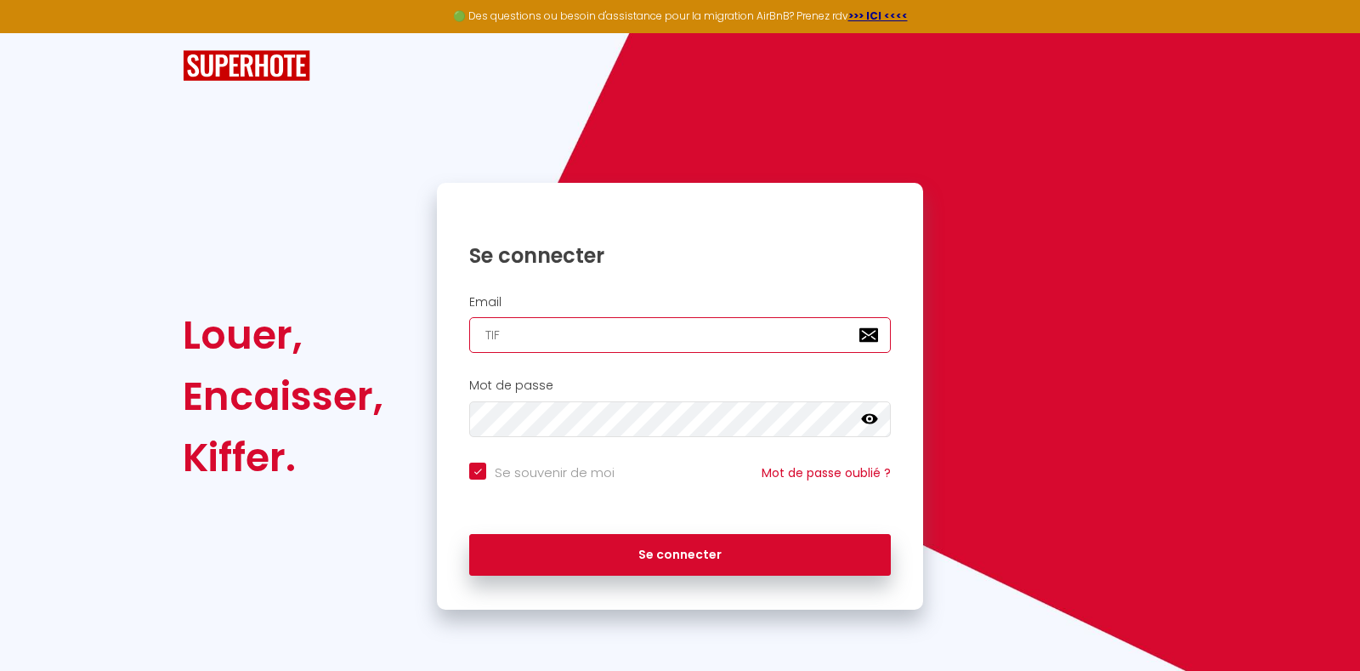
type input "tiffanie.core@gmail.com"
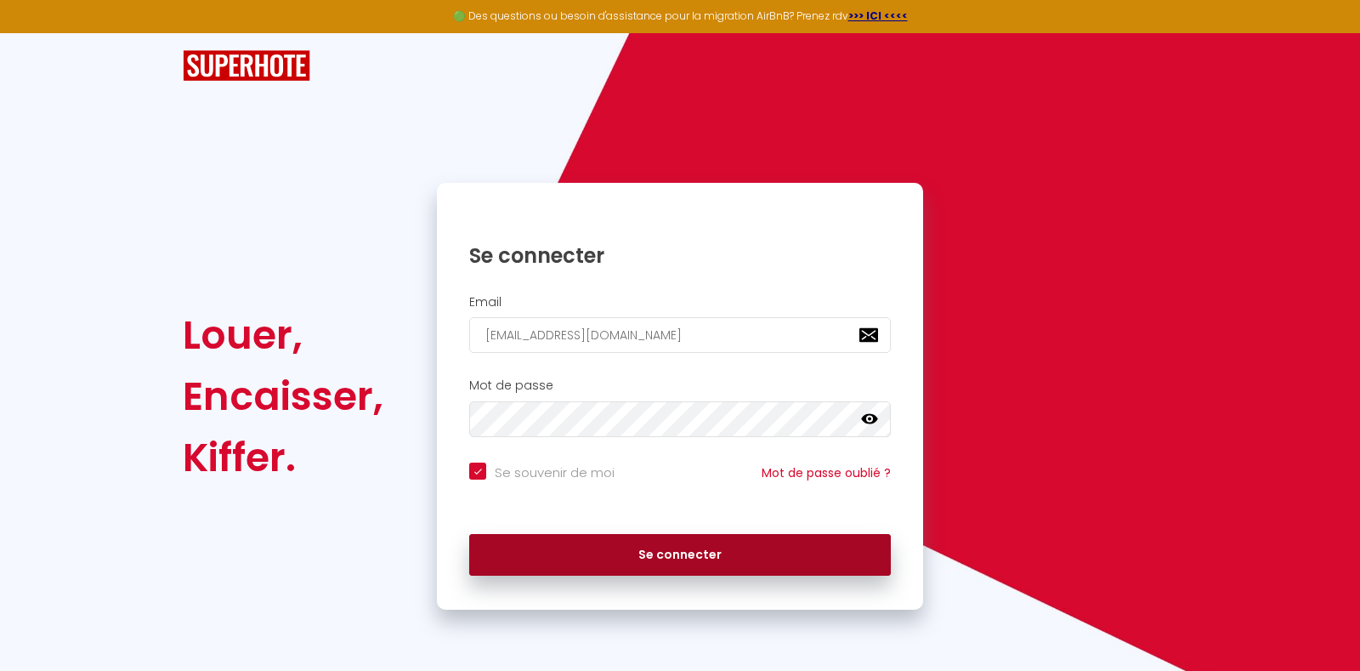
click at [654, 553] on button "Se connecter" at bounding box center [680, 555] width 422 height 42
checkbox input "true"
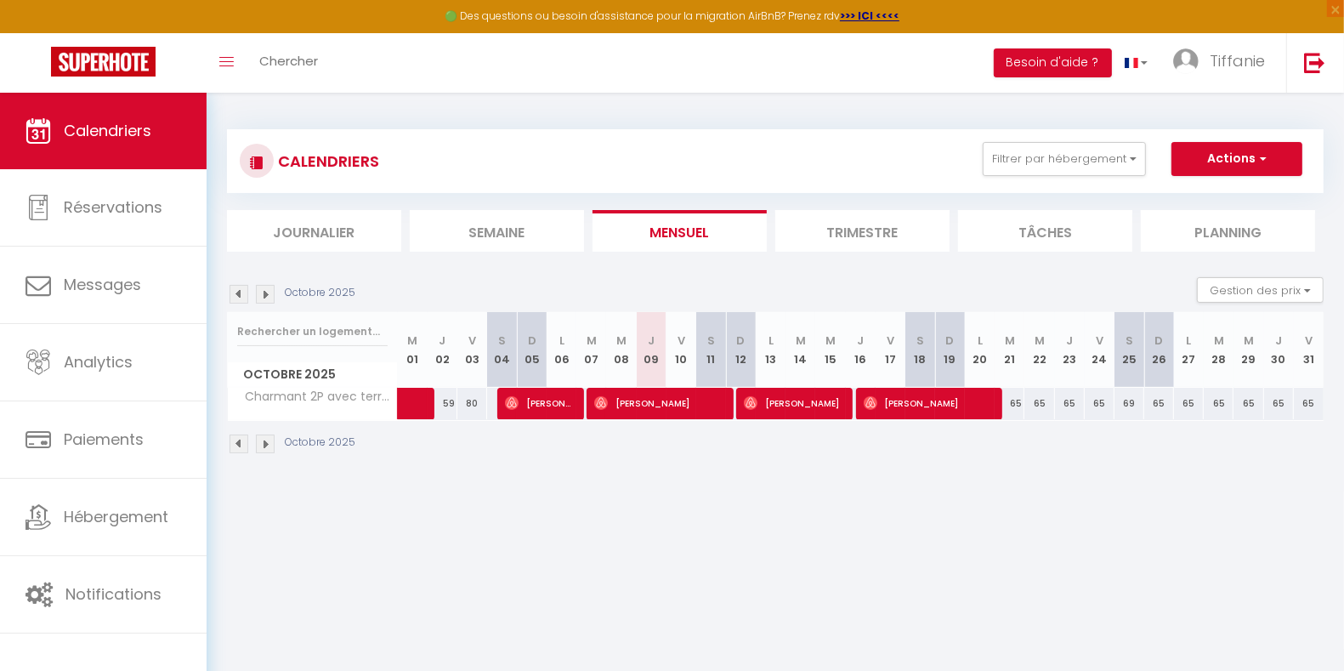
click at [262, 296] on img at bounding box center [265, 294] width 19 height 19
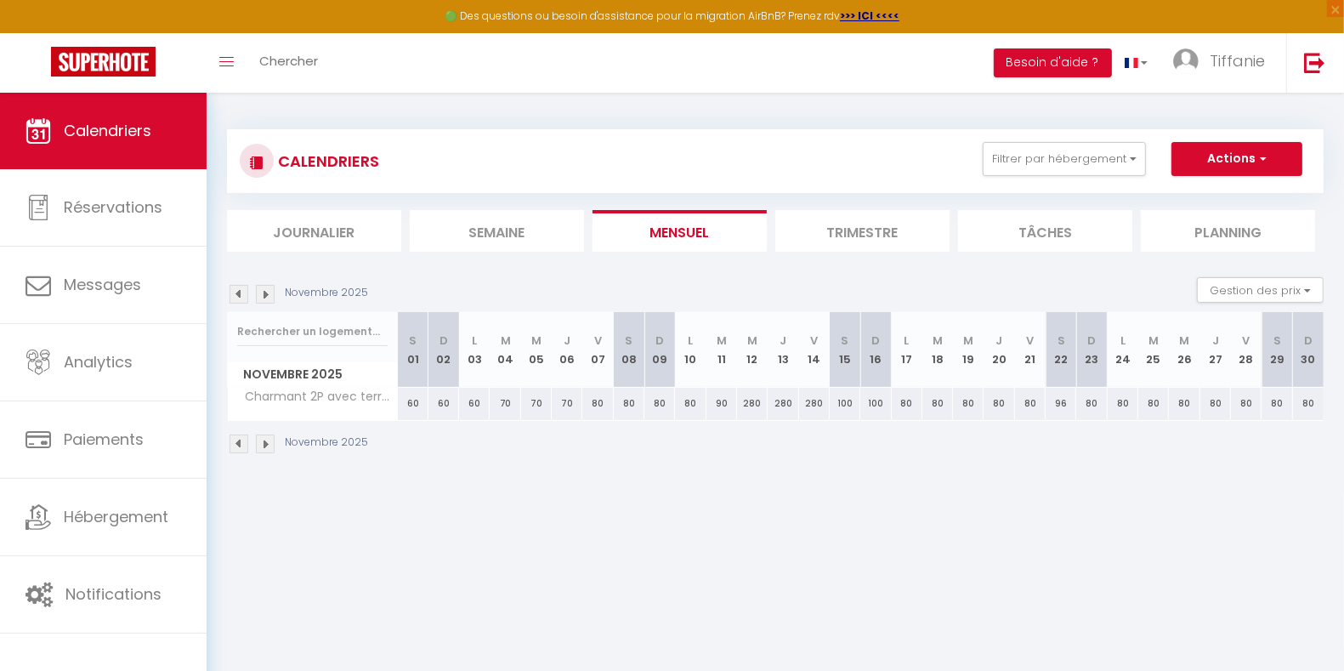
click at [750, 405] on div "280" at bounding box center [752, 403] width 31 height 31
type input "280"
type input "Mer 12 Novembre 2025"
type input "Jeu 13 Novembre 2025"
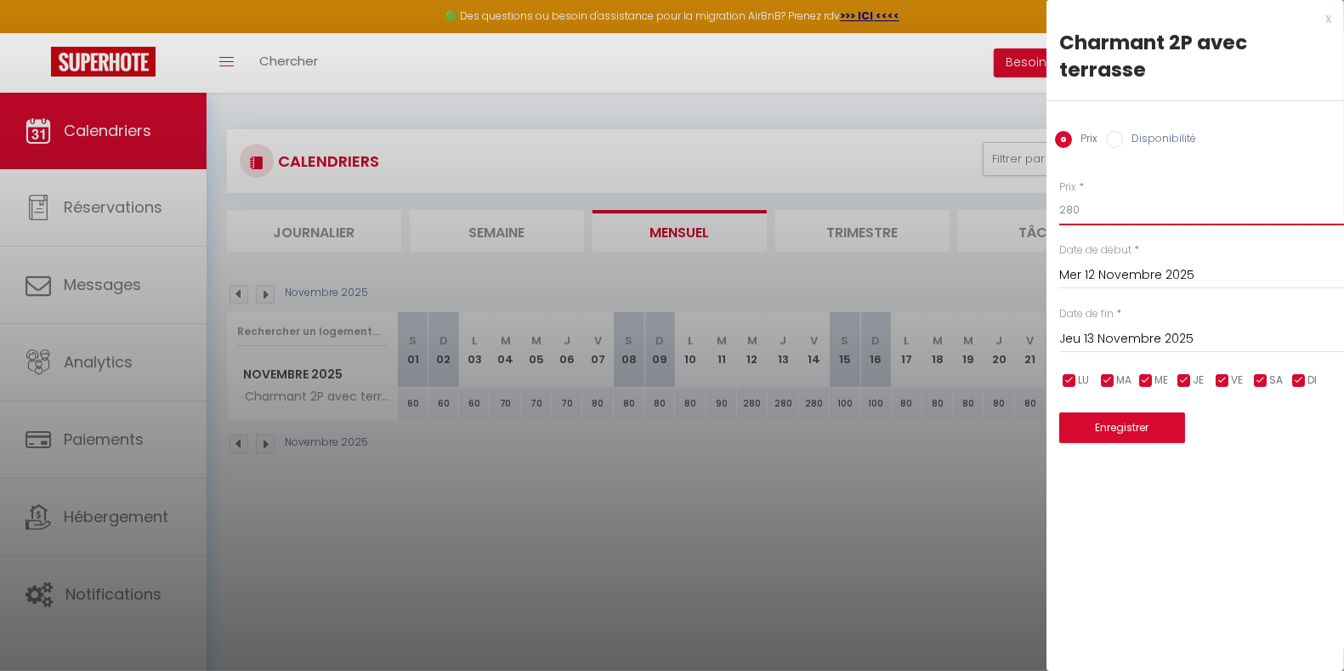
drag, startPoint x: 1099, startPoint y: 203, endPoint x: 878, endPoint y: 216, distance: 221.3
click at [878, 216] on body "🟢 Des questions ou besoin d'assistance pour la migration AirBnB? Prenez rdv >>>…" at bounding box center [672, 428] width 1344 height 671
type input "90"
click at [1169, 340] on input "Jeu 13 Novembre 2025" at bounding box center [1201, 339] width 285 height 22
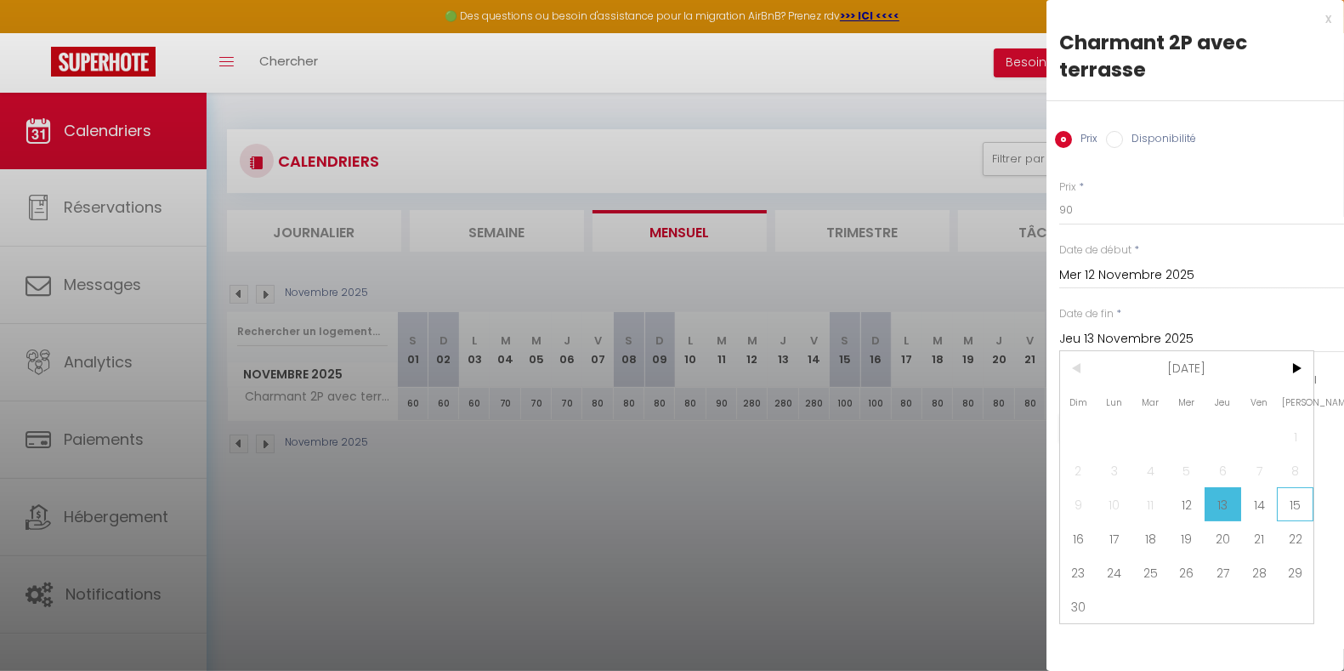
click at [1288, 506] on span "15" at bounding box center [1294, 504] width 37 height 34
type input "Sam 15 Novembre 2025"
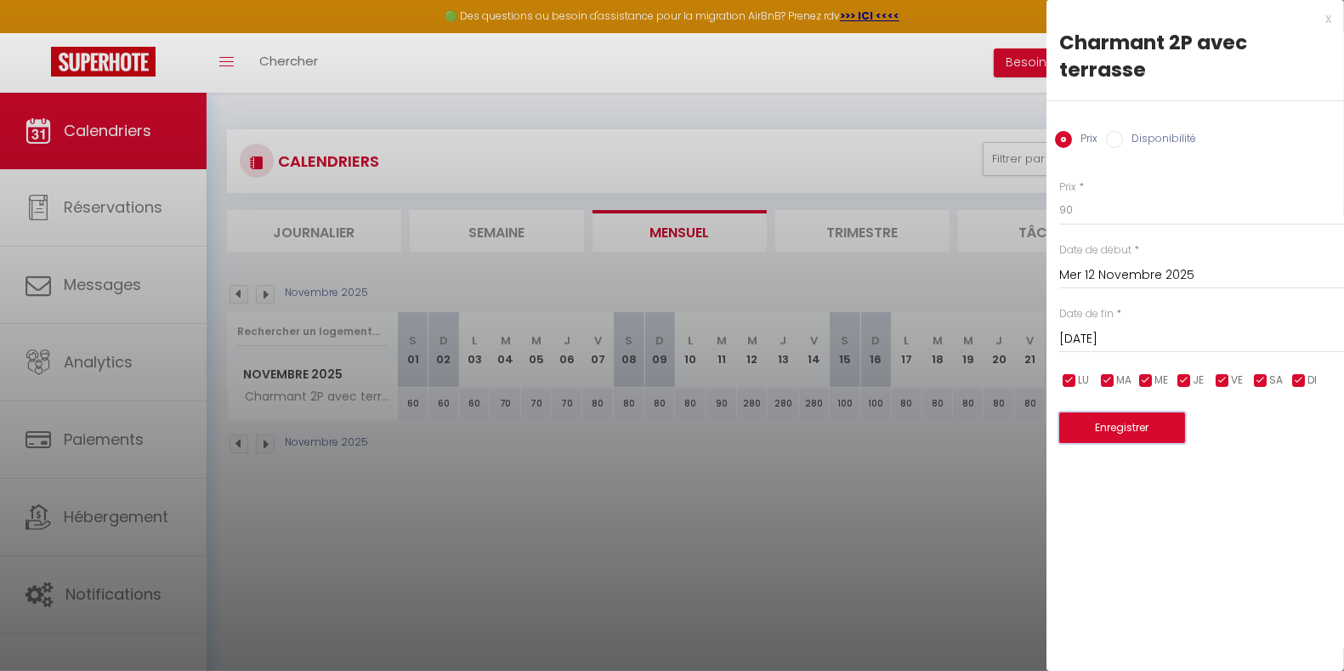
click at [1125, 425] on button "Enregistrer" at bounding box center [1122, 427] width 126 height 31
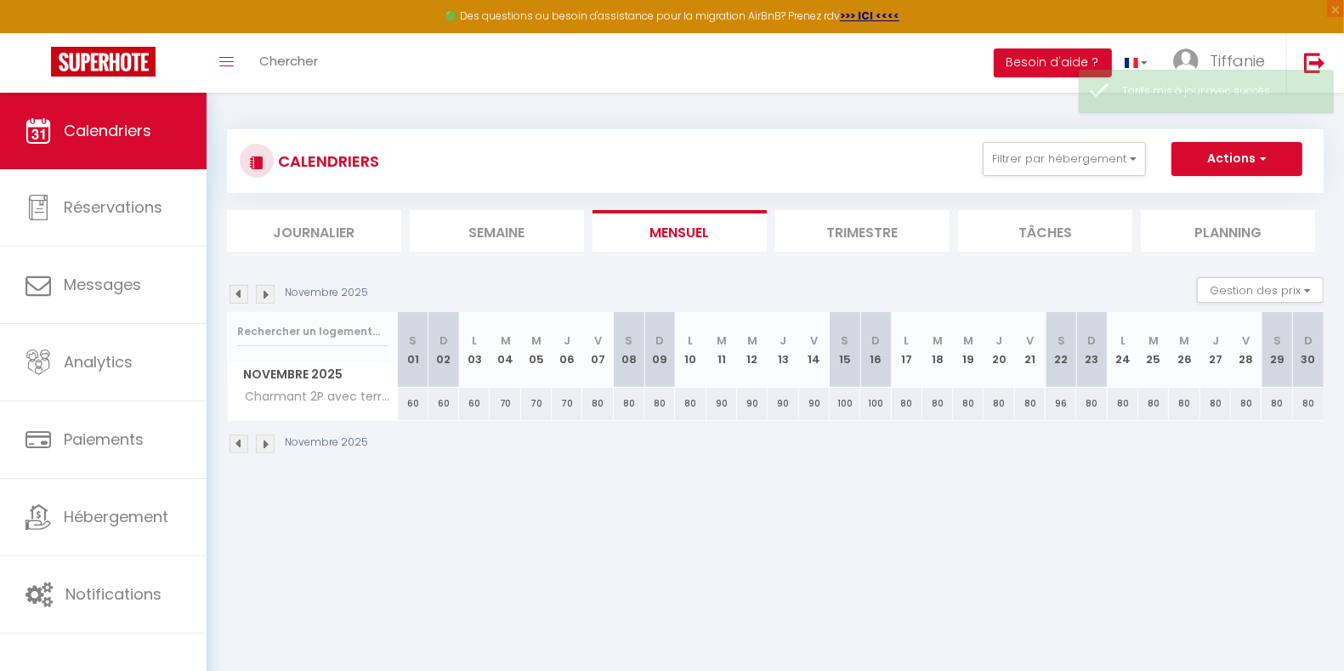
click at [269, 289] on img at bounding box center [265, 294] width 19 height 19
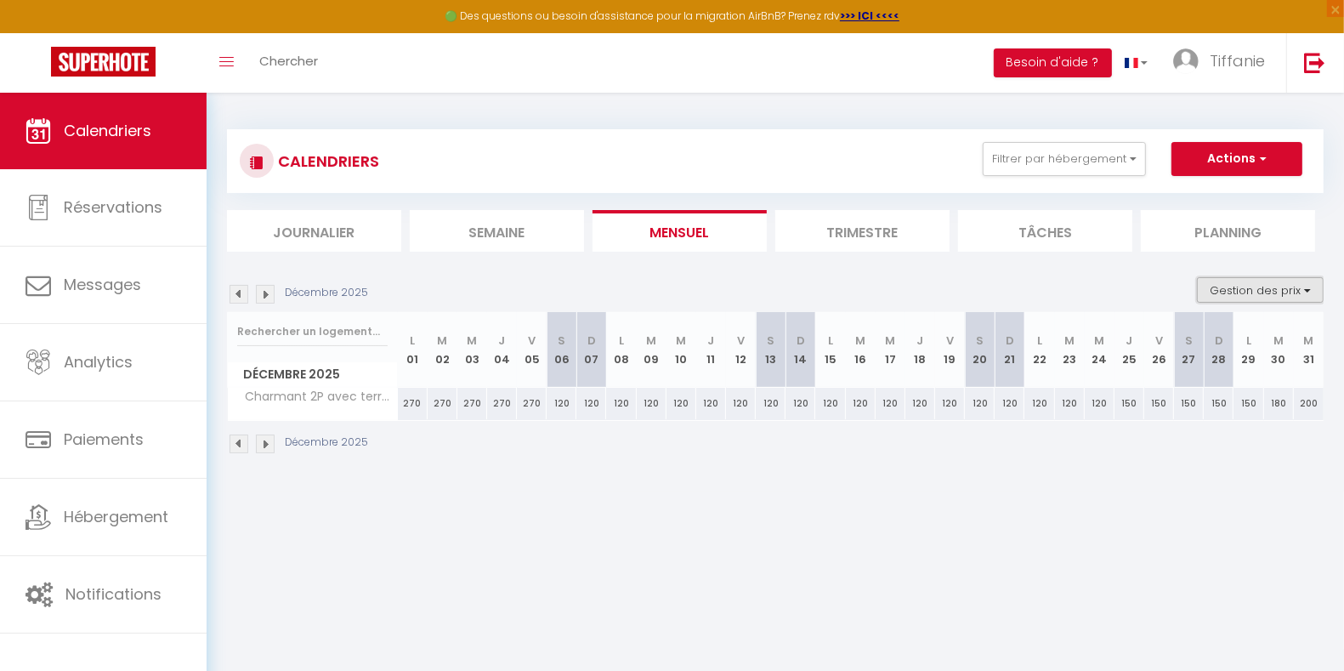
click at [1213, 294] on button "Gestion des prix" at bounding box center [1260, 289] width 127 height 25
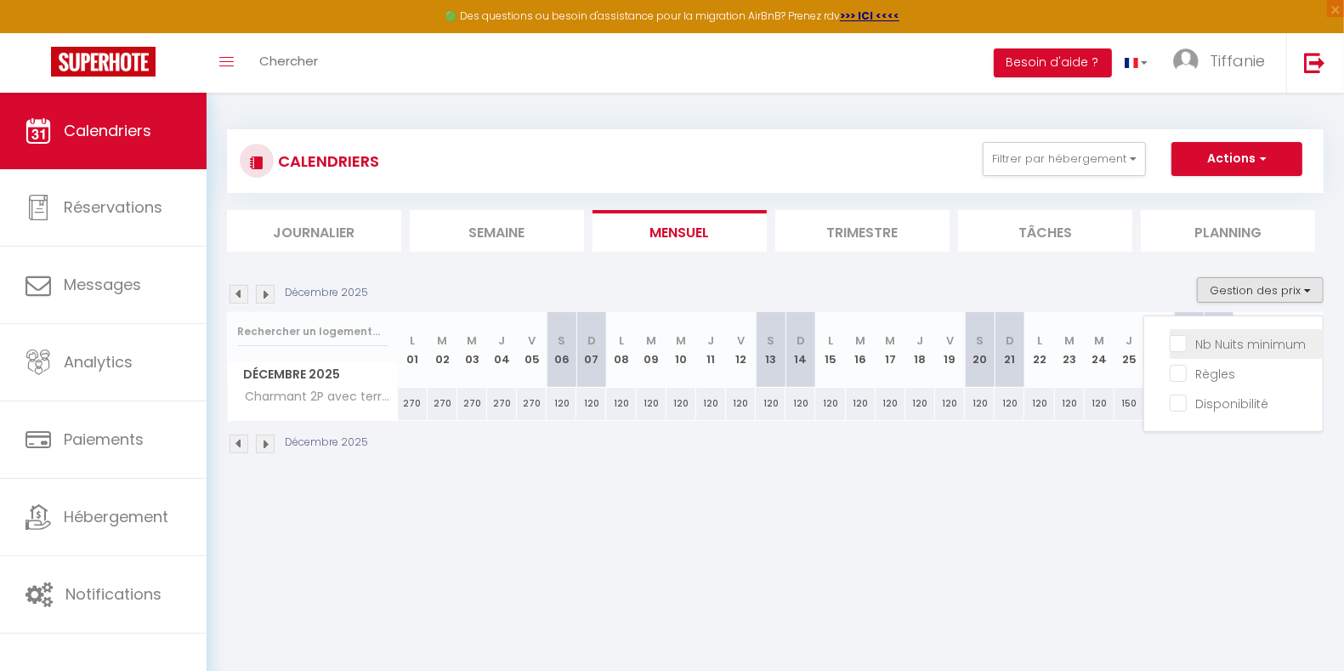
click at [1206, 345] on input "Nb Nuits minimum" at bounding box center [1245, 342] width 153 height 17
checkbox input "true"
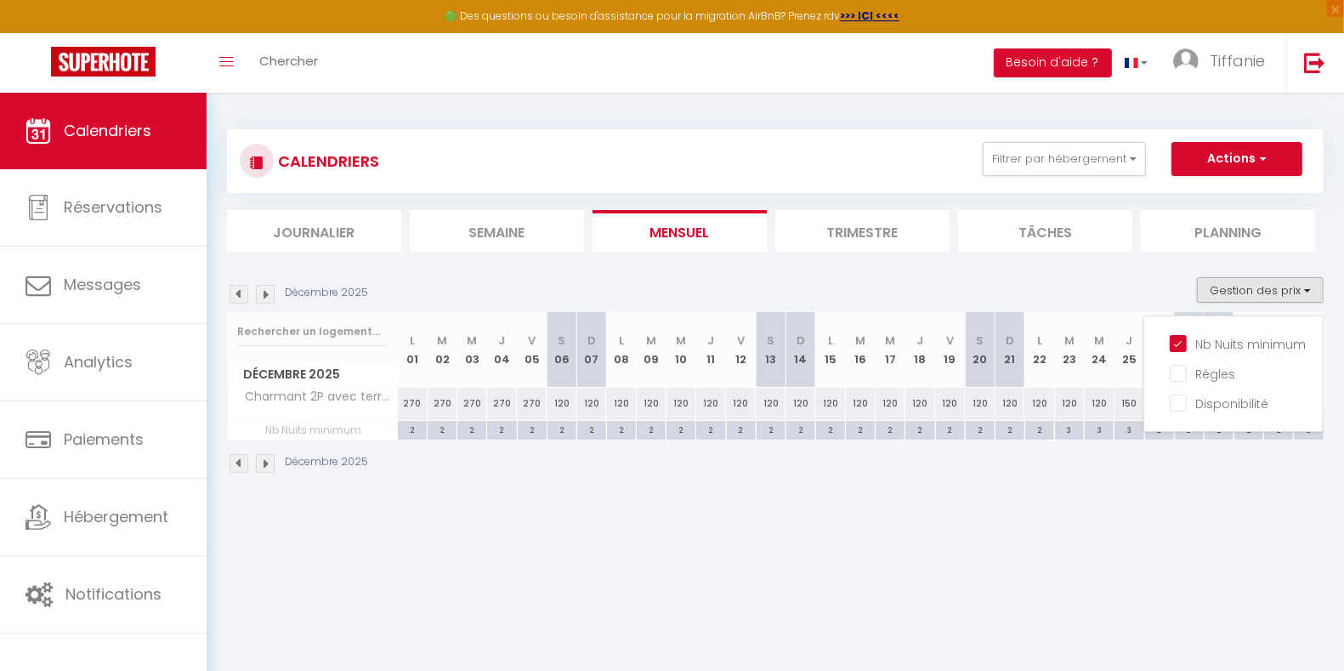
click at [238, 290] on img at bounding box center [238, 294] width 19 height 19
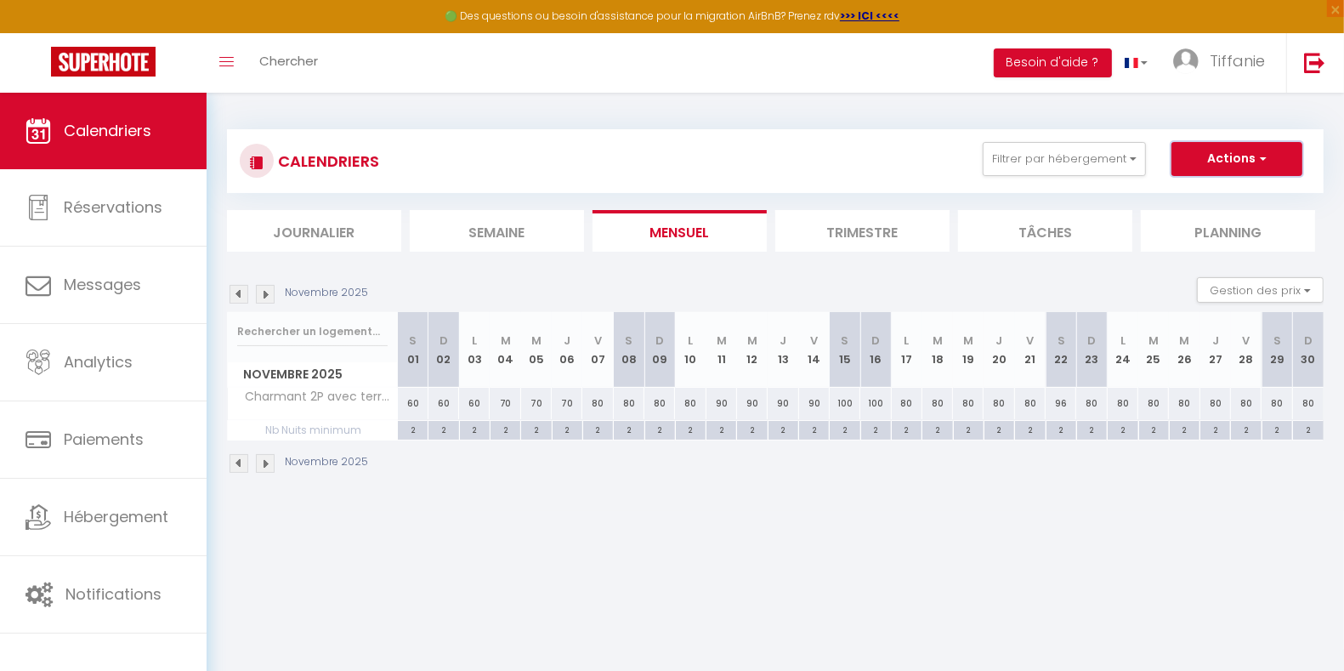
click at [1281, 164] on button "Actions" at bounding box center [1236, 159] width 131 height 34
click at [1307, 54] on img at bounding box center [1314, 62] width 21 height 21
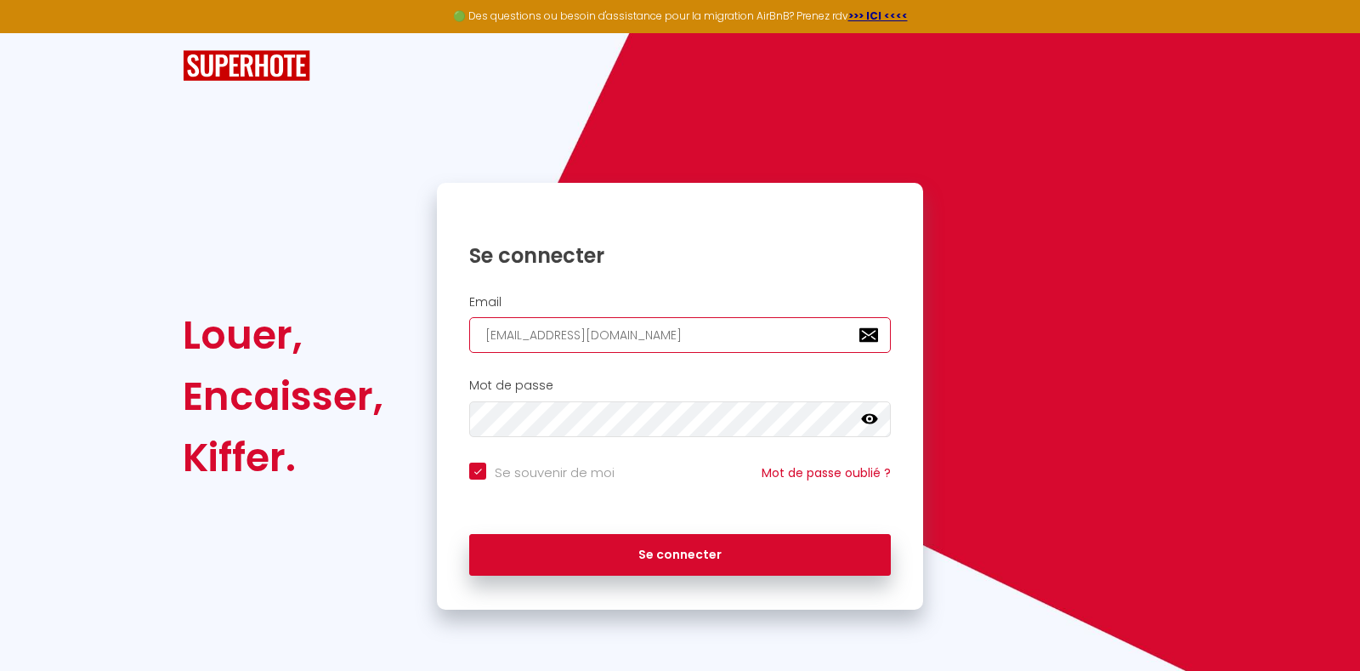
click at [836, 323] on input "tiffanie.core@gmail.com" at bounding box center [680, 335] width 422 height 36
drag, startPoint x: 725, startPoint y: 342, endPoint x: 419, endPoint y: 353, distance: 306.1
click at [419, 353] on div "Louer, Encaisser, Kiffer. Se connecter Email tiffanie.core@gmail.com Mot de pas…" at bounding box center [680, 396] width 1016 height 427
type input "C"
checkbox input "true"
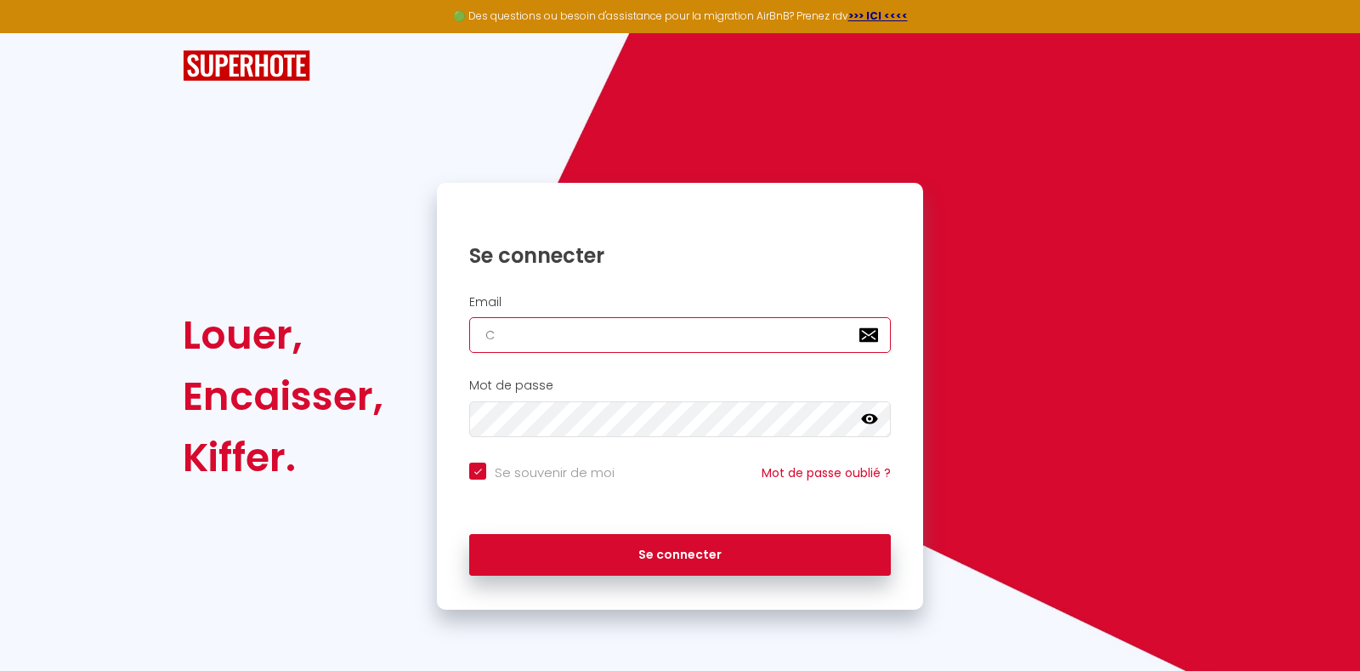
type input "CO"
checkbox input "true"
type input "CON"
checkbox input "true"
type input "[EMAIL_ADDRESS][DOMAIN_NAME]"
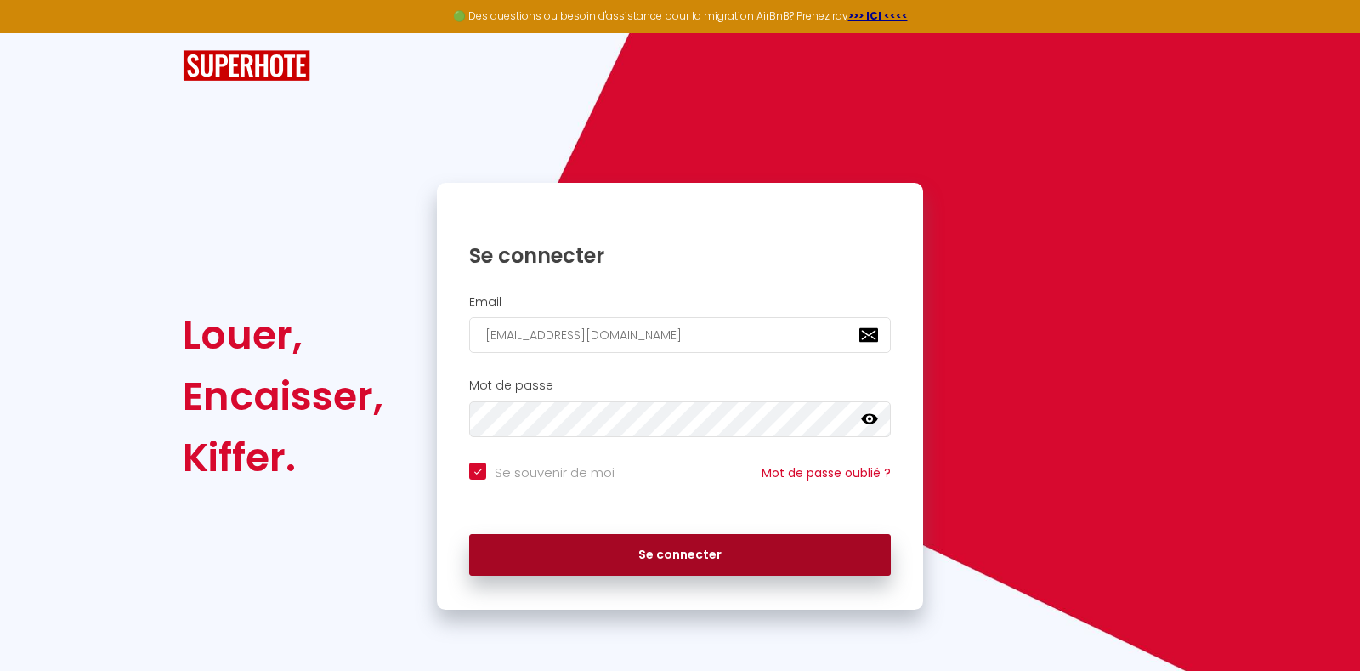
click at [663, 548] on button "Se connecter" at bounding box center [680, 555] width 422 height 42
checkbox input "true"
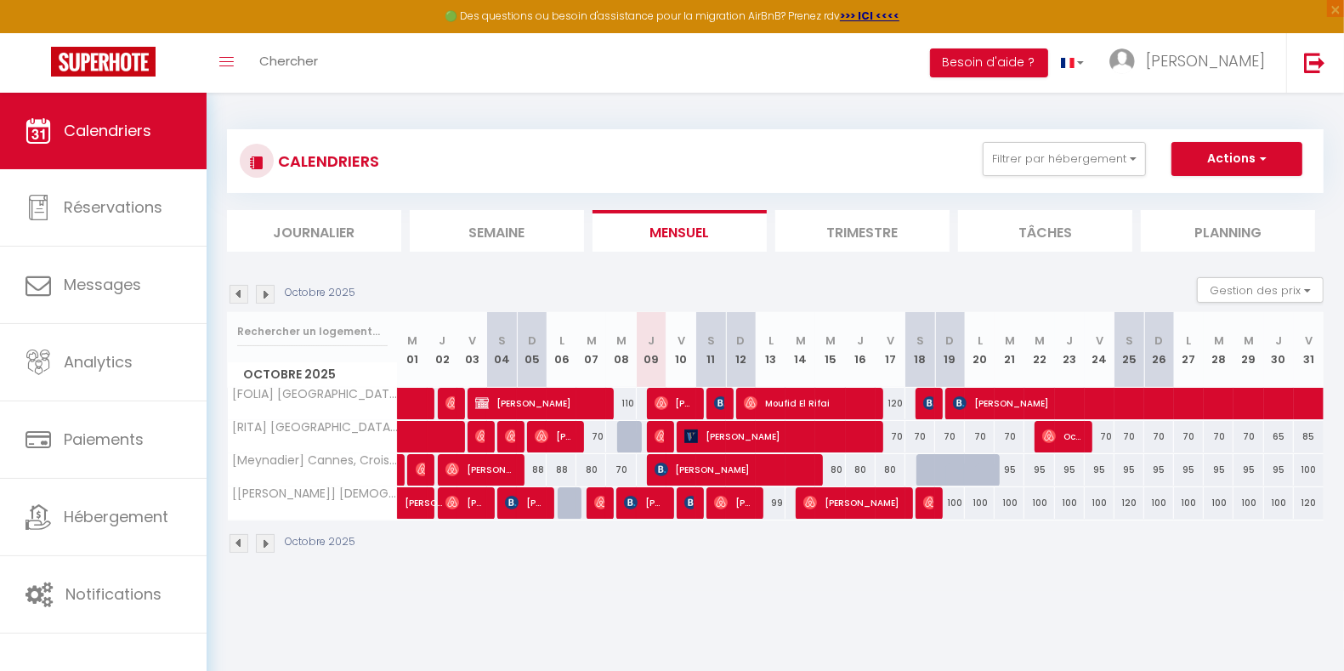
click at [271, 293] on img at bounding box center [265, 294] width 19 height 19
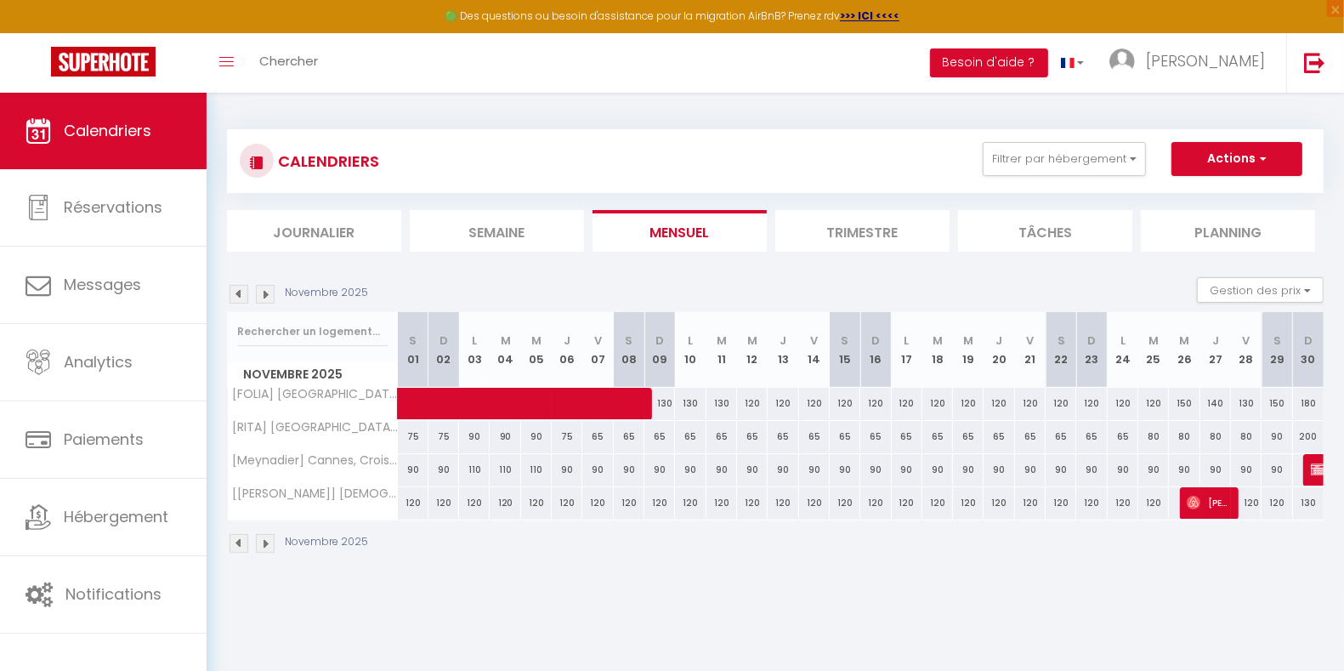
click at [269, 292] on img at bounding box center [265, 294] width 19 height 19
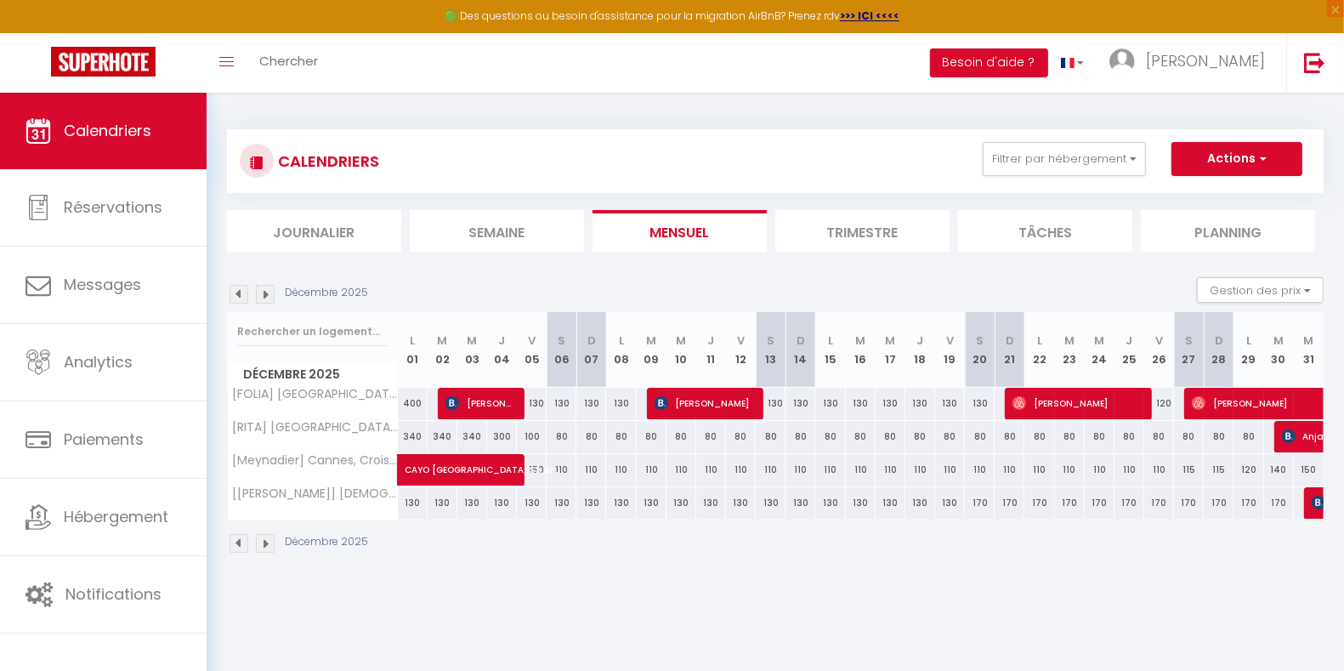
click at [410, 435] on div "340" at bounding box center [413, 436] width 30 height 31
type input "340"
type input "Lun 01 Décembre 2025"
type input "Mar 02 Décembre 2025"
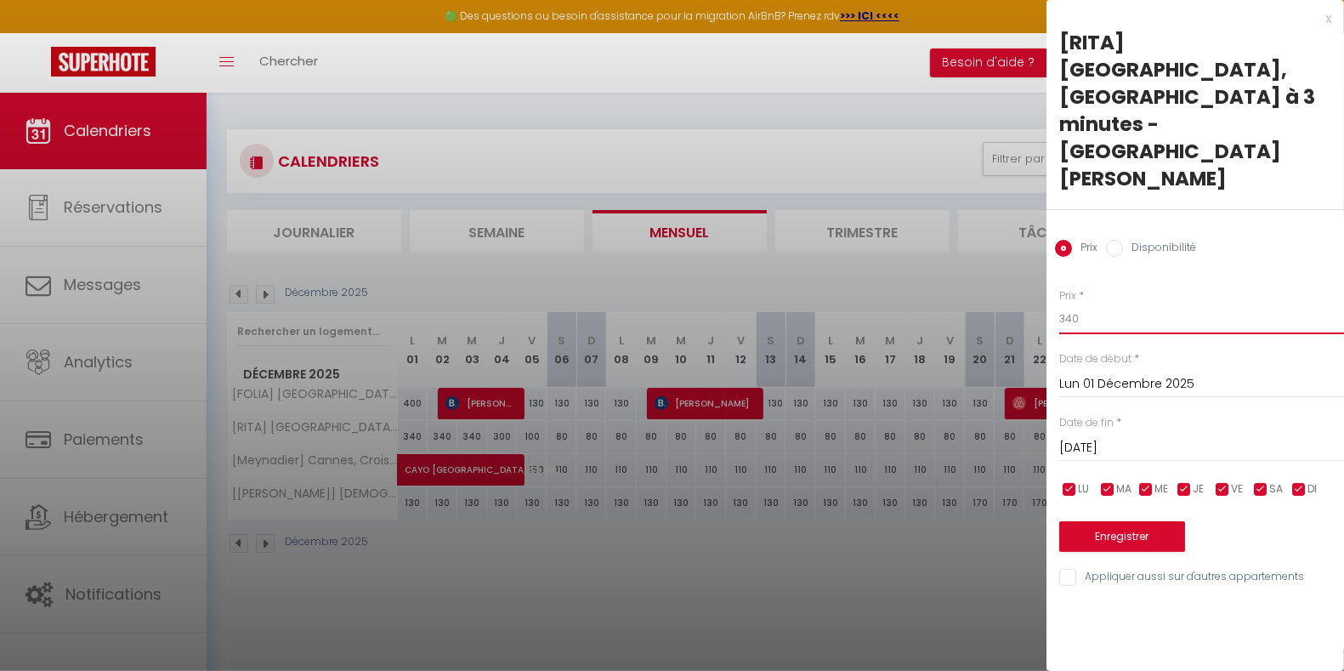
drag, startPoint x: 1115, startPoint y: 223, endPoint x: 908, endPoint y: 246, distance: 207.8
click at [908, 246] on body "🟢 Des questions ou besoin d'assistance pour la migration AirBnB? Prenez rdv >>>…" at bounding box center [672, 428] width 1344 height 671
type input "320"
click at [1133, 437] on input "Mar 02 Décembre 2025" at bounding box center [1201, 448] width 285 height 22
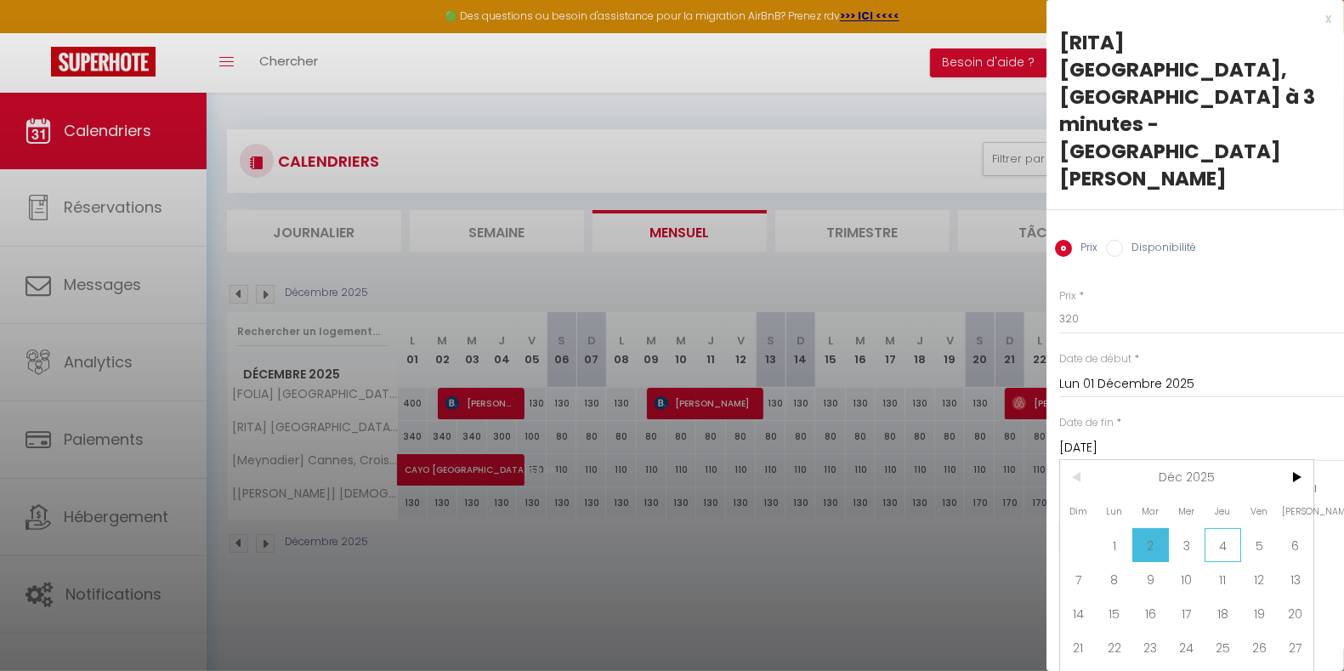
click at [1225, 528] on span "4" at bounding box center [1222, 545] width 37 height 34
type input "Jeu 04 Décembre 2025"
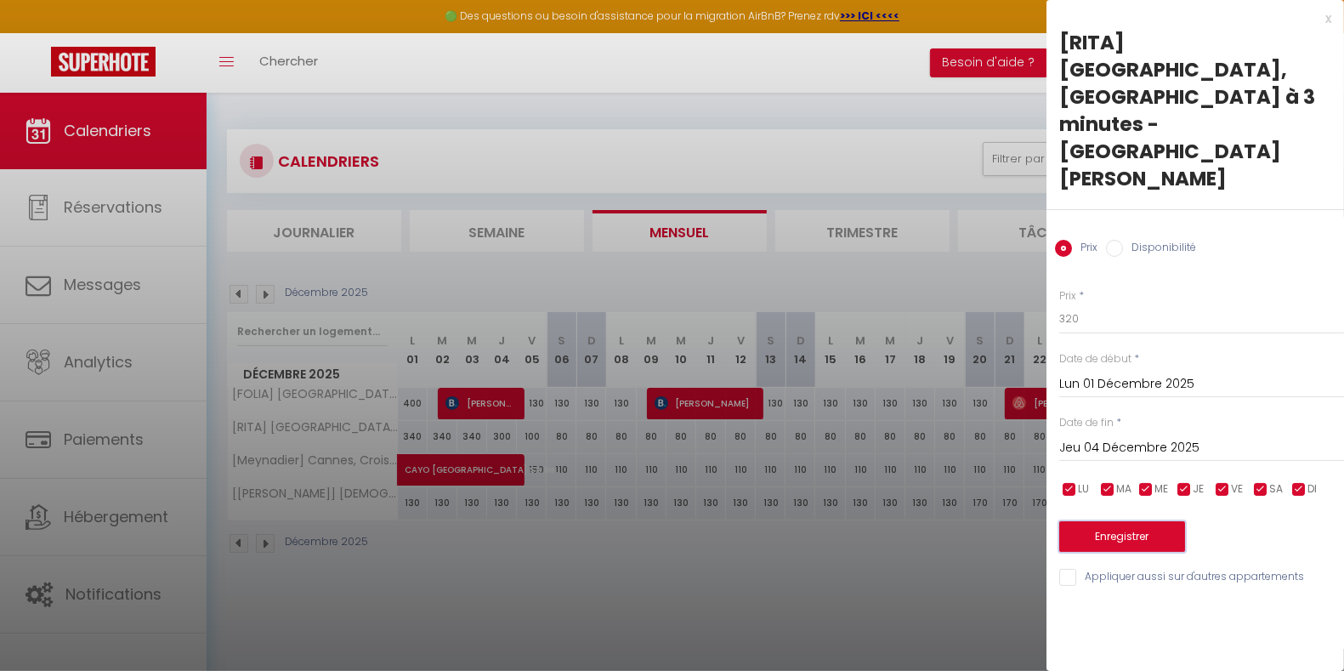
click at [1137, 521] on button "Enregistrer" at bounding box center [1122, 536] width 126 height 31
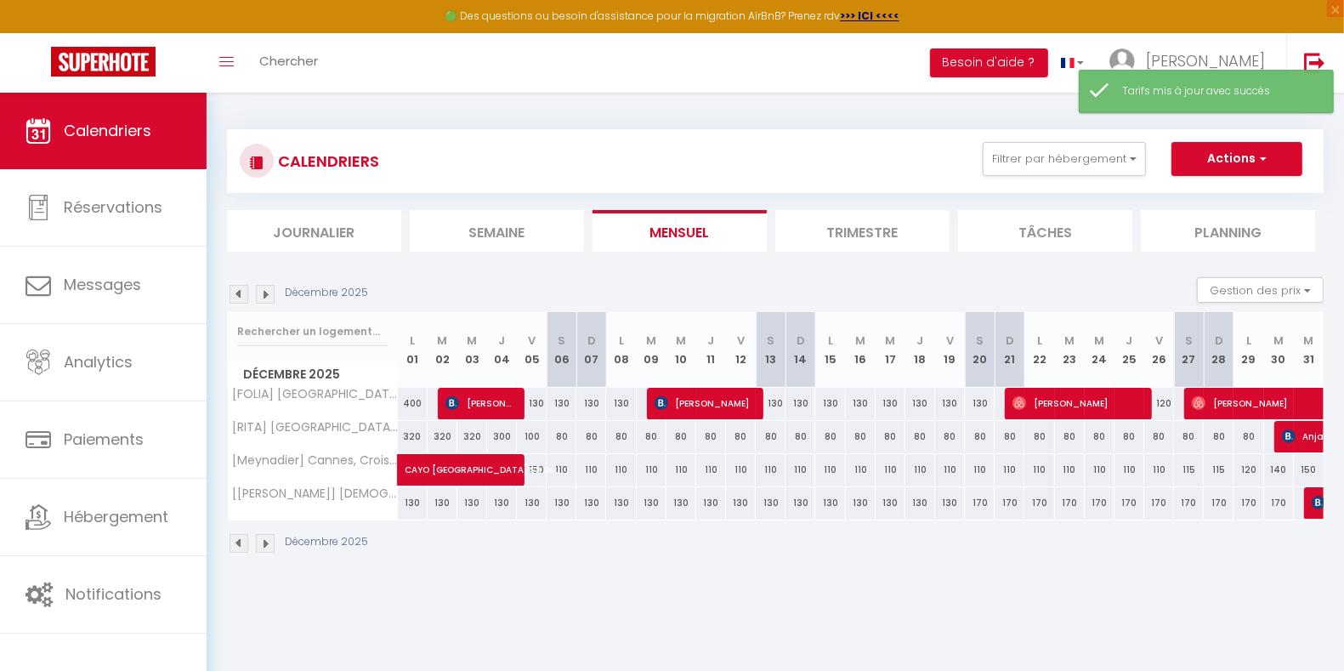
click at [234, 293] on img at bounding box center [238, 294] width 19 height 19
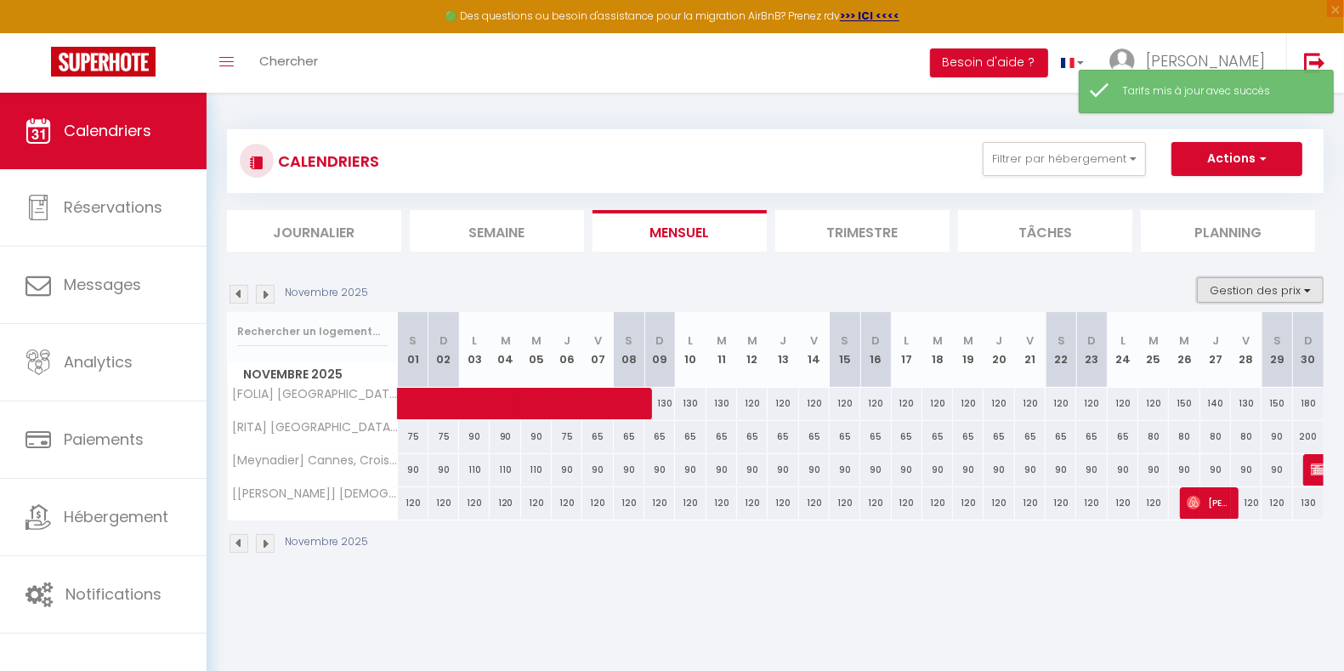
click at [1227, 289] on button "Gestion des prix" at bounding box center [1260, 289] width 127 height 25
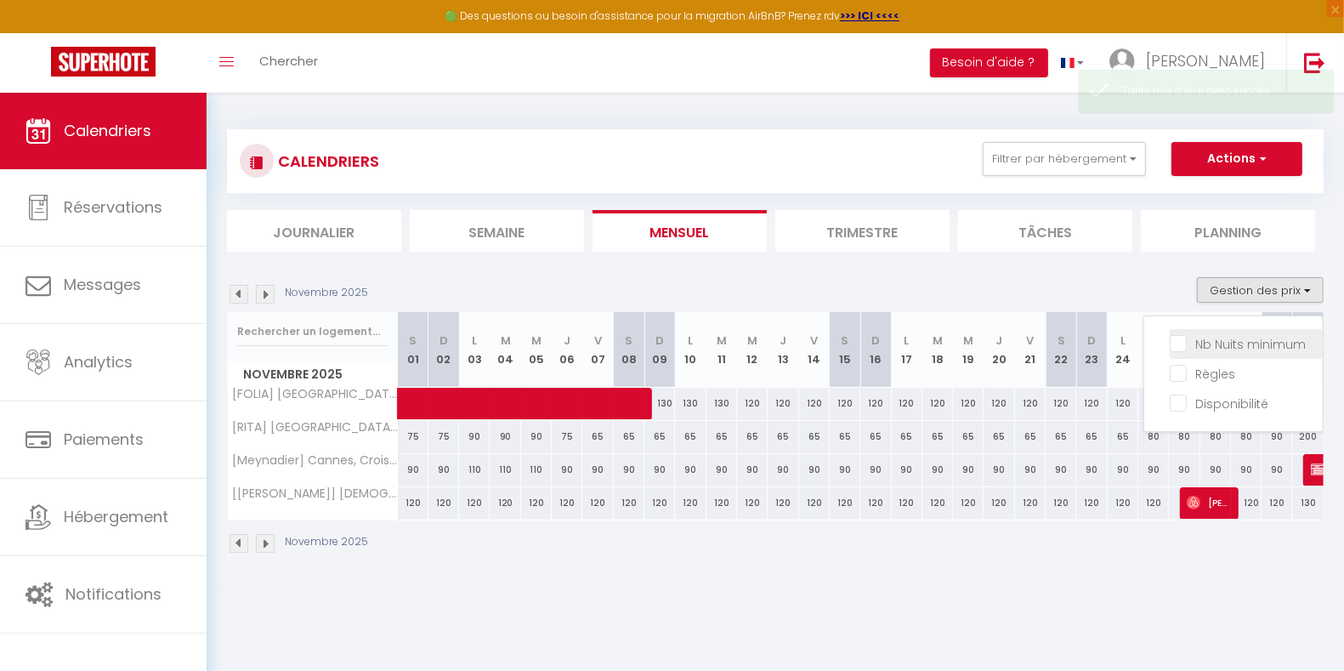
click at [1238, 338] on input "Nb Nuits minimum" at bounding box center [1245, 342] width 153 height 17
checkbox input "true"
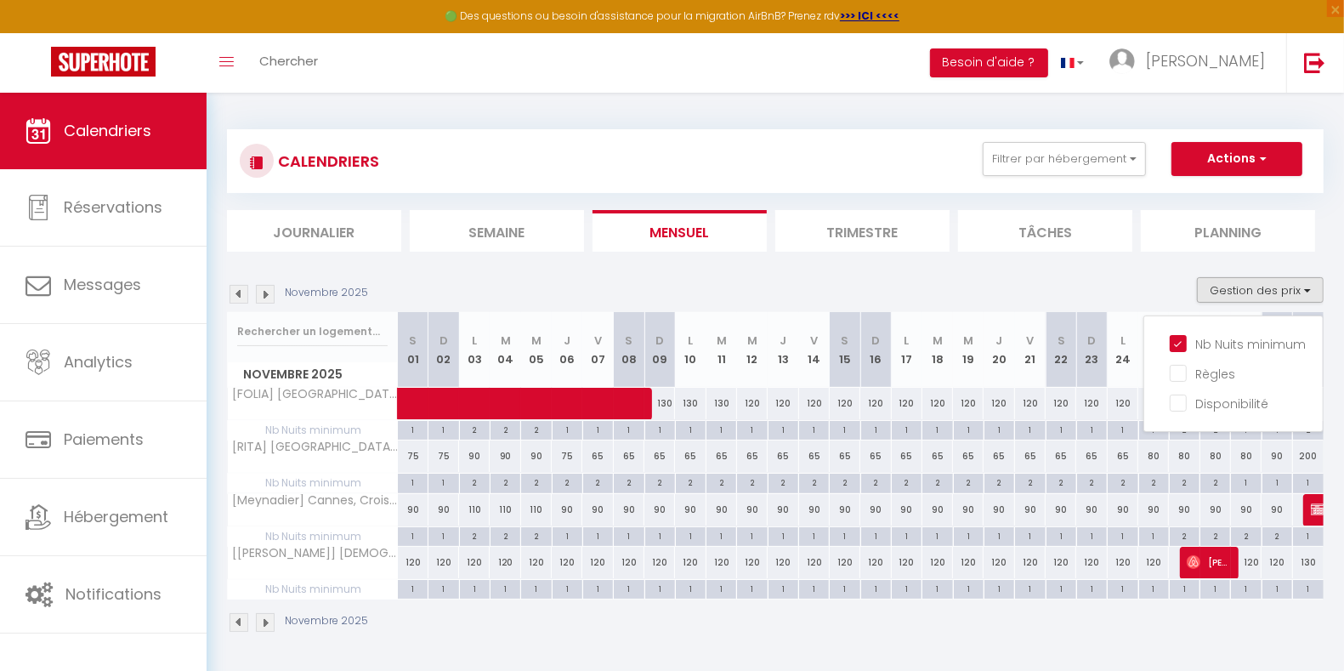
click at [592, 481] on div "2" at bounding box center [598, 481] width 30 height 16
type input "2"
type input "Ven 07 Novembre 2025"
type input "Sam 08 Novembre 2025"
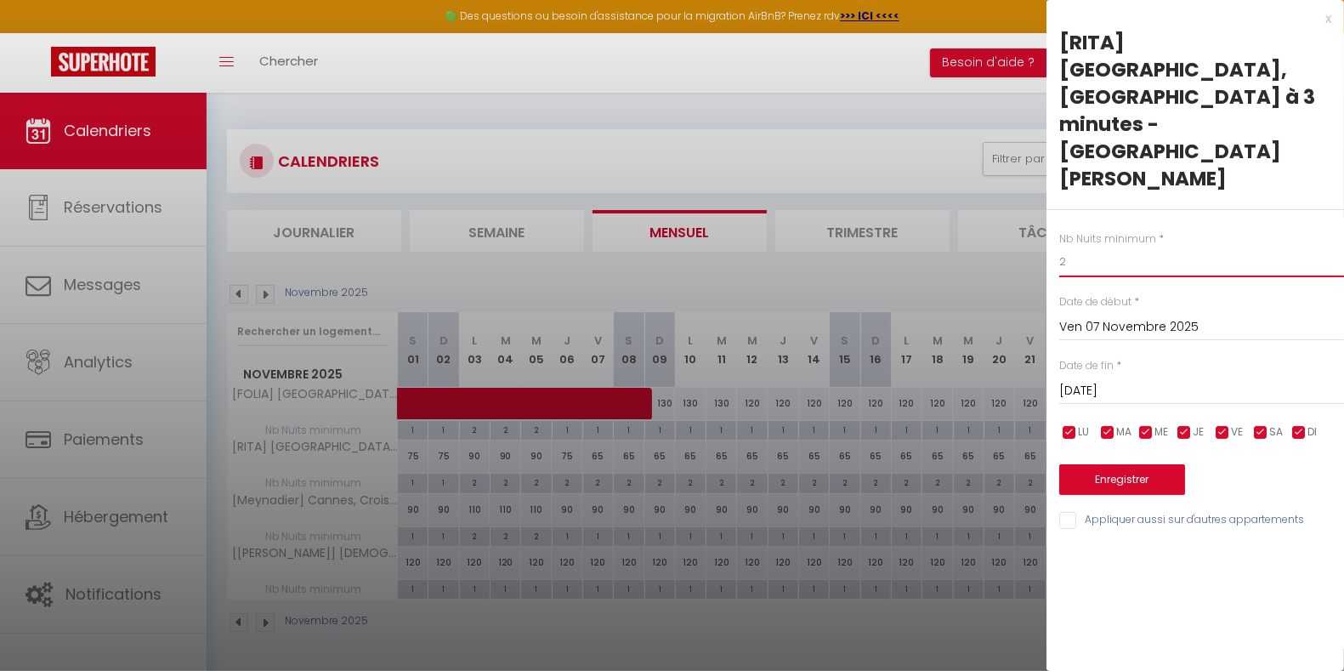
drag, startPoint x: 1079, startPoint y: 181, endPoint x: 986, endPoint y: 183, distance: 93.5
click at [986, 183] on body "🟢 Des questions ou besoin d'assistance pour la migration AirBnB? Prenez rdv >>>…" at bounding box center [672, 428] width 1344 height 671
type input "1"
click at [1101, 380] on input "Sam 08 Novembre 2025" at bounding box center [1201, 391] width 285 height 22
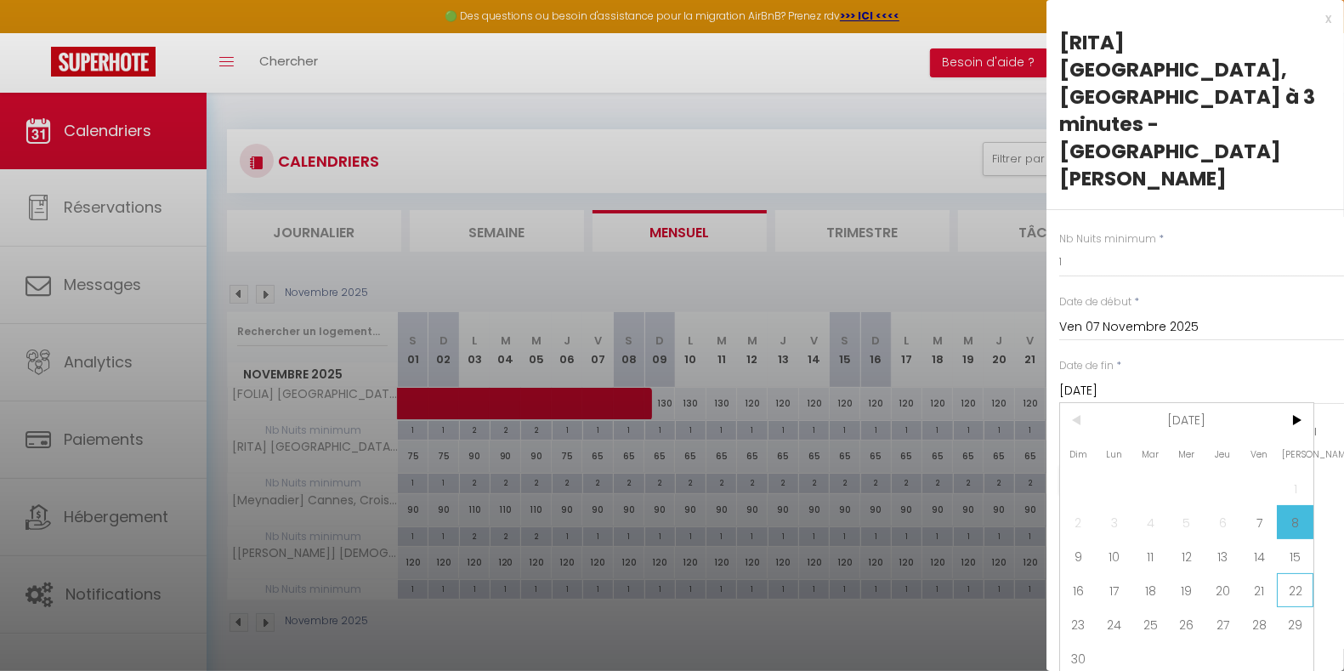
click at [1283, 573] on span "22" at bounding box center [1294, 590] width 37 height 34
type input "Sam 22 Novembre 2025"
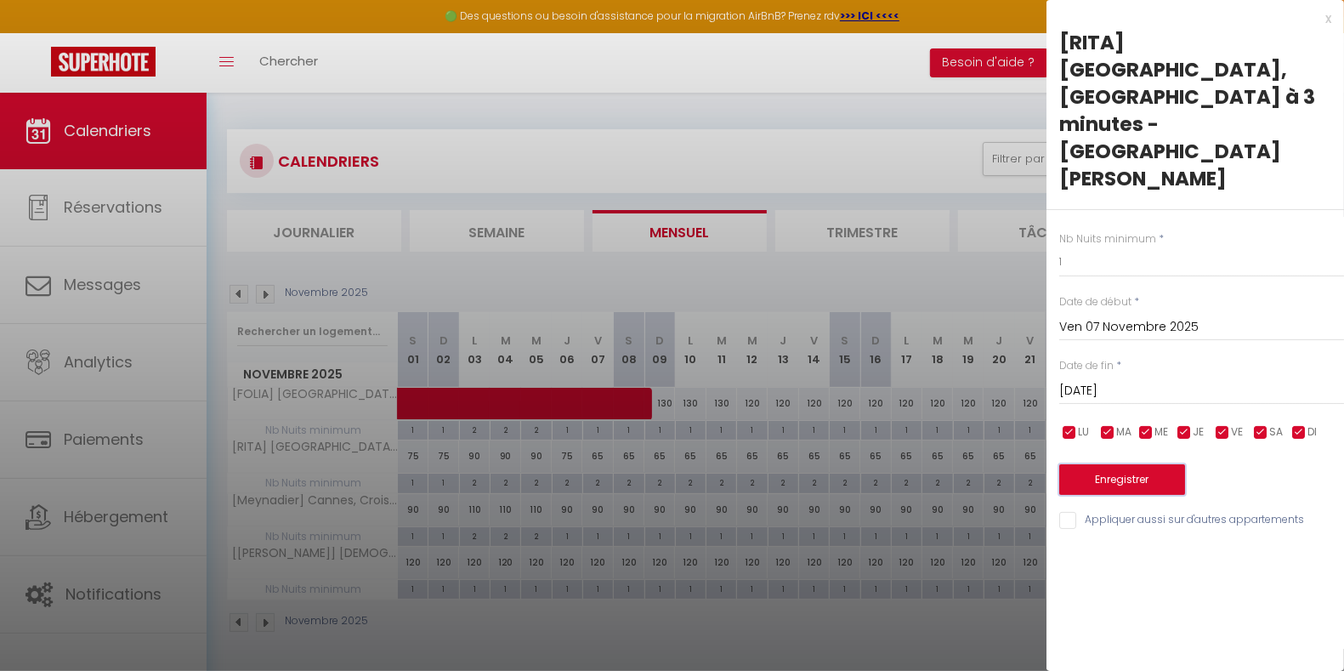
click at [1159, 464] on button "Enregistrer" at bounding box center [1122, 479] width 126 height 31
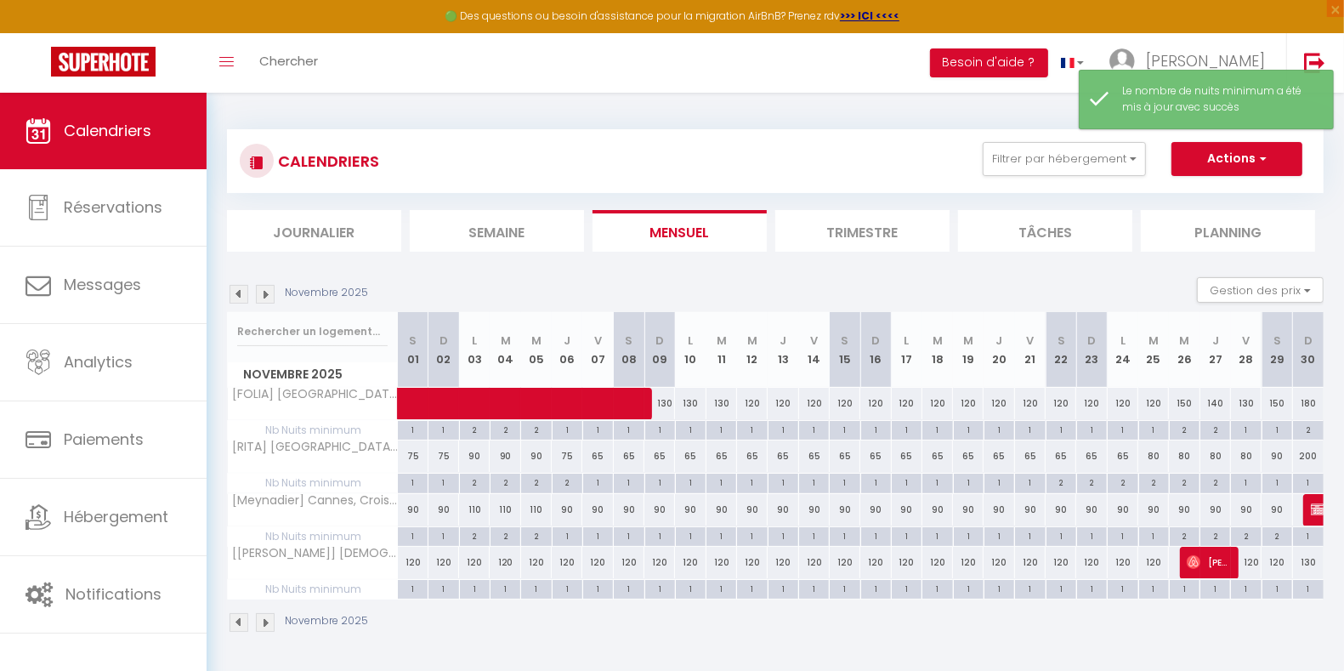
click at [1063, 478] on div "2" at bounding box center [1061, 481] width 30 height 16
type input "2"
type input "Sam 22 Novembre 2025"
type input "Dim 23 Novembre 2025"
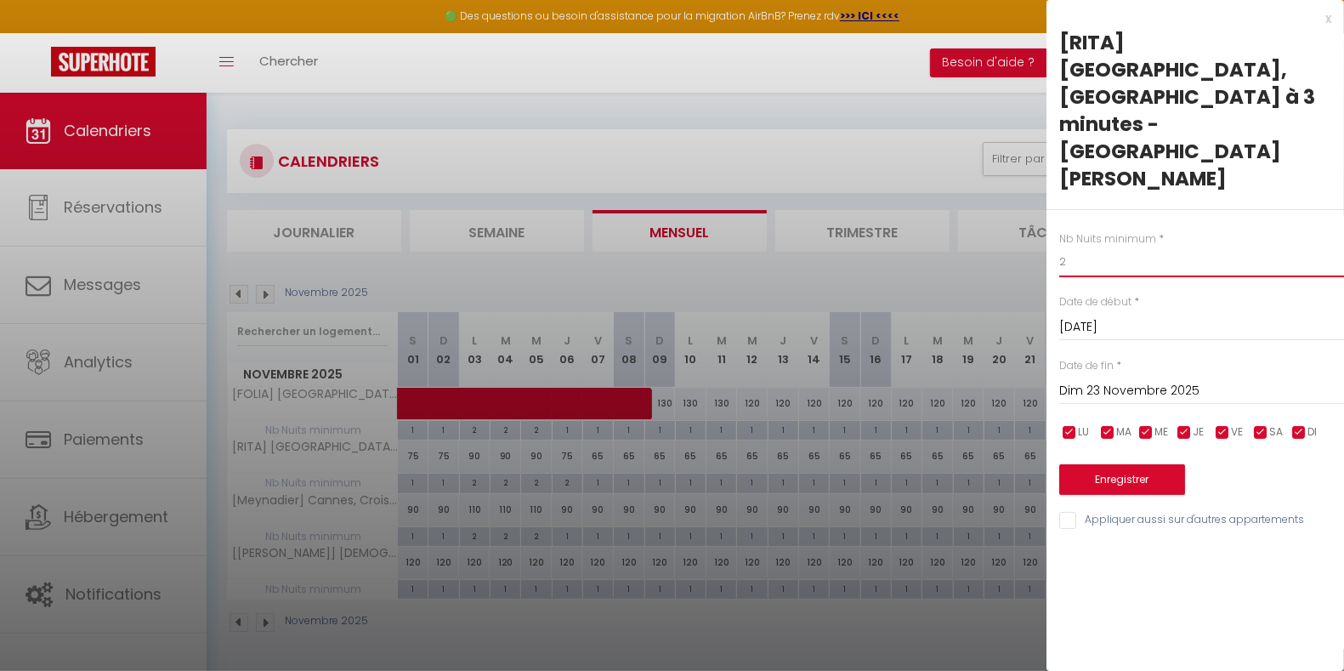
drag, startPoint x: 1091, startPoint y: 184, endPoint x: 963, endPoint y: 185, distance: 128.3
click at [963, 185] on body "🟢 Des questions ou besoin d'assistance pour la migration AirBnB? Prenez rdv >>>…" at bounding box center [672, 428] width 1344 height 671
type input "1"
click at [1110, 380] on input "Dim 23 Novembre 2025" at bounding box center [1201, 391] width 285 height 22
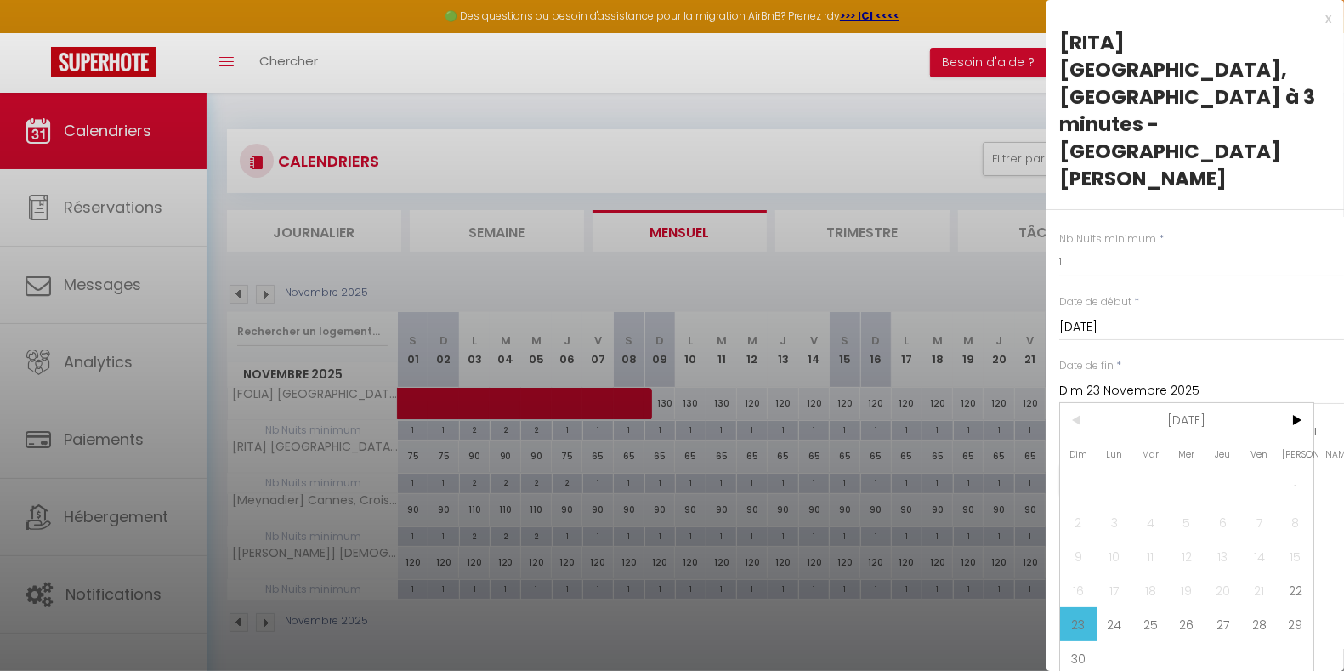
click at [1147, 607] on span "25" at bounding box center [1150, 624] width 37 height 34
type input "Mar 25 Novembre 2025"
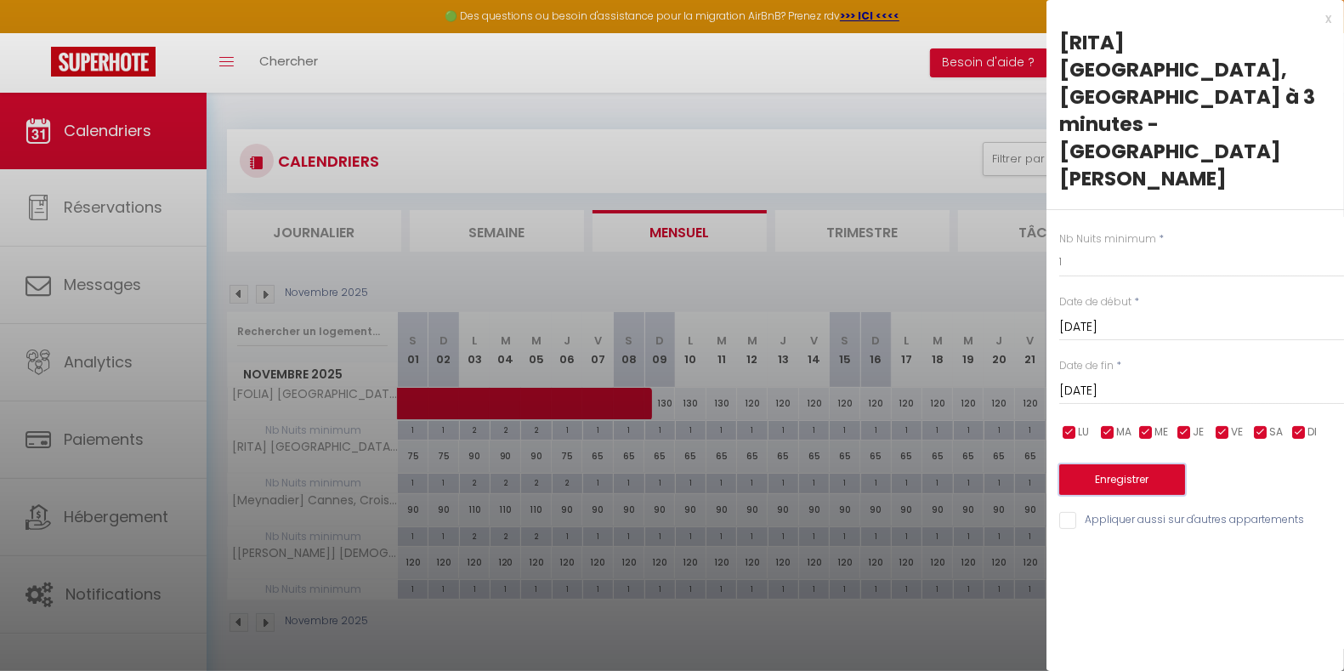
click at [1133, 464] on button "Enregistrer" at bounding box center [1122, 479] width 126 height 31
